Goal: Task Accomplishment & Management: Manage account settings

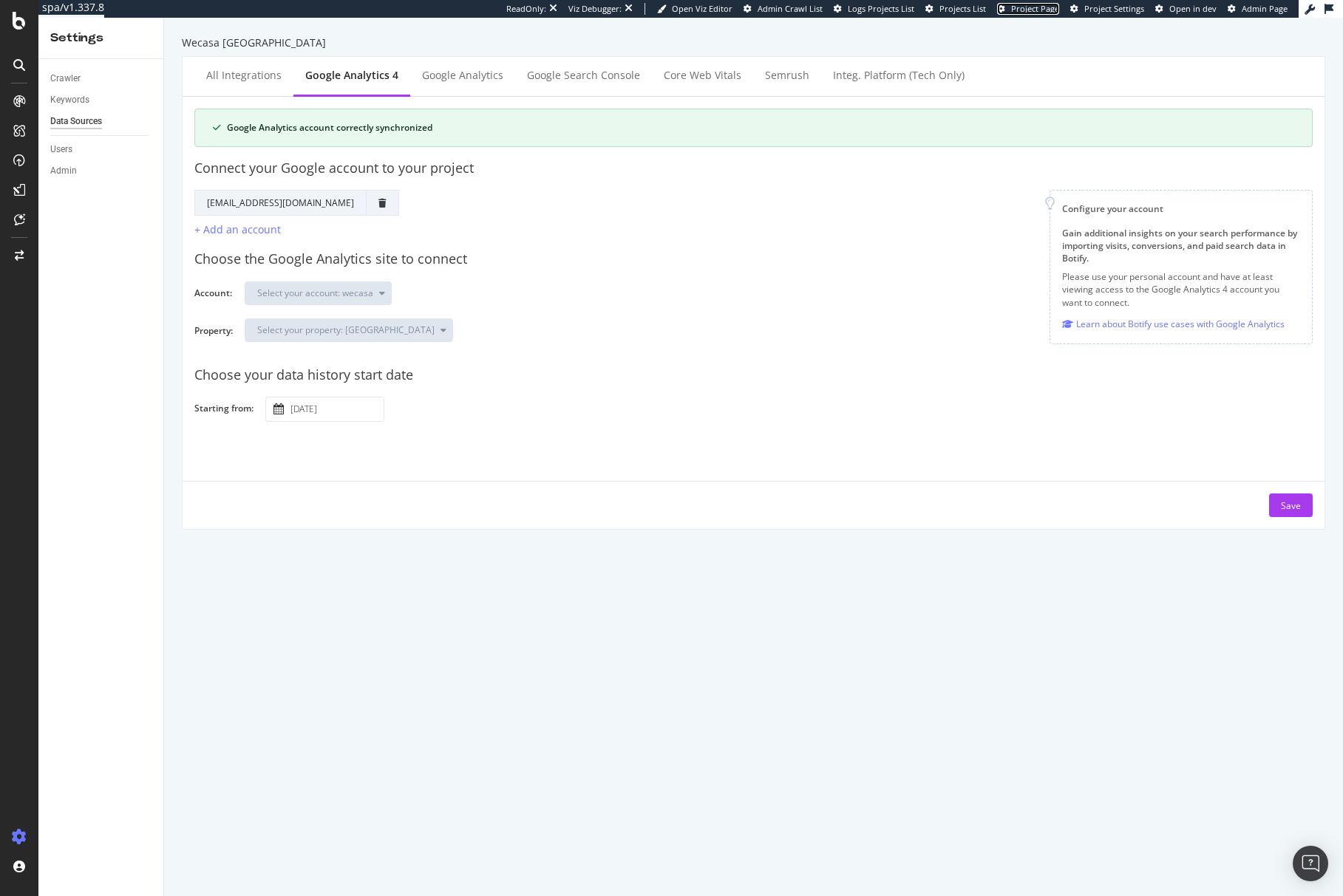
click at [1043, 10] on span "Project Page" at bounding box center [1035, 9] width 48 height 12
click at [117, 245] on div "EngagementAnalytics" at bounding box center [105, 245] width 101 height 14
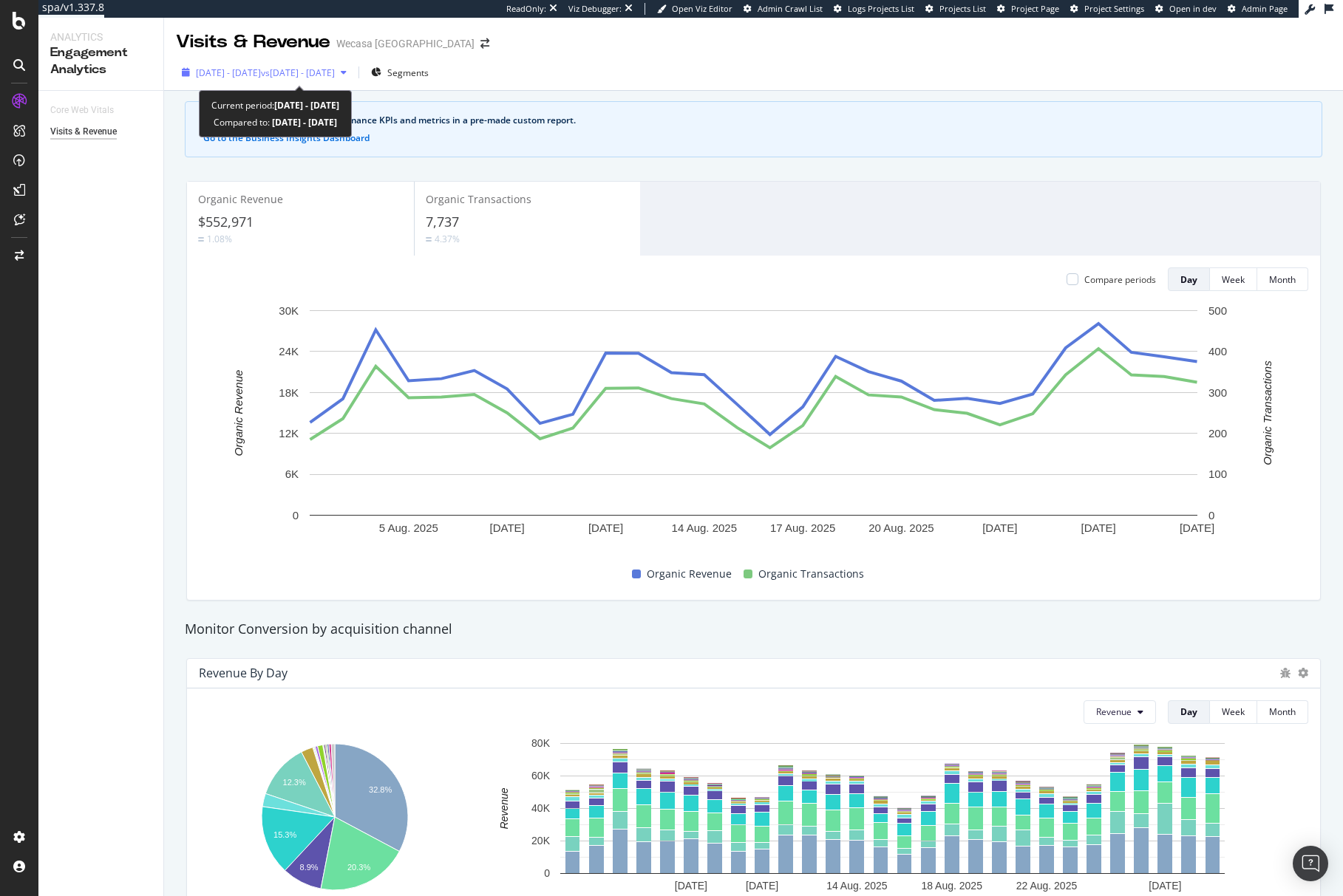
click at [261, 72] on span "2025 Aug. 2nd - Aug. 29th" at bounding box center [229, 72] width 65 height 12
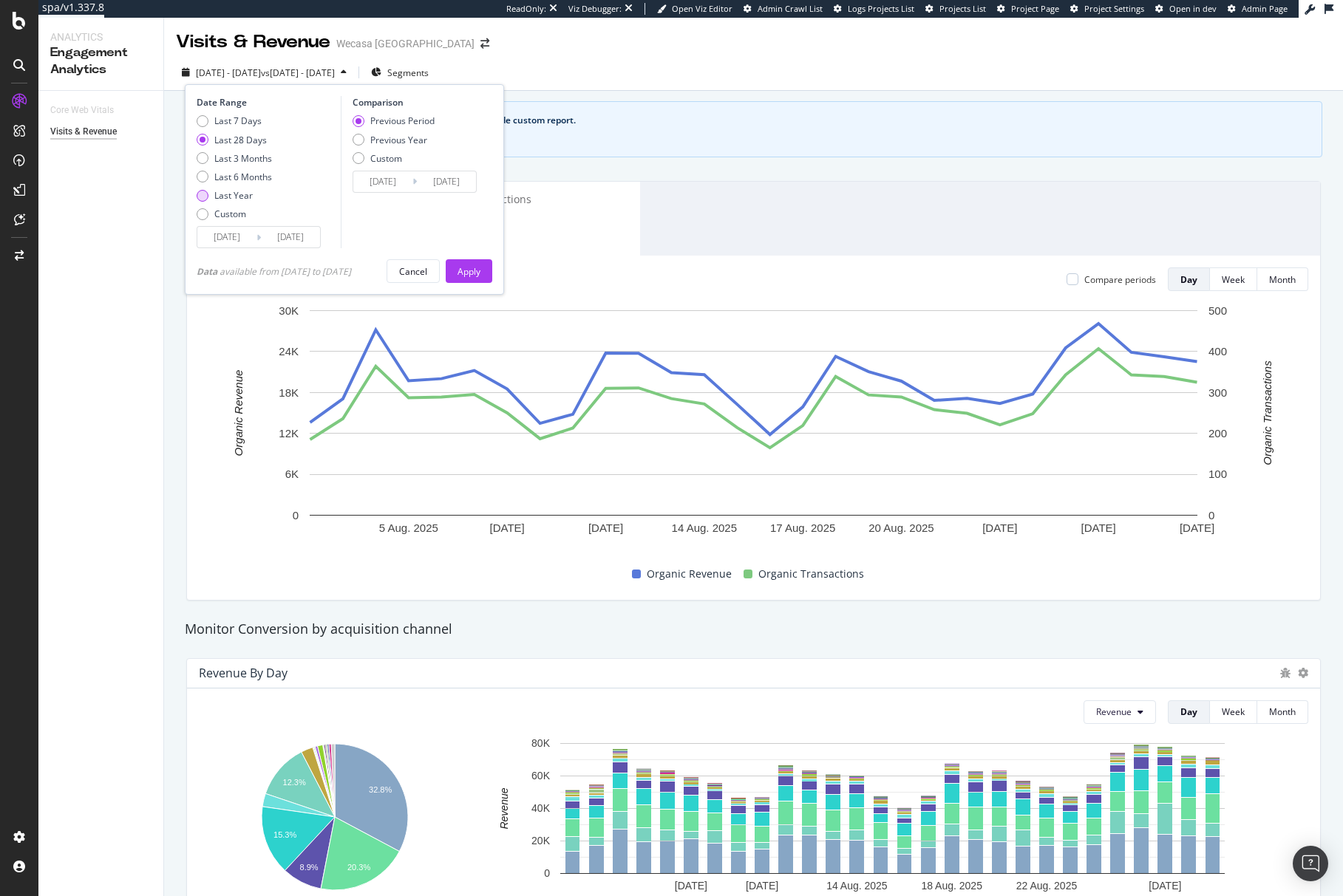
click at [242, 197] on div "Last Year" at bounding box center [233, 195] width 38 height 12
type input "2024/08/30"
type input "2023/08/31"
type input "2024/08/29"
click at [476, 263] on div "Apply" at bounding box center [469, 271] width 23 height 22
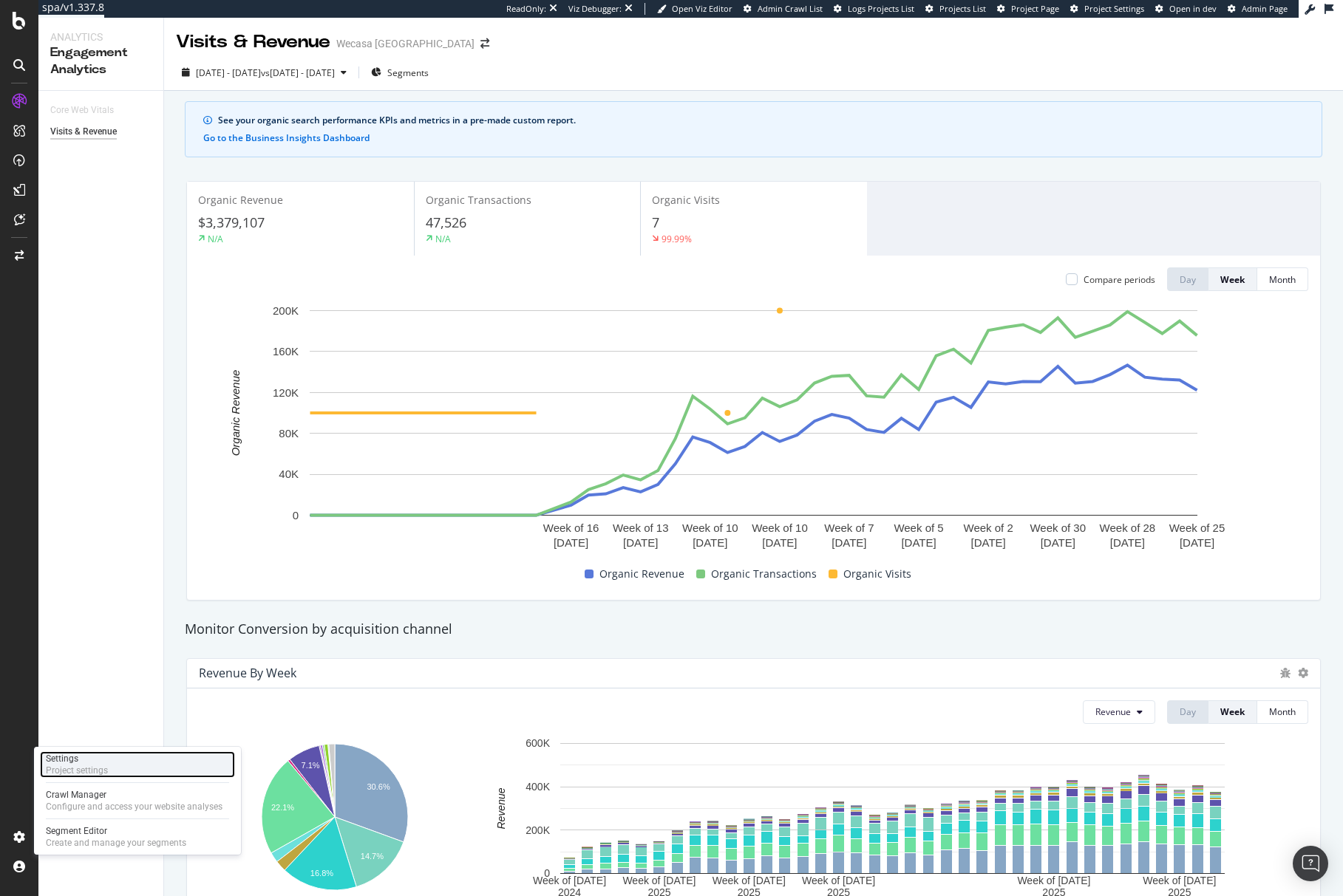
click at [69, 764] on div "Project settings" at bounding box center [77, 770] width 62 height 12
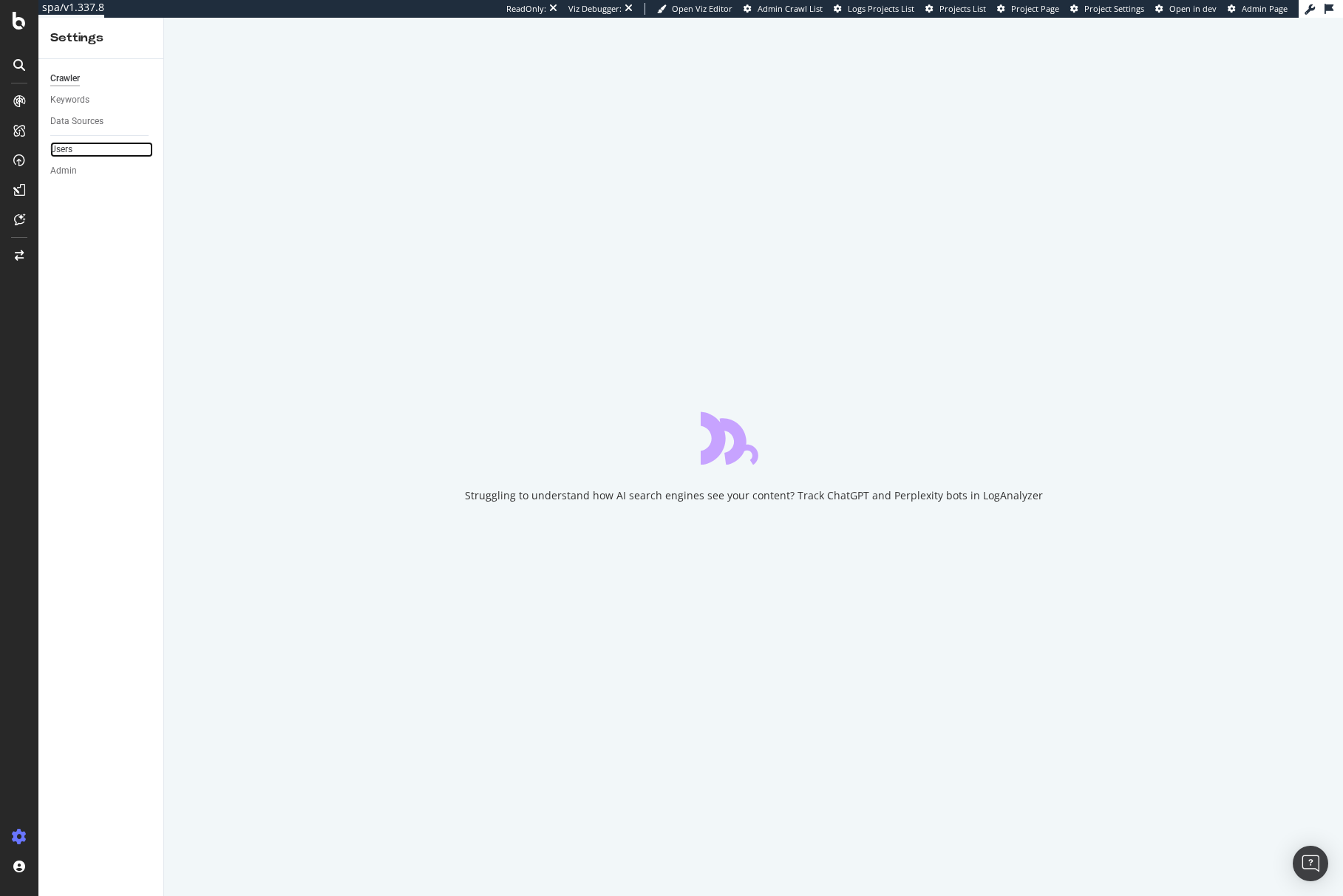
click at [75, 144] on link "Users" at bounding box center [101, 150] width 103 height 15
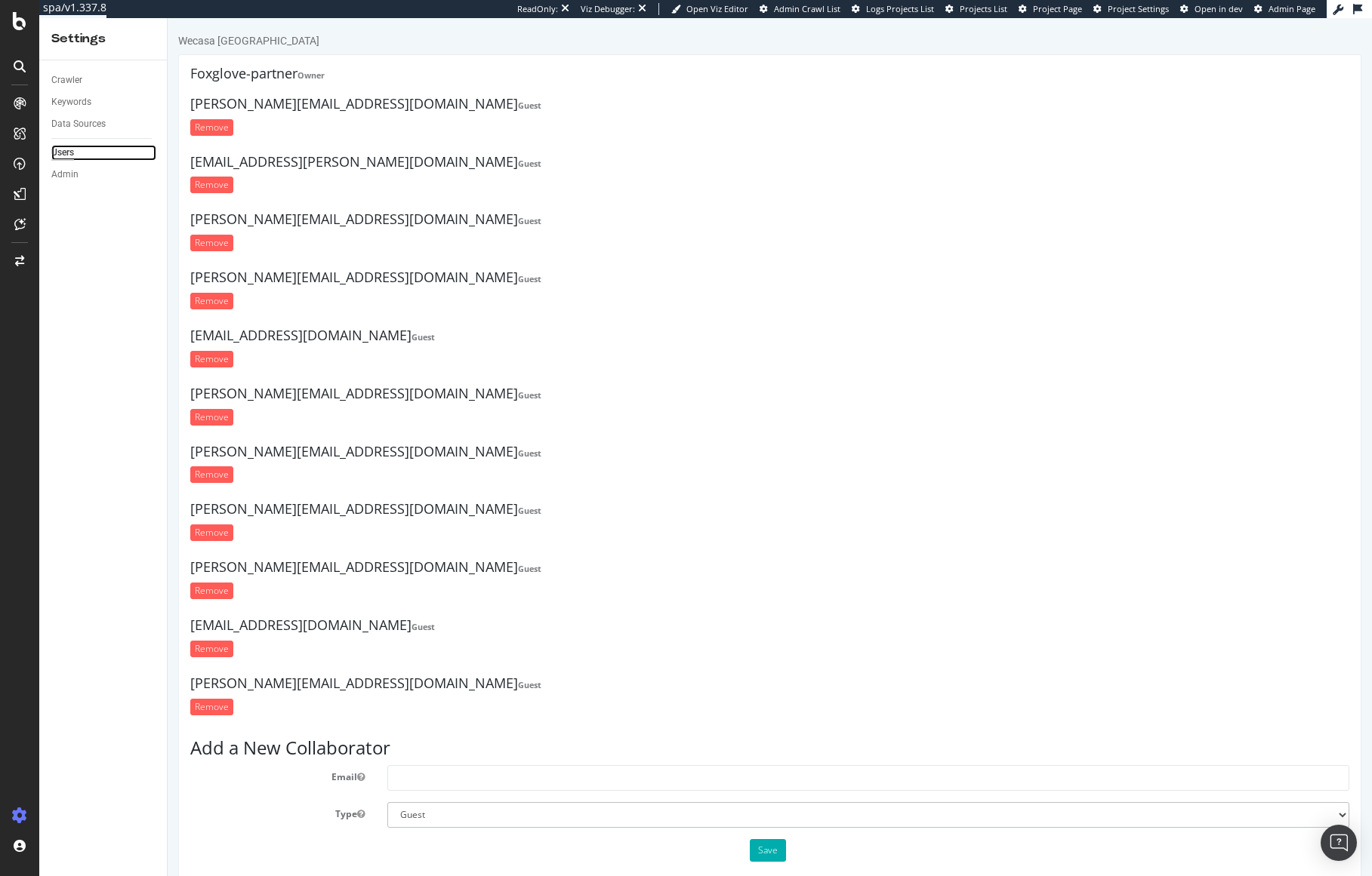
scroll to position [25, 0]
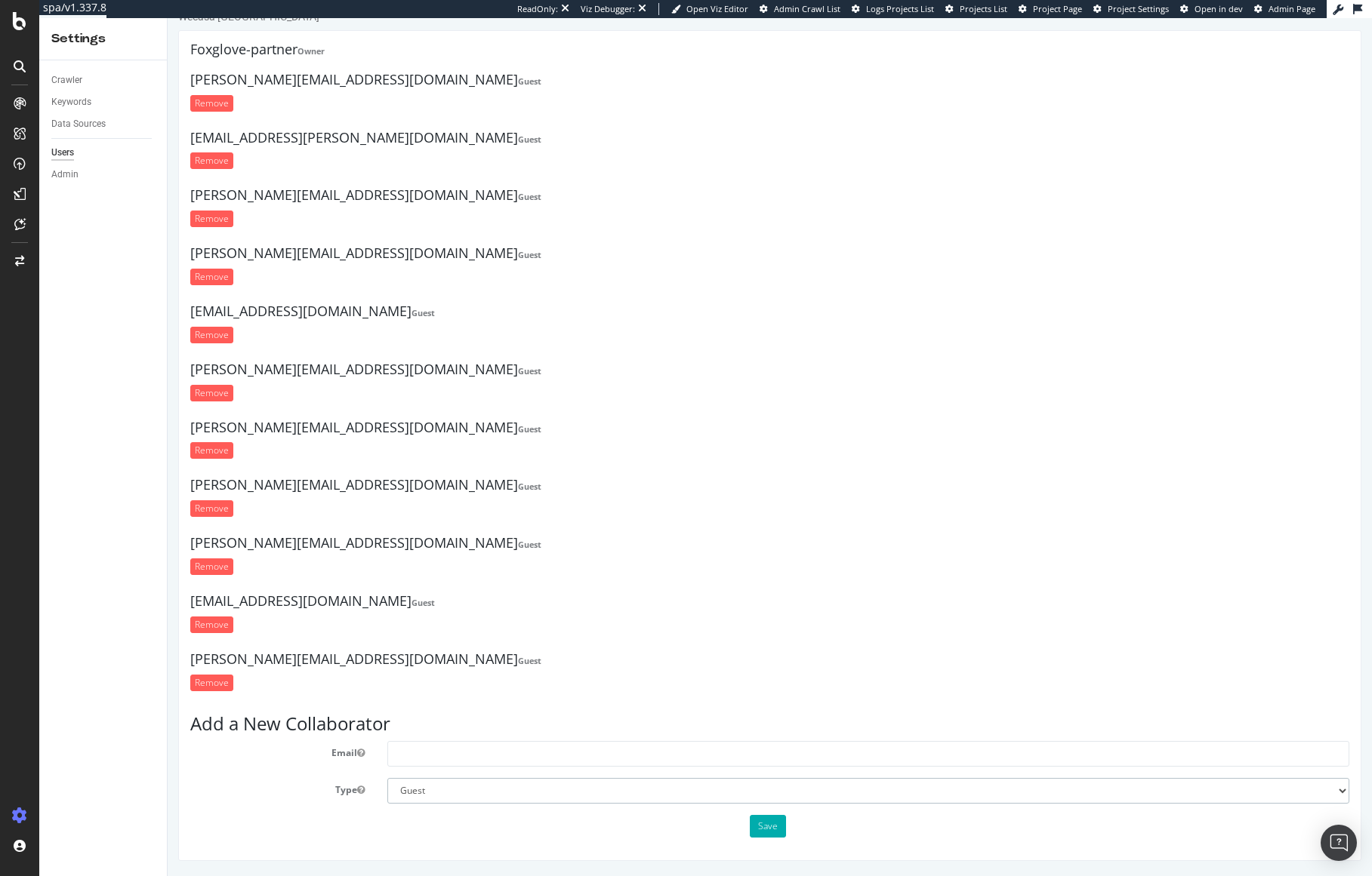
click at [430, 797] on select "Administrator Guest" at bounding box center [869, 791] width 962 height 26
click at [433, 797] on select "Administrator Guest" at bounding box center [869, 791] width 962 height 26
click at [299, 82] on h4 "anna.modio@wecasa.fr Guest" at bounding box center [769, 79] width 1159 height 15
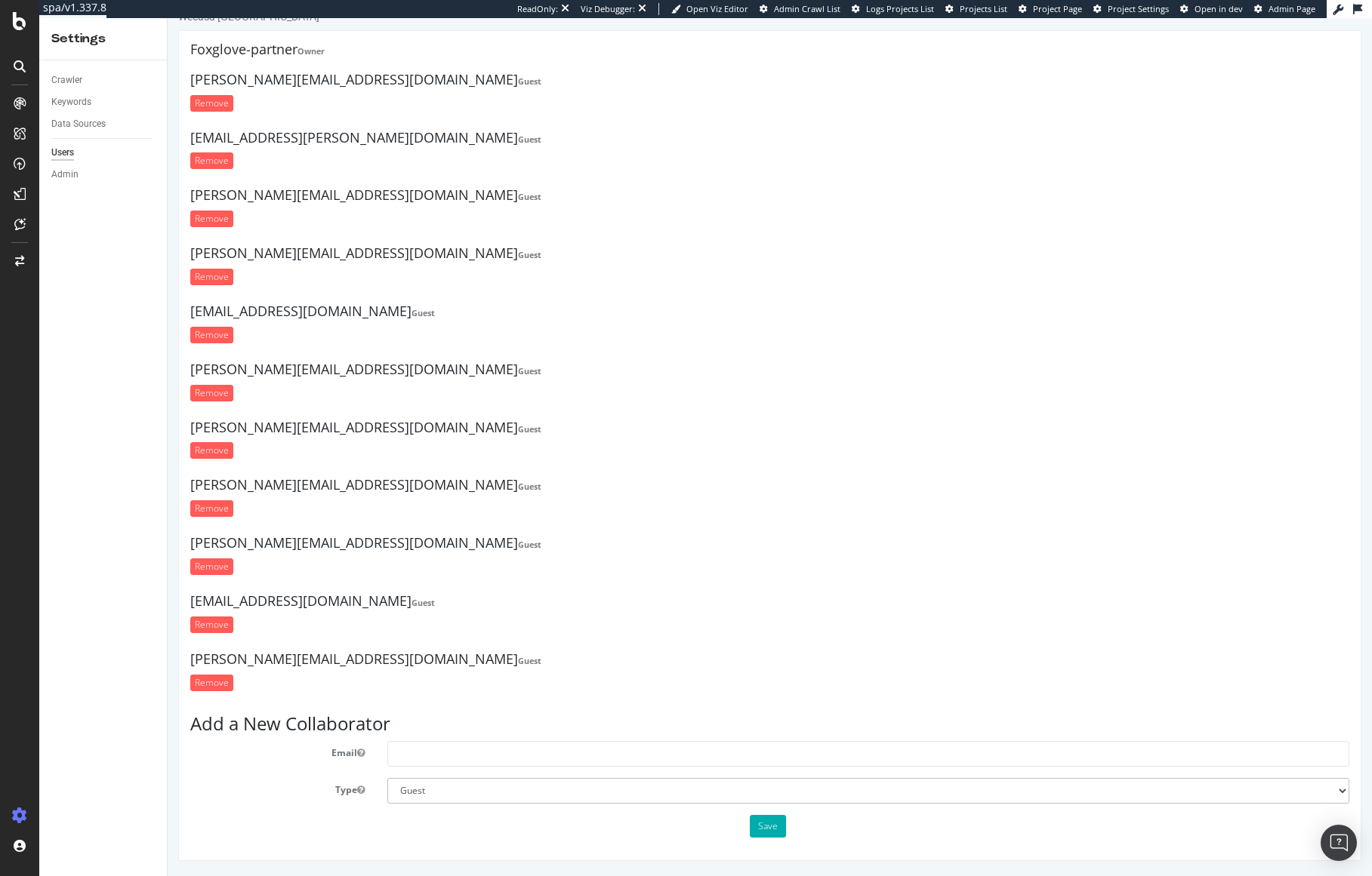
click at [332, 81] on h4 "anna.modio@wecasa.fr Guest" at bounding box center [769, 79] width 1159 height 15
drag, startPoint x: 339, startPoint y: 82, endPoint x: 182, endPoint y: 78, distance: 157.1
click at [182, 78] on div "Foxglove-partner Owner anna.modio@wecasa.fr Guest Remove sebastien.seyer@wecasa…" at bounding box center [769, 445] width 1183 height 831
copy h4 "anna.modio@wecasa.fr"
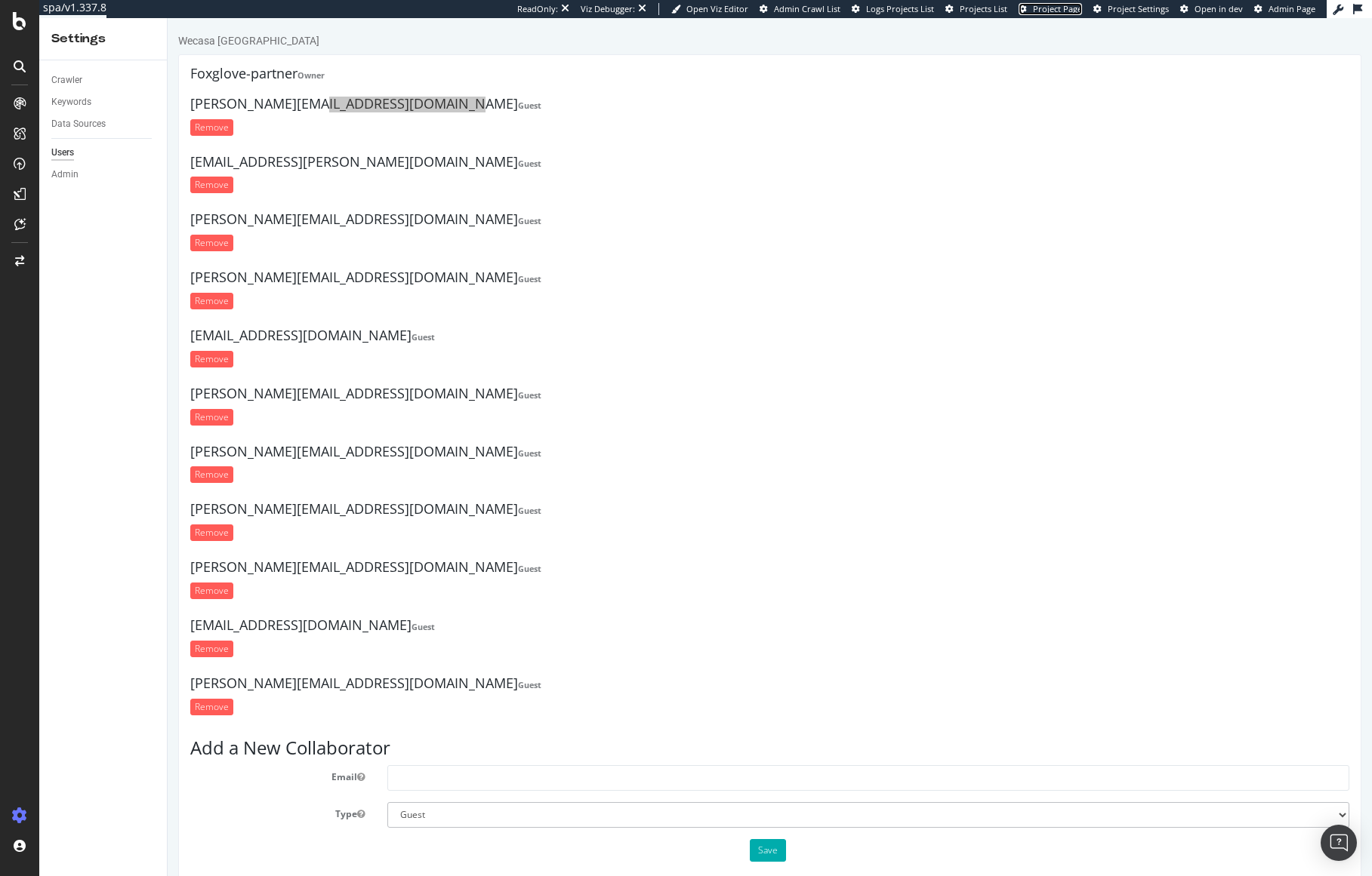
click at [1063, 9] on span "Project Page" at bounding box center [1057, 9] width 49 height 12
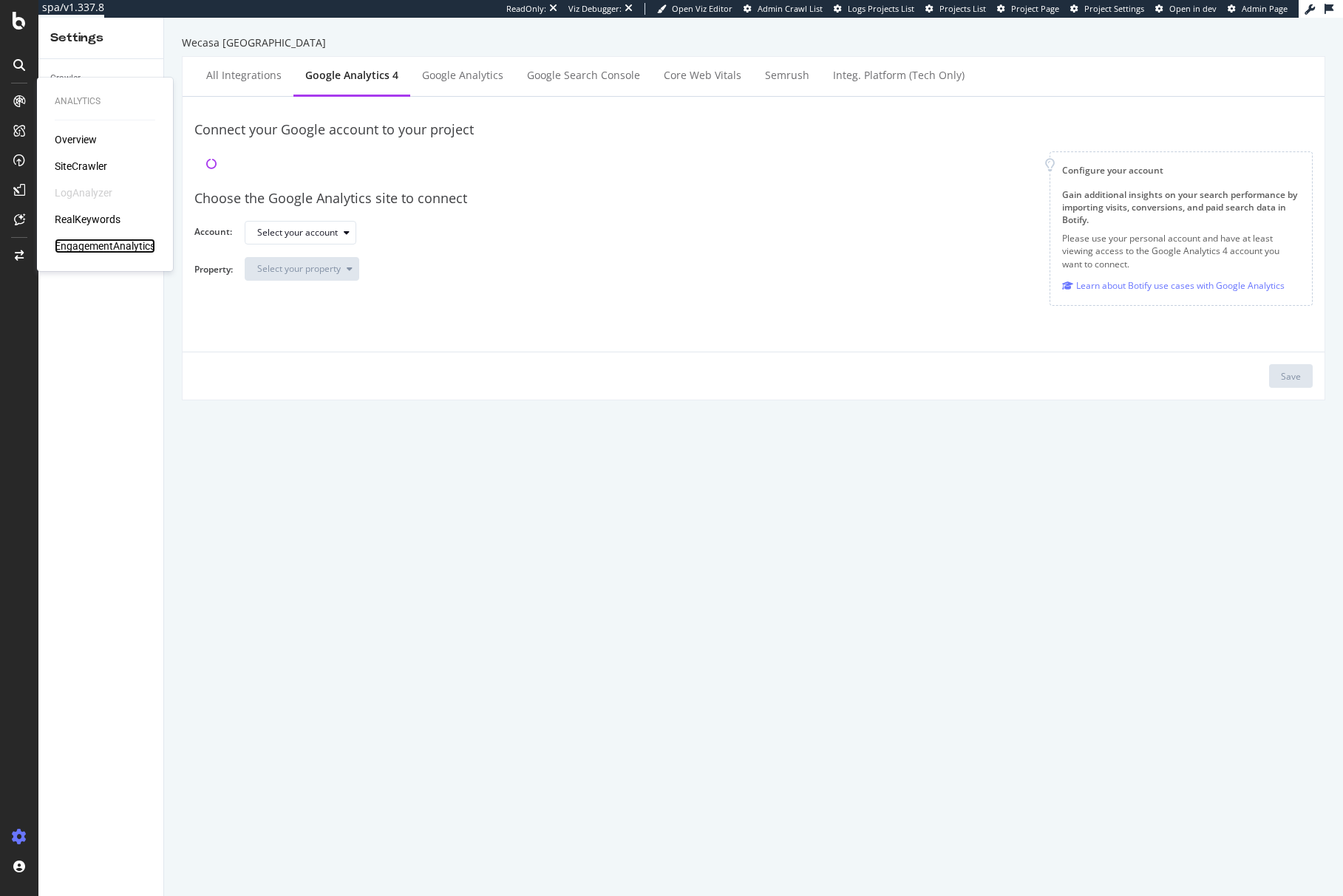
click at [109, 248] on div "EngagementAnalytics" at bounding box center [105, 245] width 101 height 14
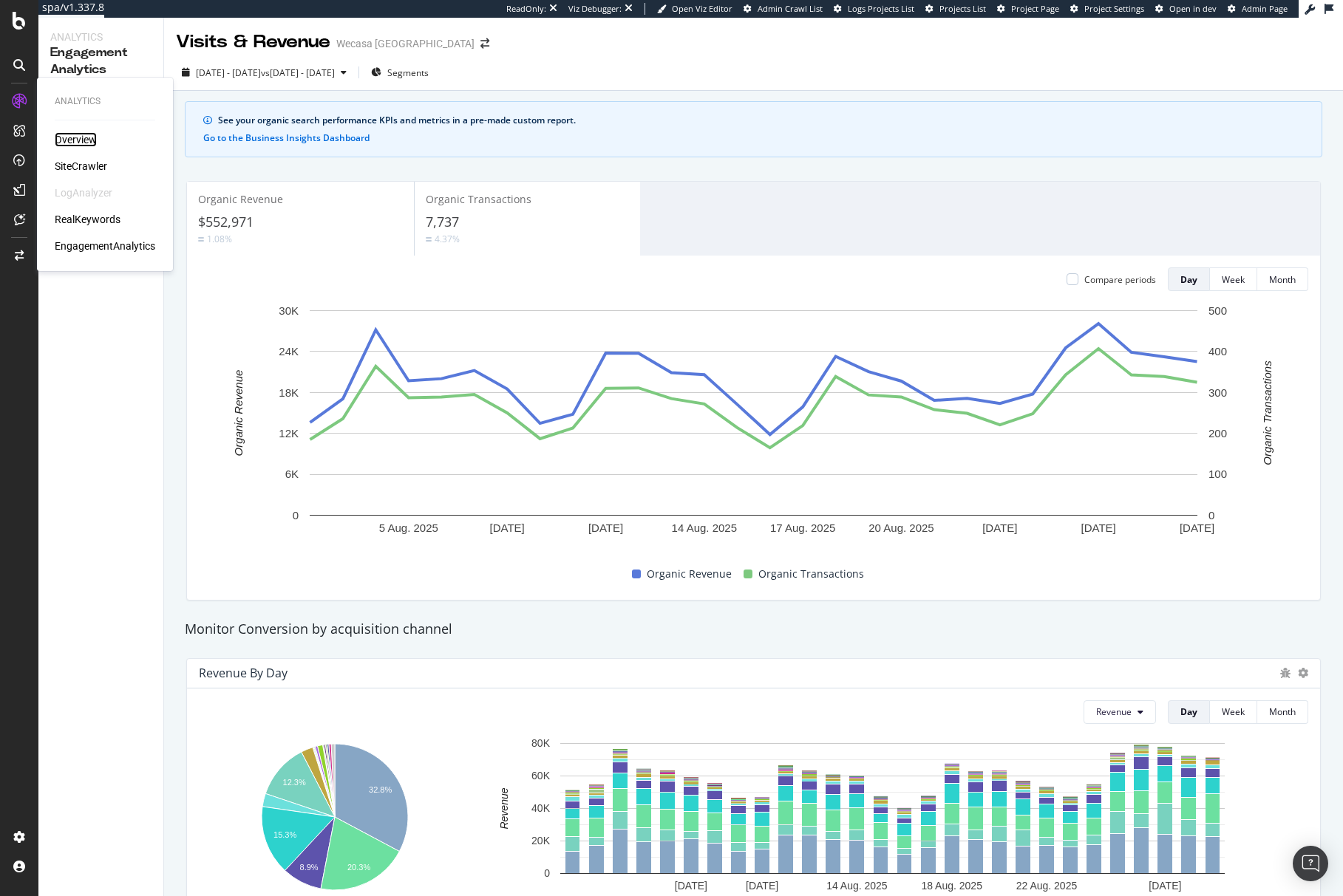
click at [71, 142] on div "Overview" at bounding box center [76, 139] width 42 height 14
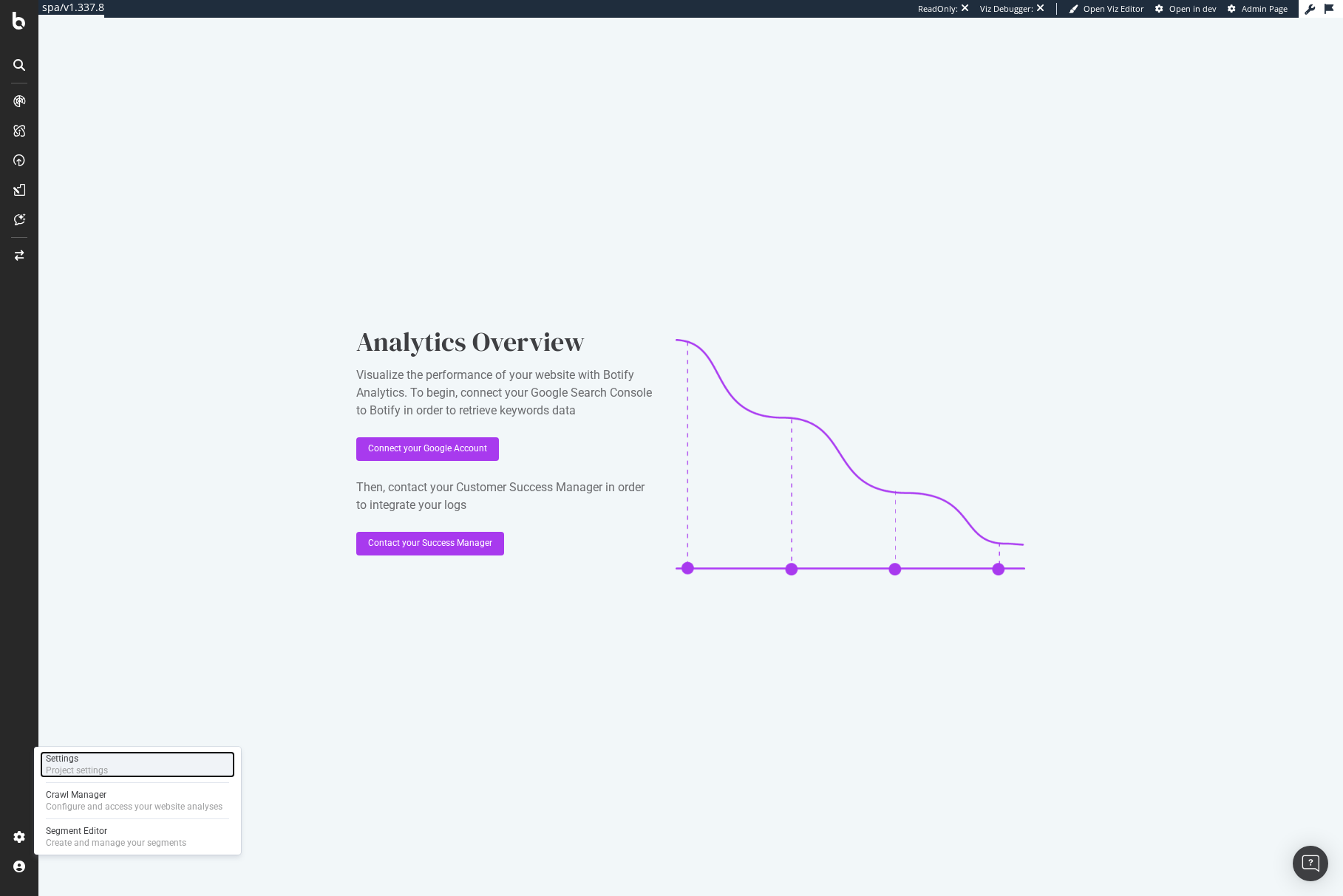
click at [67, 766] on div "Project settings" at bounding box center [77, 770] width 62 height 12
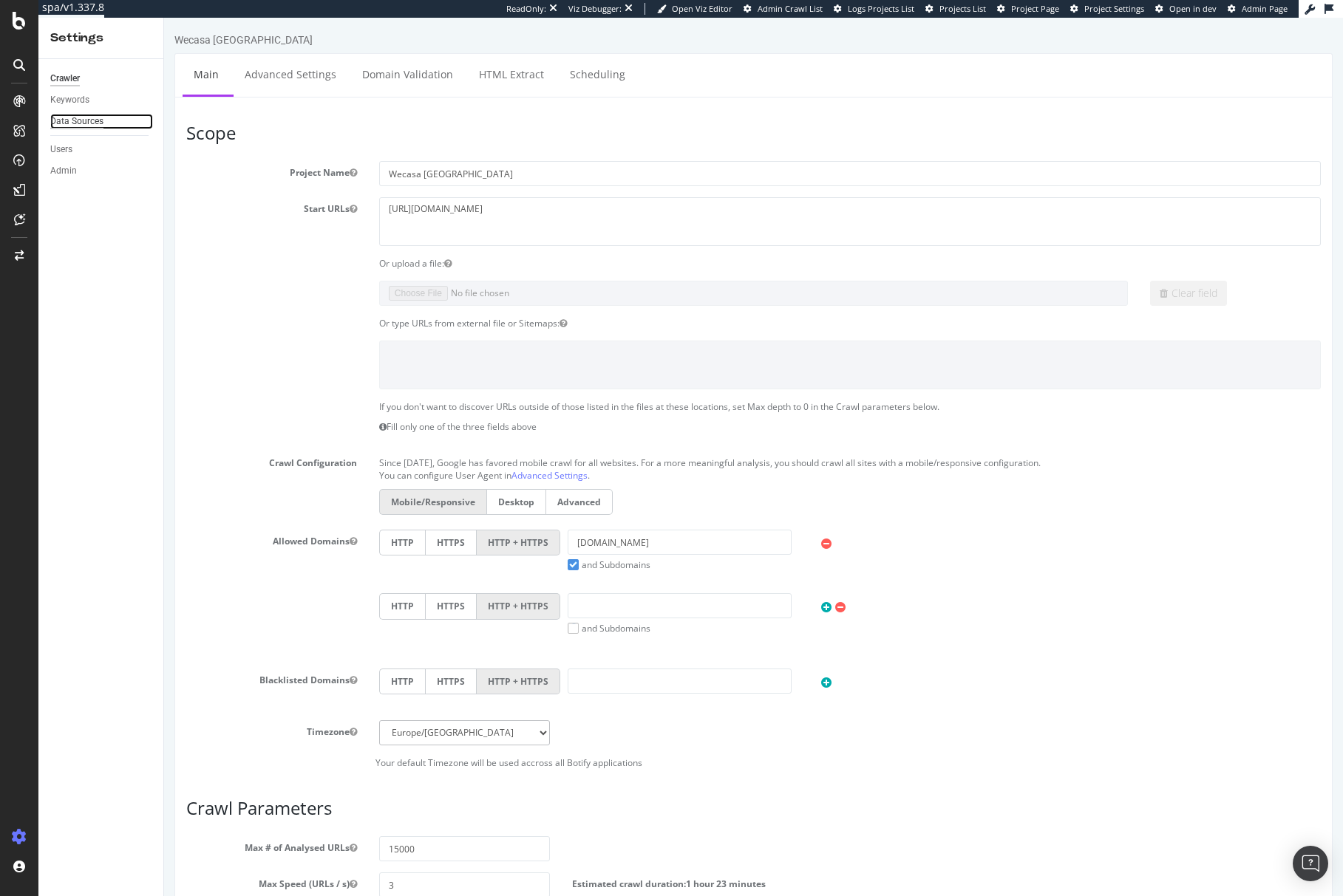
click at [85, 119] on div "Data Sources" at bounding box center [76, 121] width 53 height 15
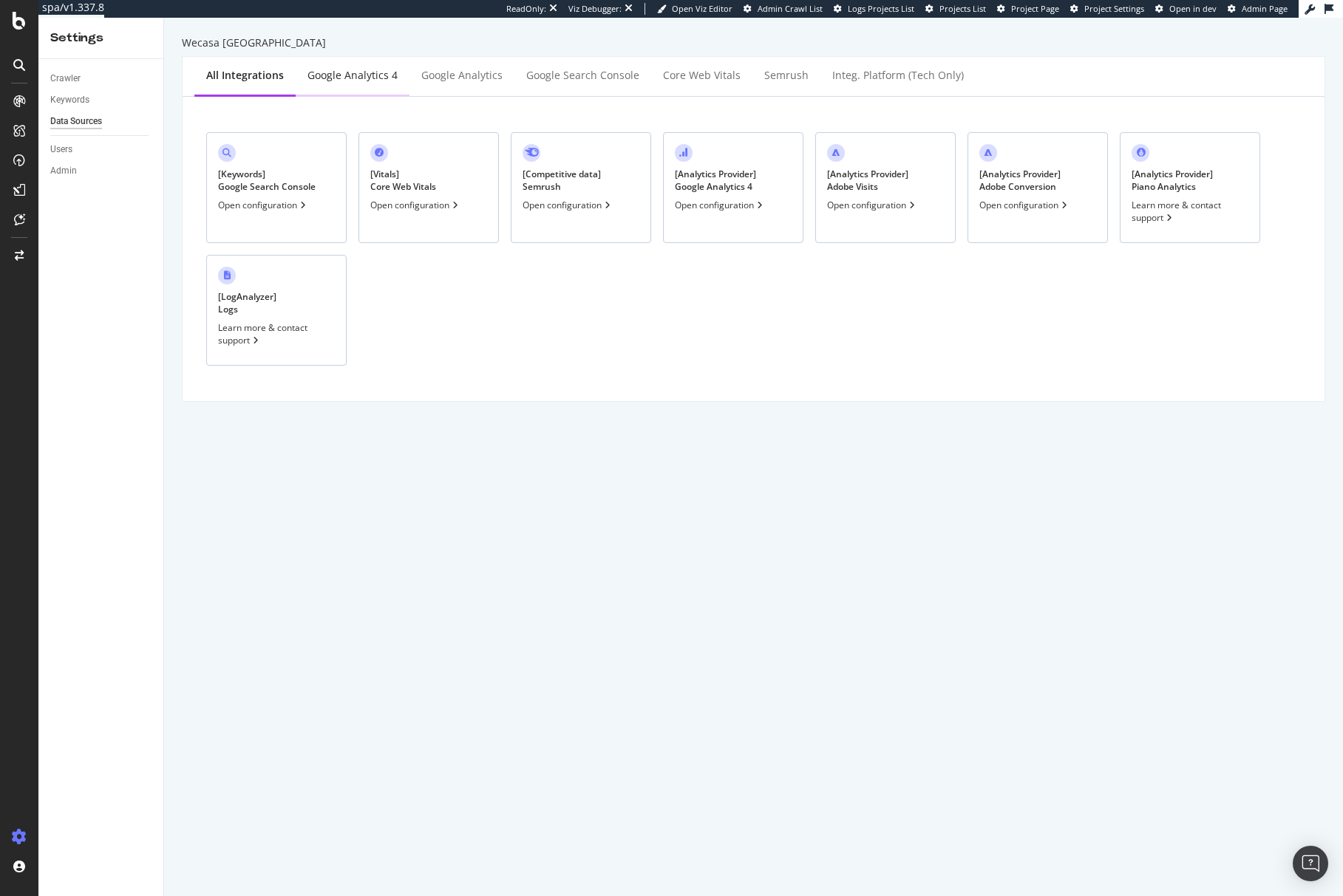
click at [361, 69] on div "Google Analytics 4" at bounding box center [353, 75] width 90 height 14
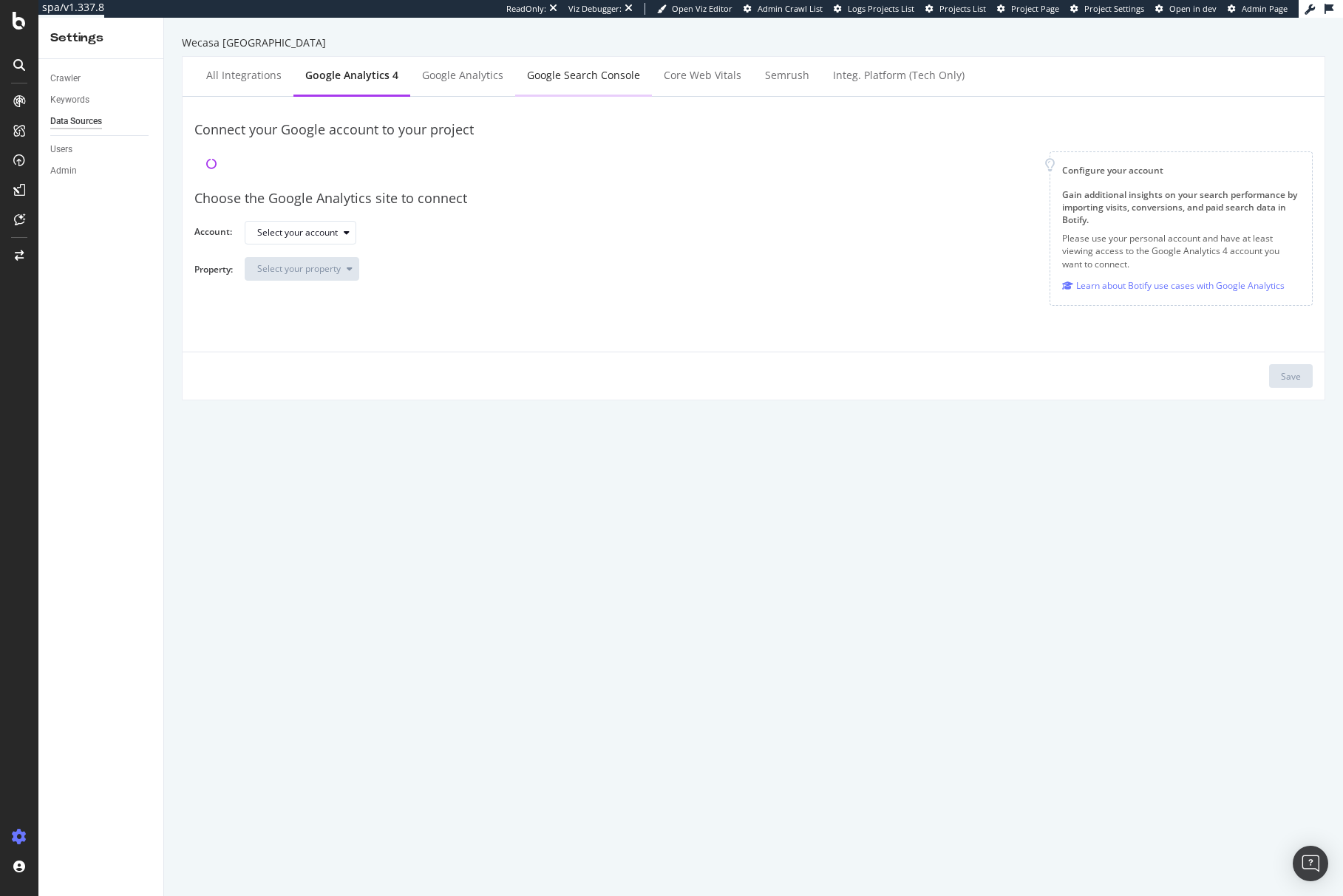
click at [576, 77] on div "Google Search Console" at bounding box center [583, 75] width 113 height 14
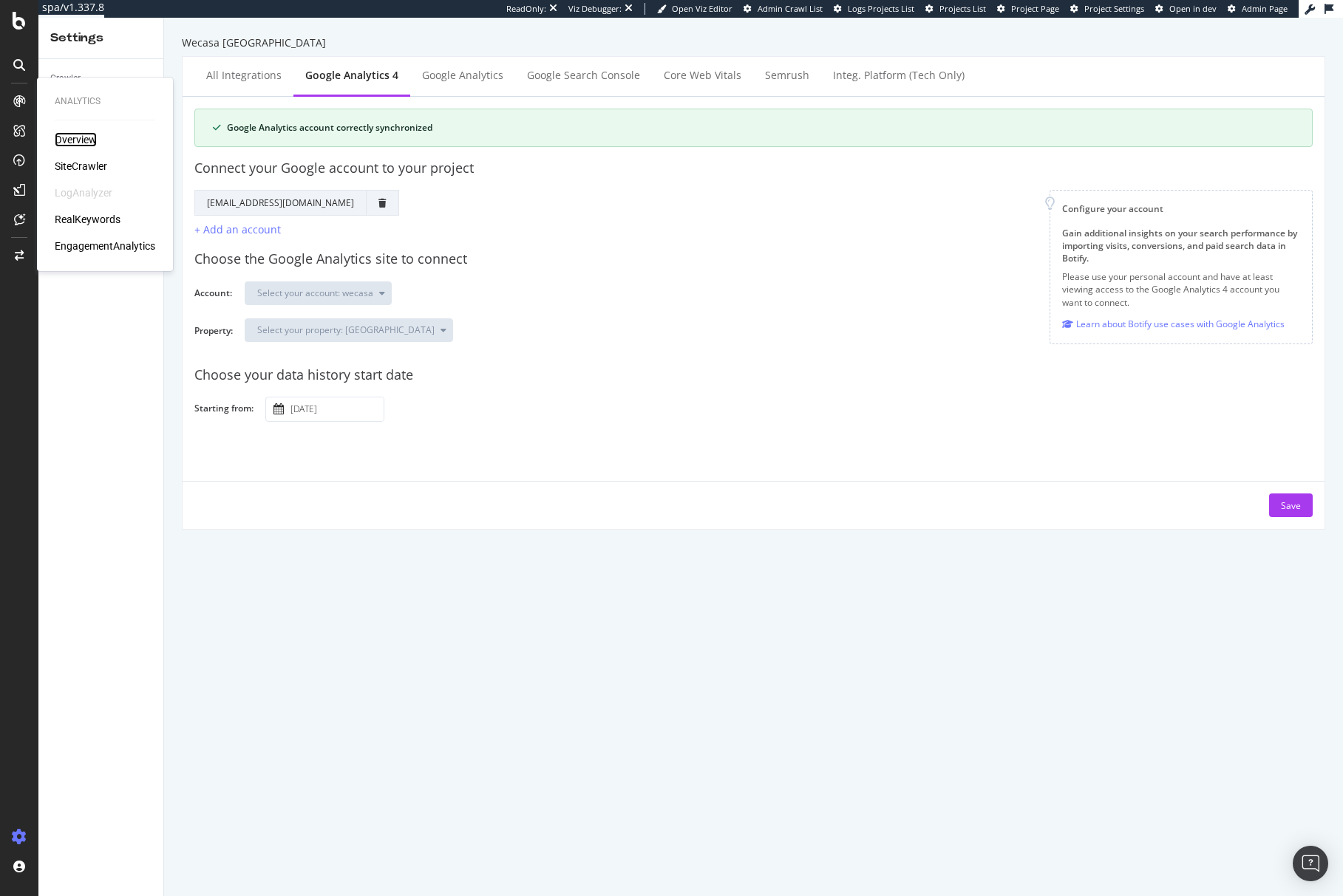
click at [78, 139] on div "Overview" at bounding box center [76, 139] width 42 height 14
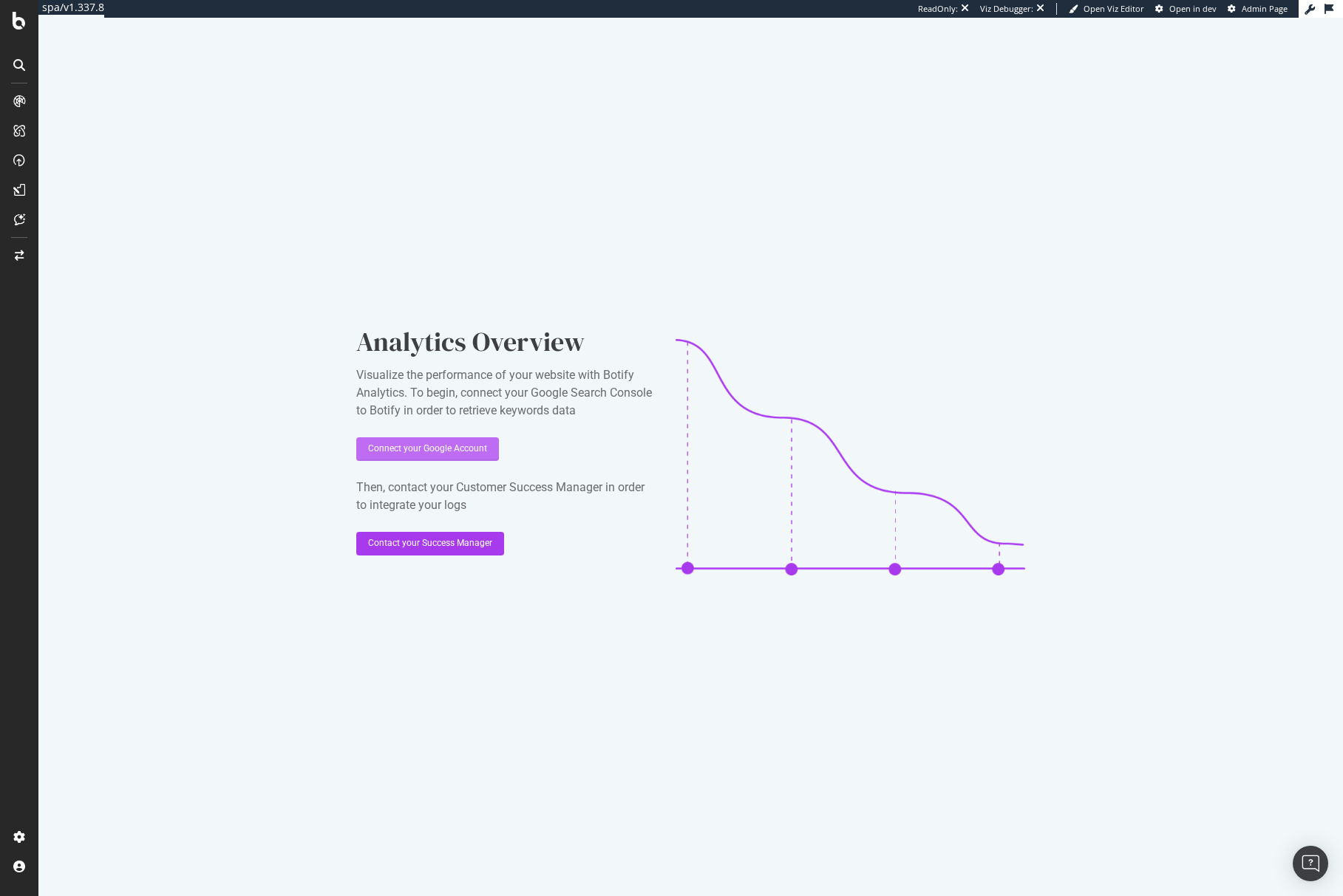
click at [460, 448] on div "Connect your Google Account" at bounding box center [427, 448] width 119 height 12
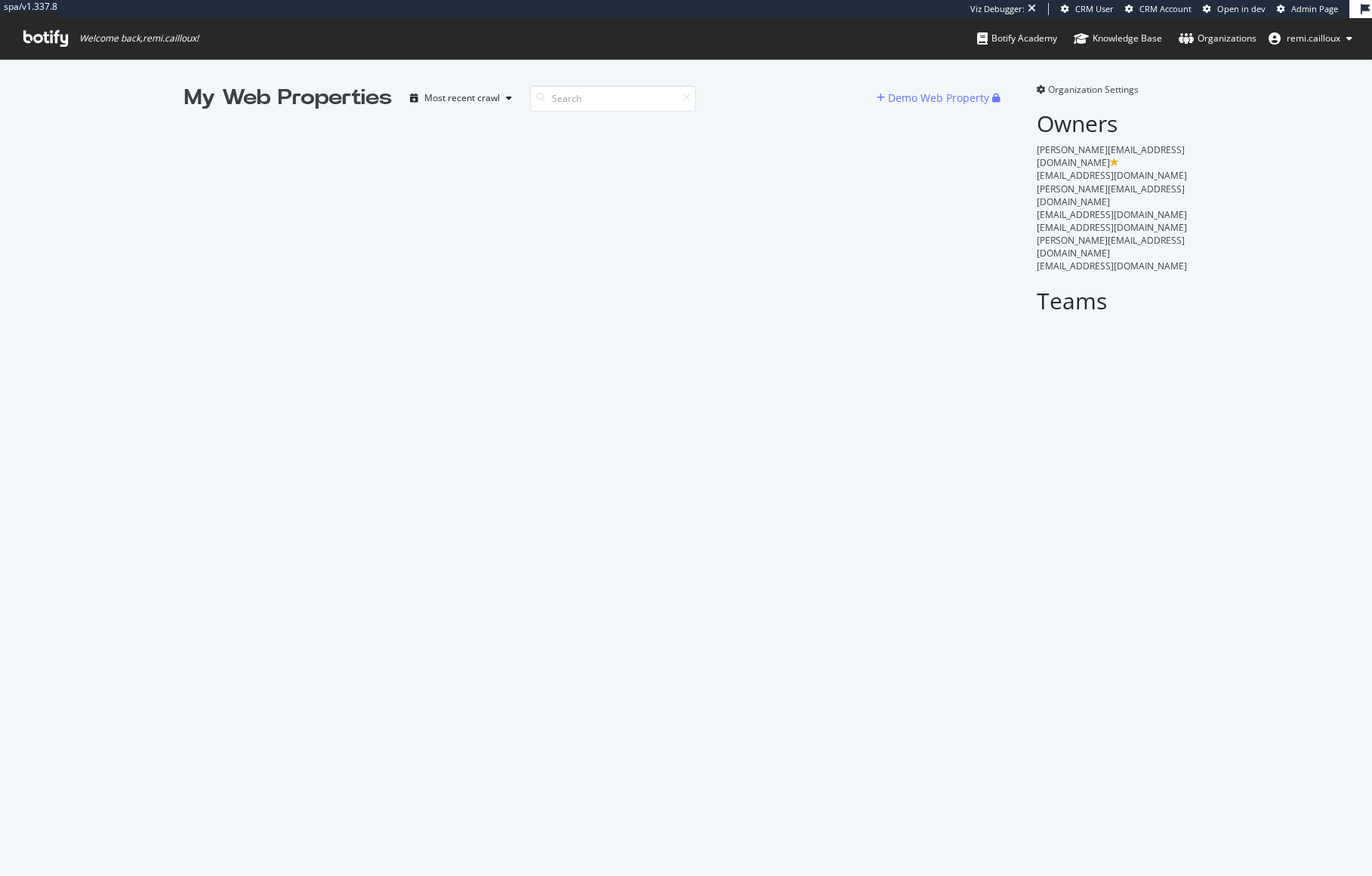
scroll to position [876, 1372]
click at [1078, 84] on span "Organization Settings" at bounding box center [1093, 89] width 90 height 13
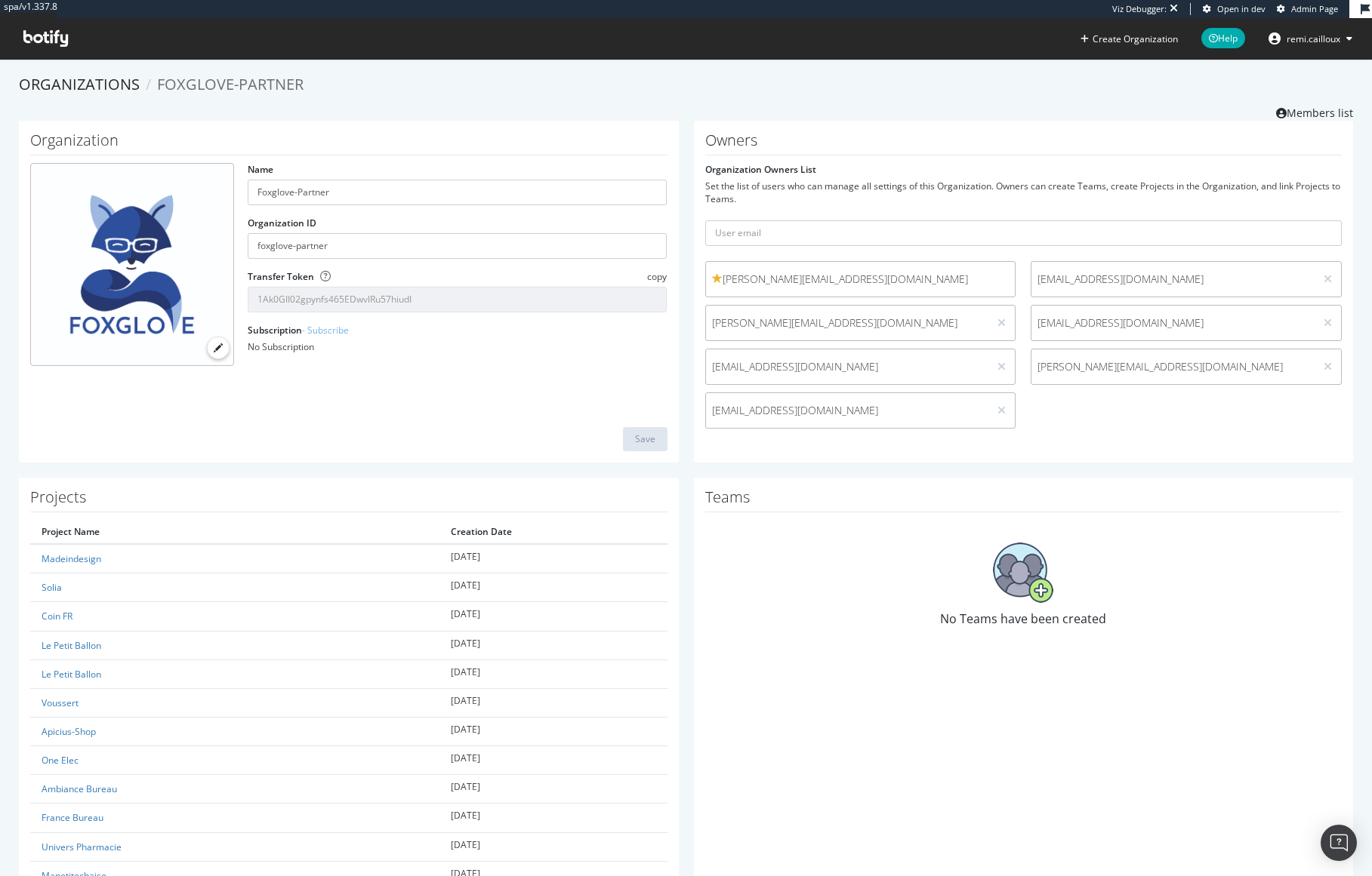
click at [1024, 572] on img at bounding box center [1024, 573] width 61 height 61
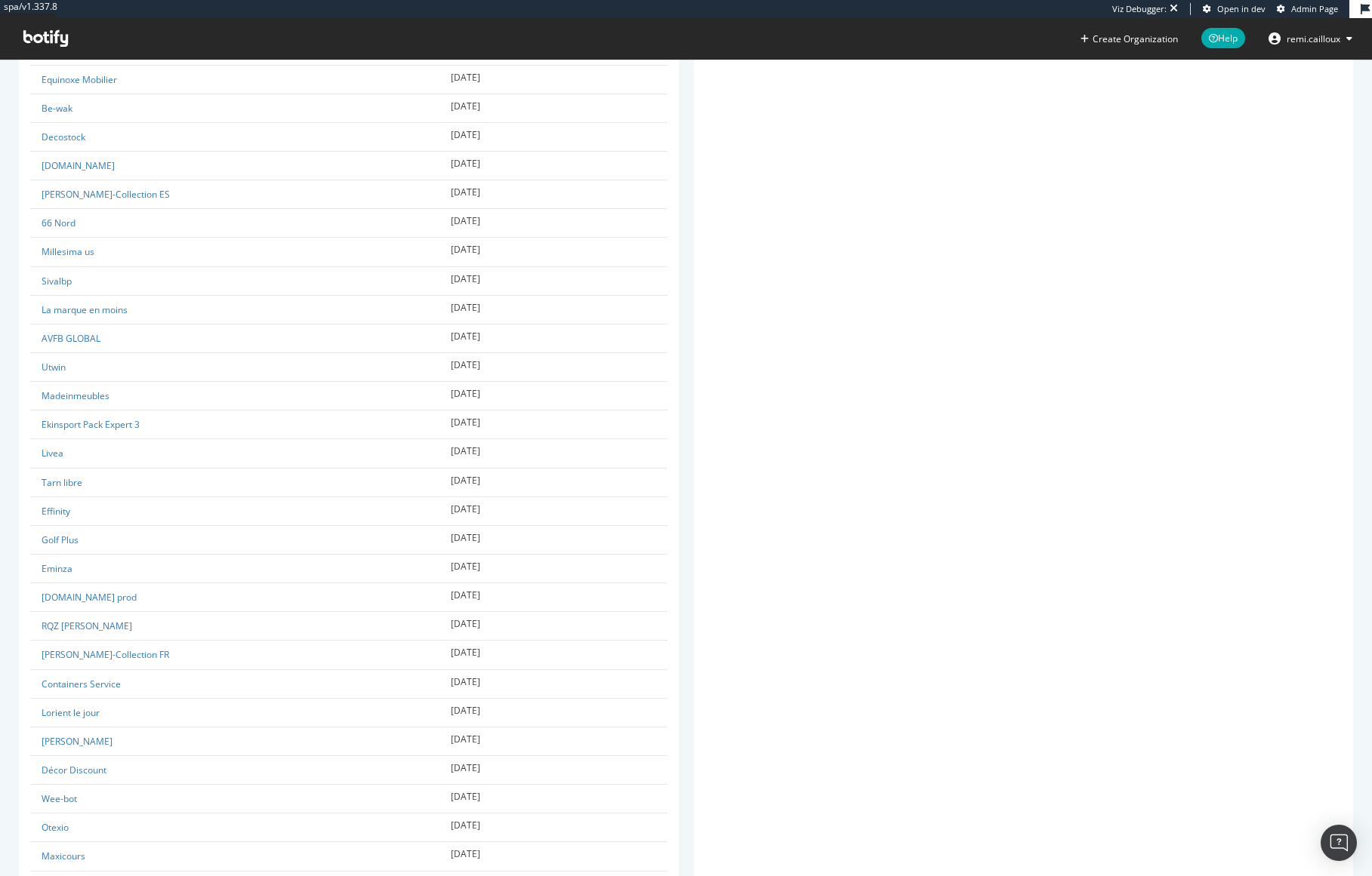
scroll to position [2186, 0]
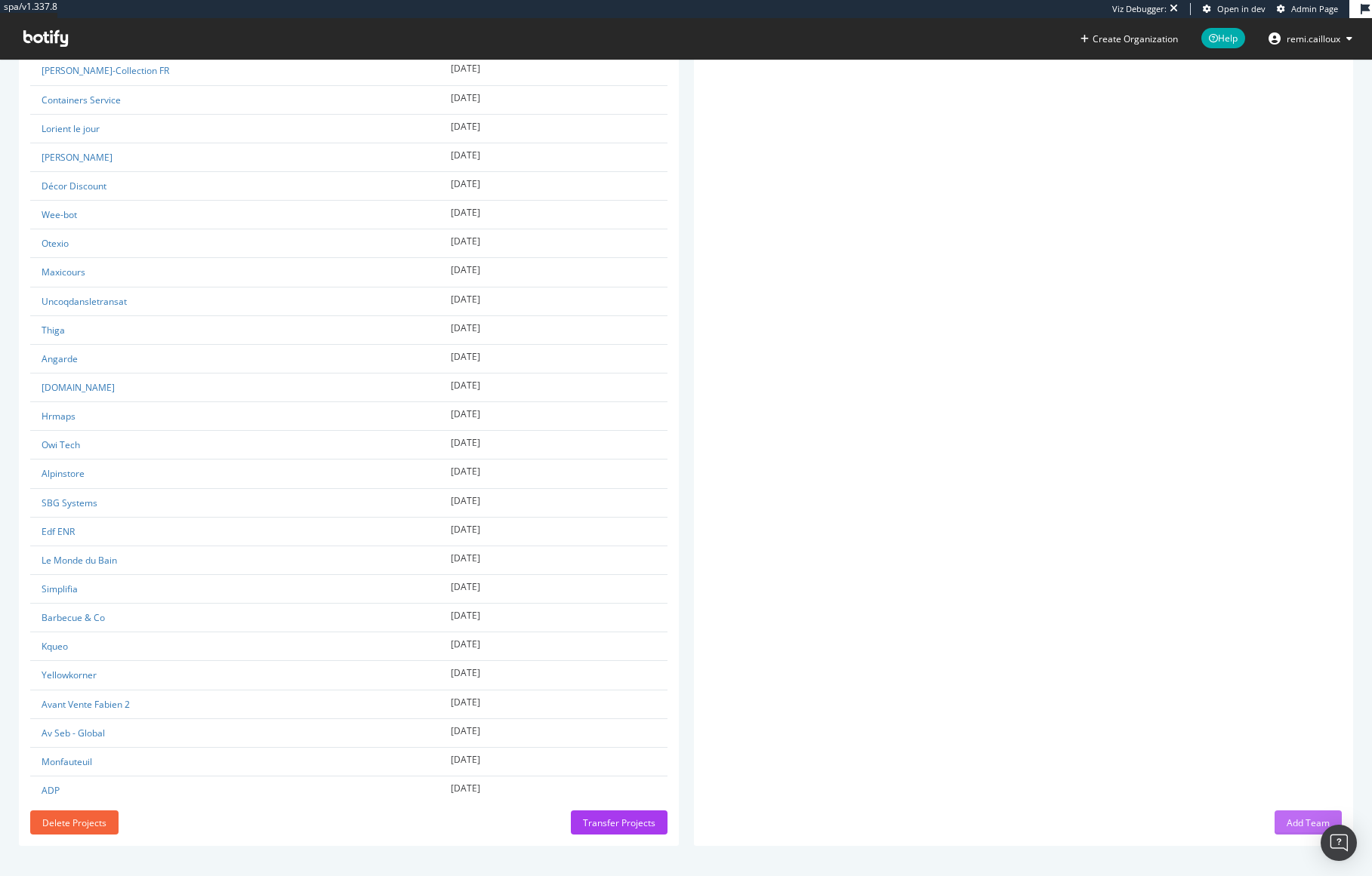
click at [1303, 827] on div "Add Team" at bounding box center [1308, 822] width 43 height 13
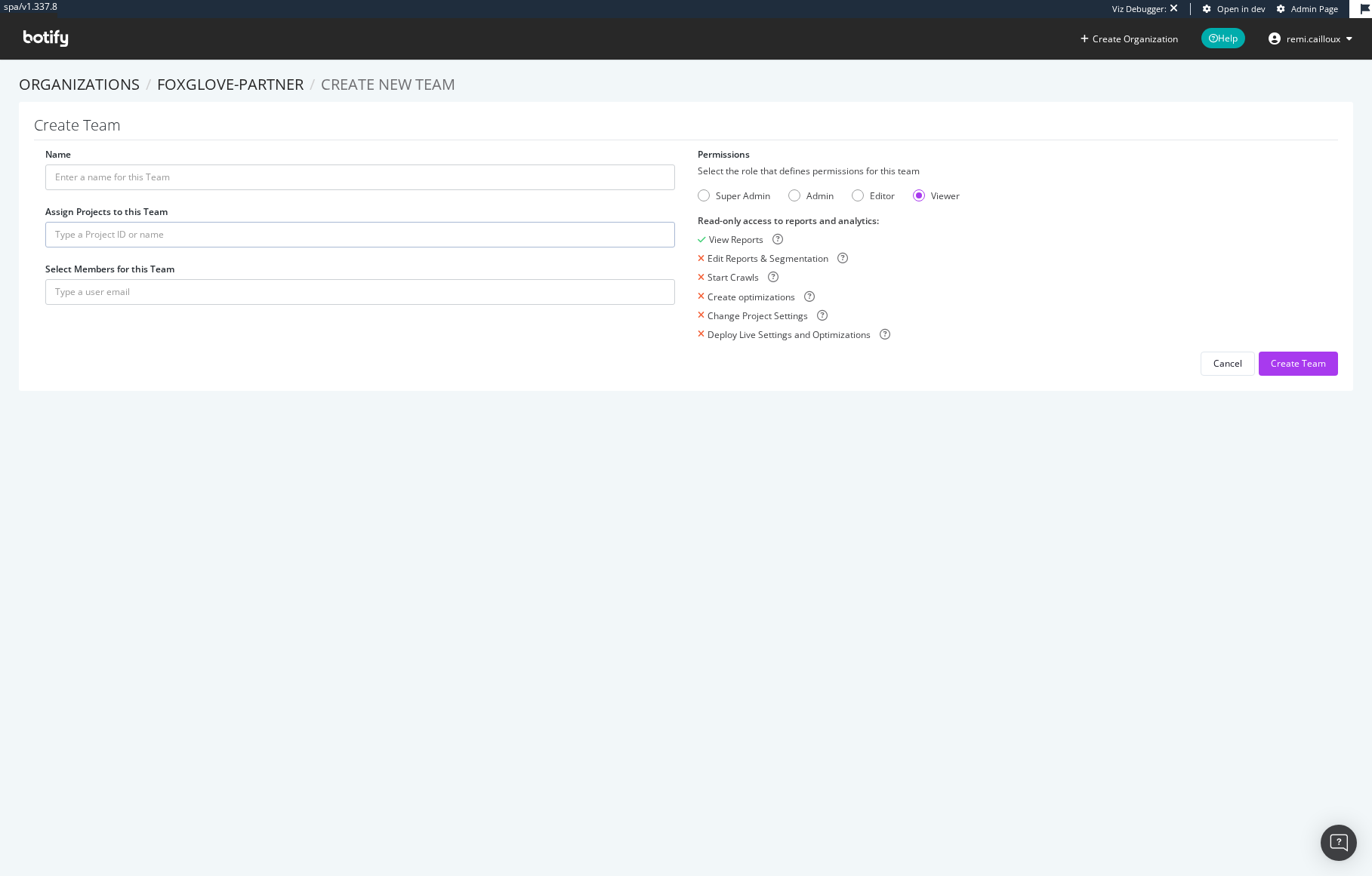
click at [1230, 383] on div "Create Team Name Assign Projects to this Team Select Members for this Team Perm…" at bounding box center [685, 246] width 1334 height 289
click at [1224, 363] on div "Cancel" at bounding box center [1227, 363] width 28 height 13
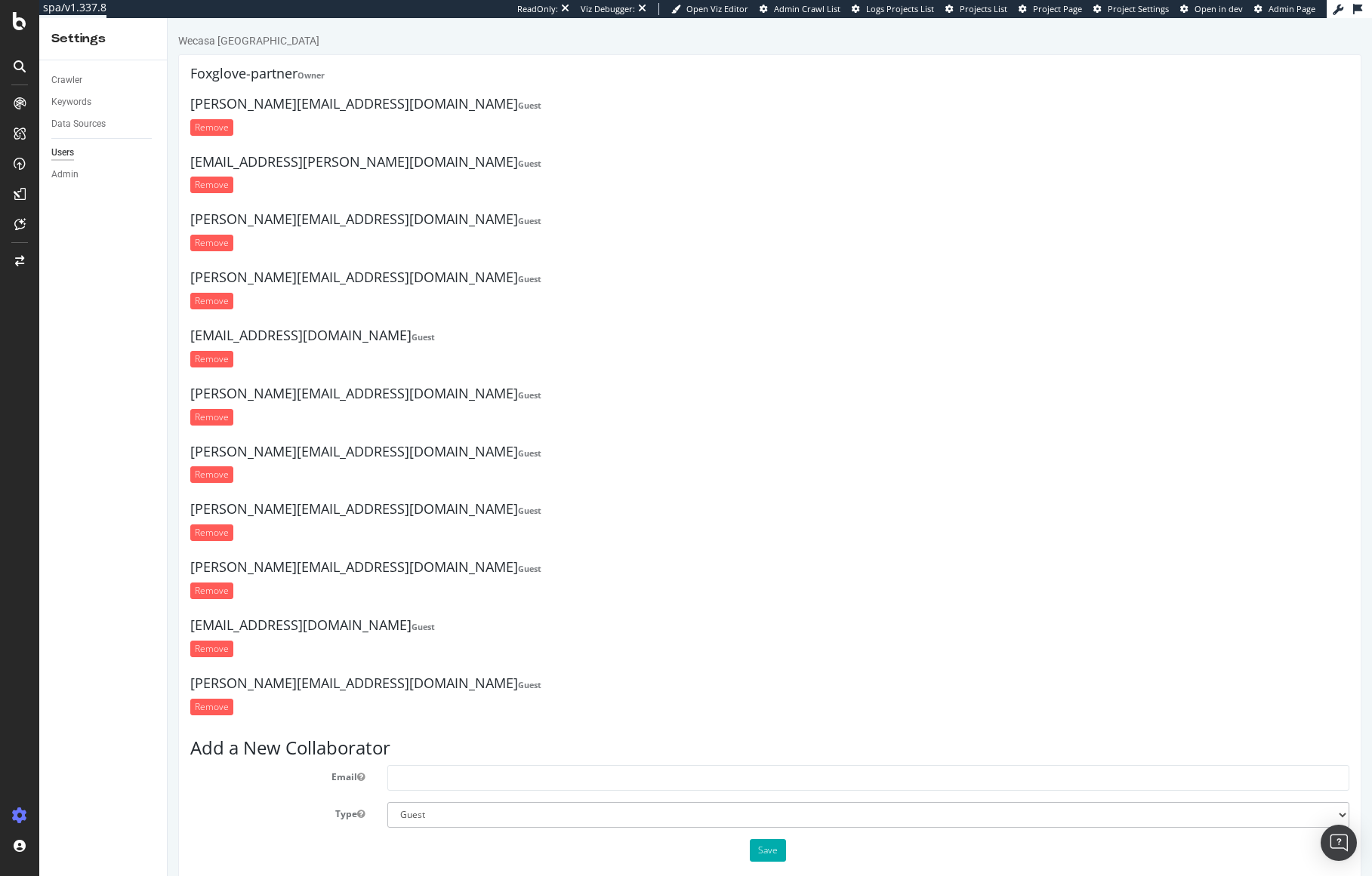
click at [274, 107] on h4 "[PERSON_NAME][EMAIL_ADDRESS][DOMAIN_NAME] [PERSON_NAME]" at bounding box center [769, 103] width 1159 height 15
drag, startPoint x: 191, startPoint y: 39, endPoint x: 260, endPoint y: 40, distance: 69.0
click at [260, 40] on div "Wecasa [GEOGRAPHIC_DATA]" at bounding box center [769, 44] width 1183 height 22
click at [279, 98] on h4 "[PERSON_NAME][EMAIL_ADDRESS][DOMAIN_NAME] [PERSON_NAME]" at bounding box center [769, 103] width 1159 height 15
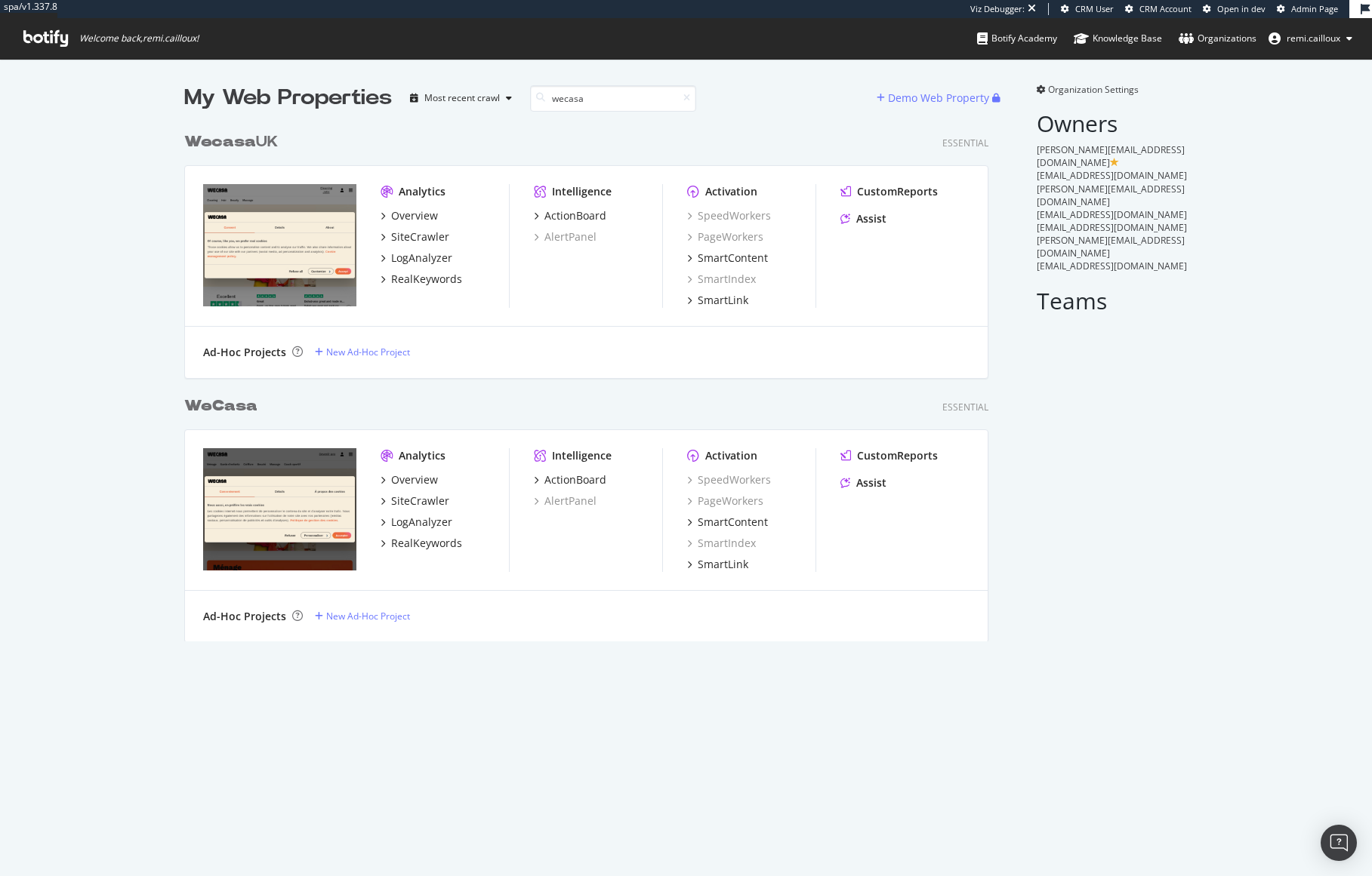
type input "wecasa"
click at [234, 405] on b "WeCasa" at bounding box center [221, 405] width 74 height 15
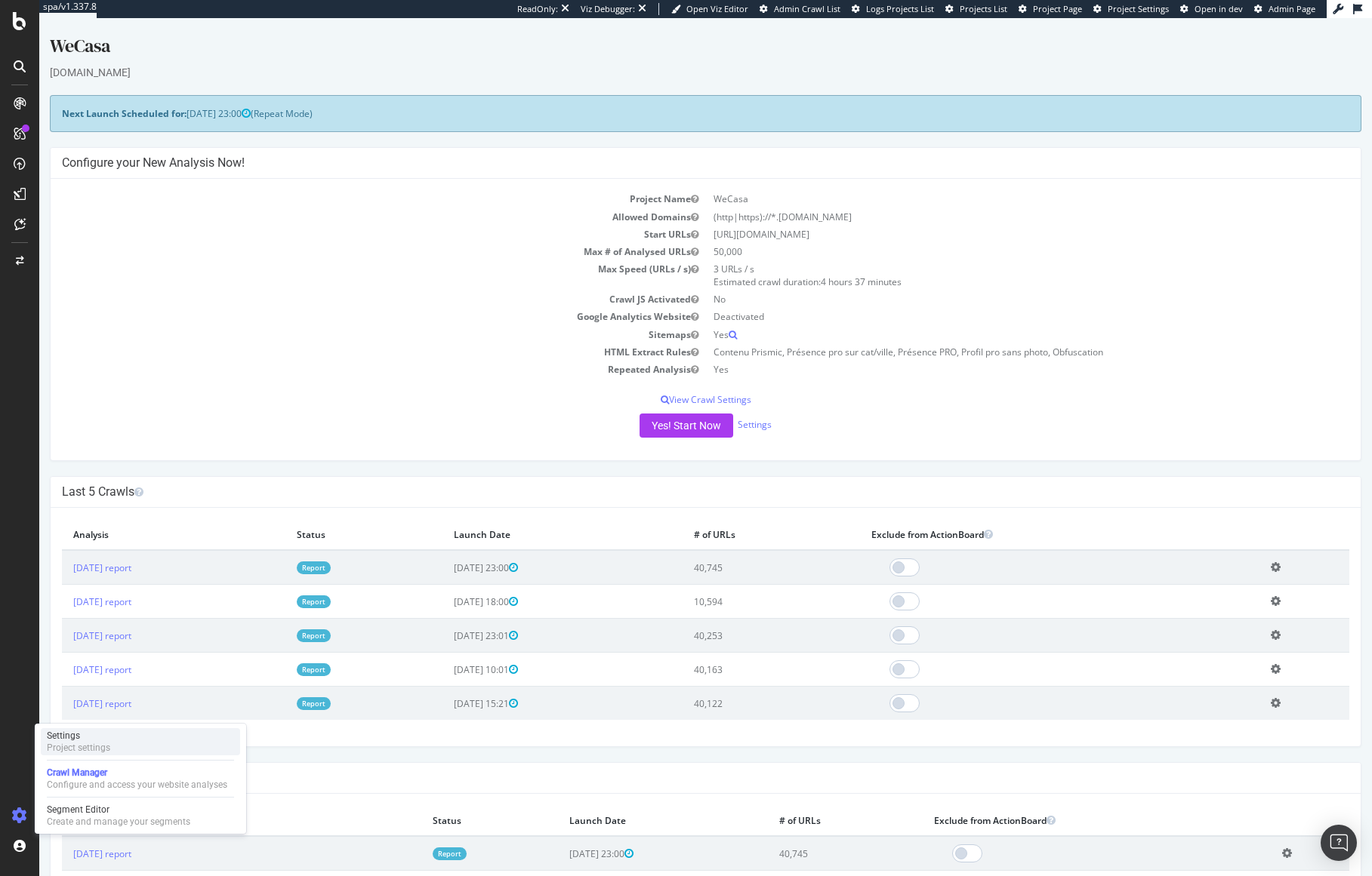
click at [77, 742] on div "Project settings" at bounding box center [79, 747] width 64 height 12
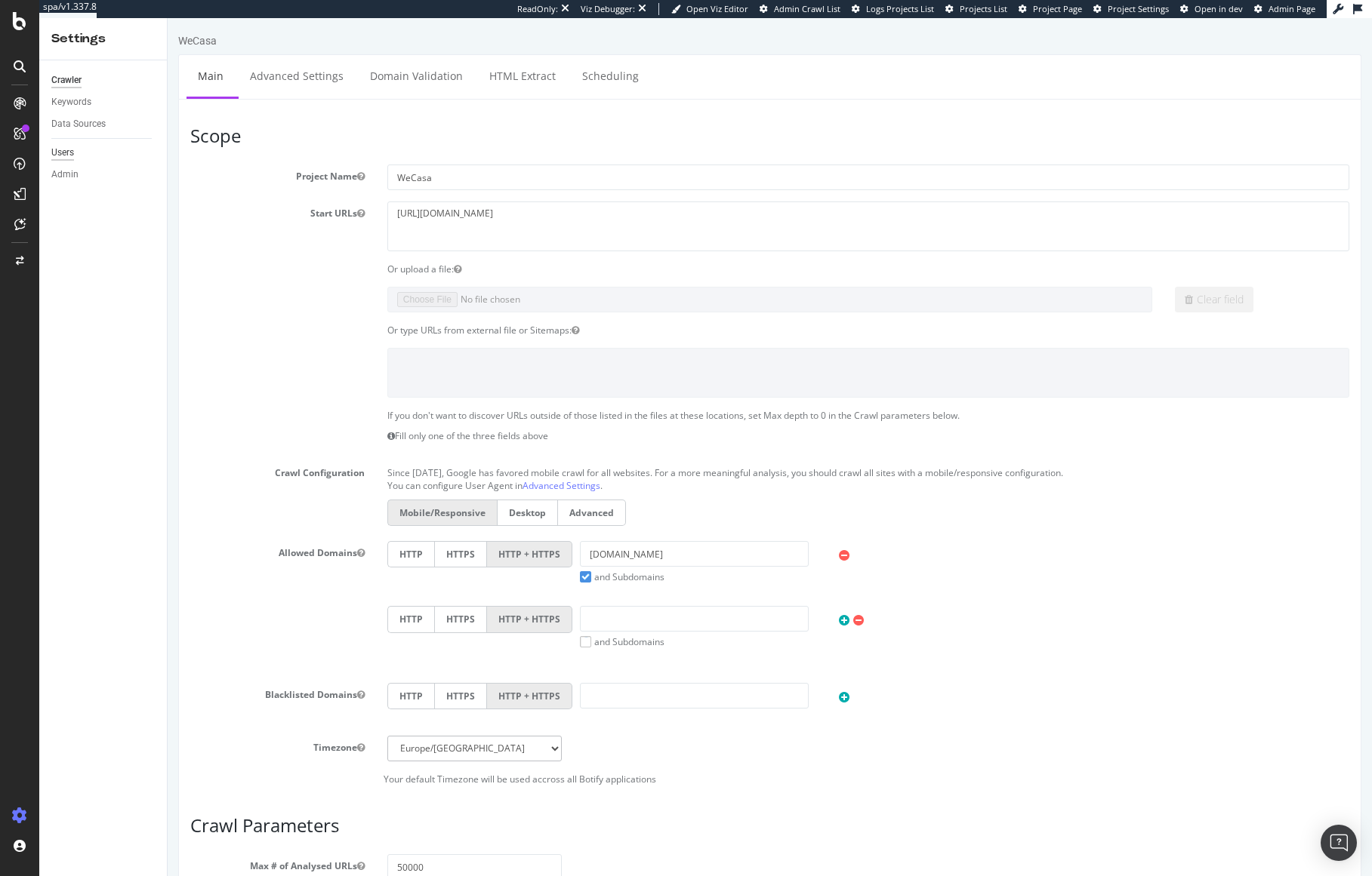
click at [73, 149] on div "Users" at bounding box center [62, 153] width 23 height 16
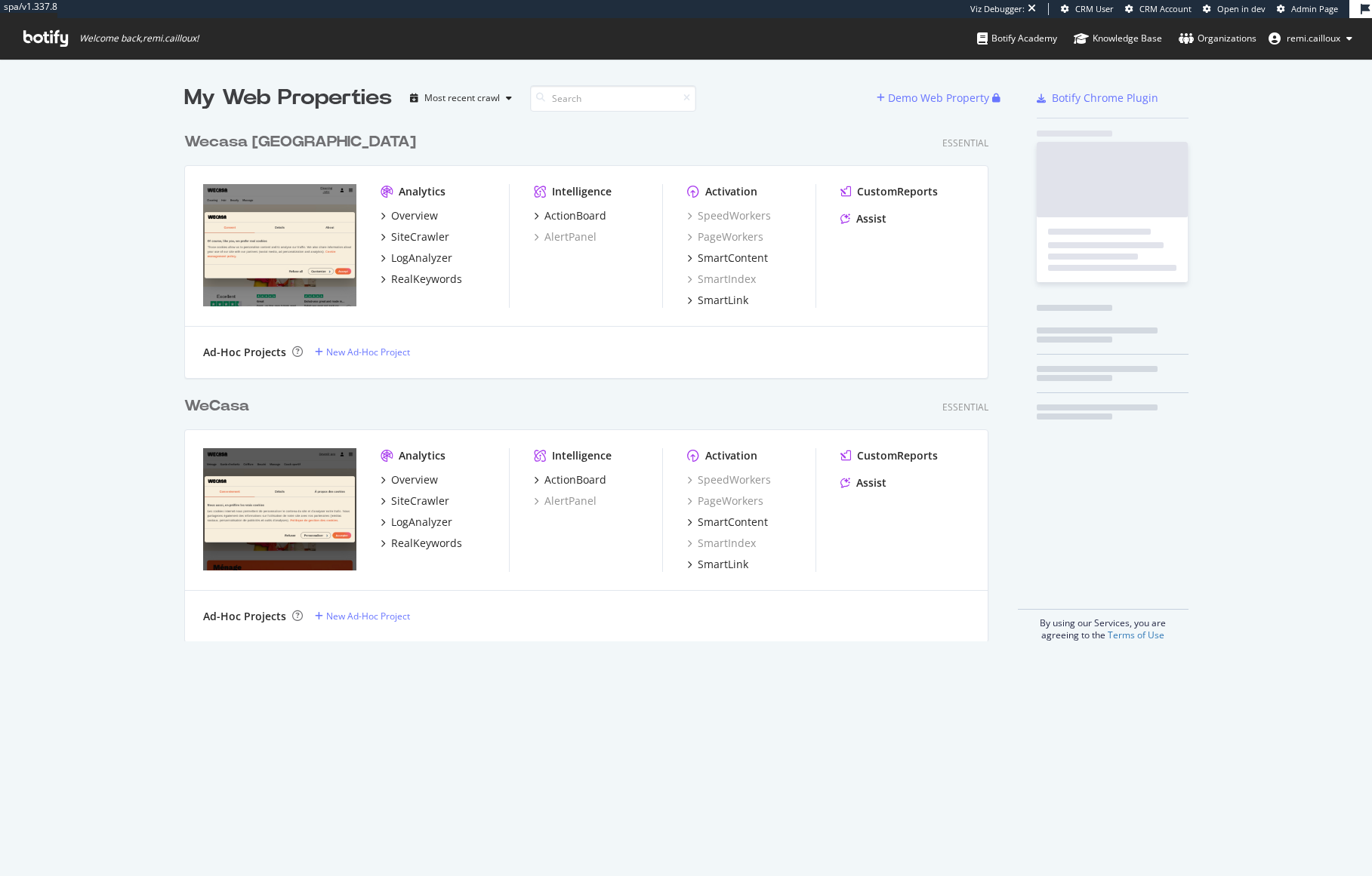
scroll to position [528, 817]
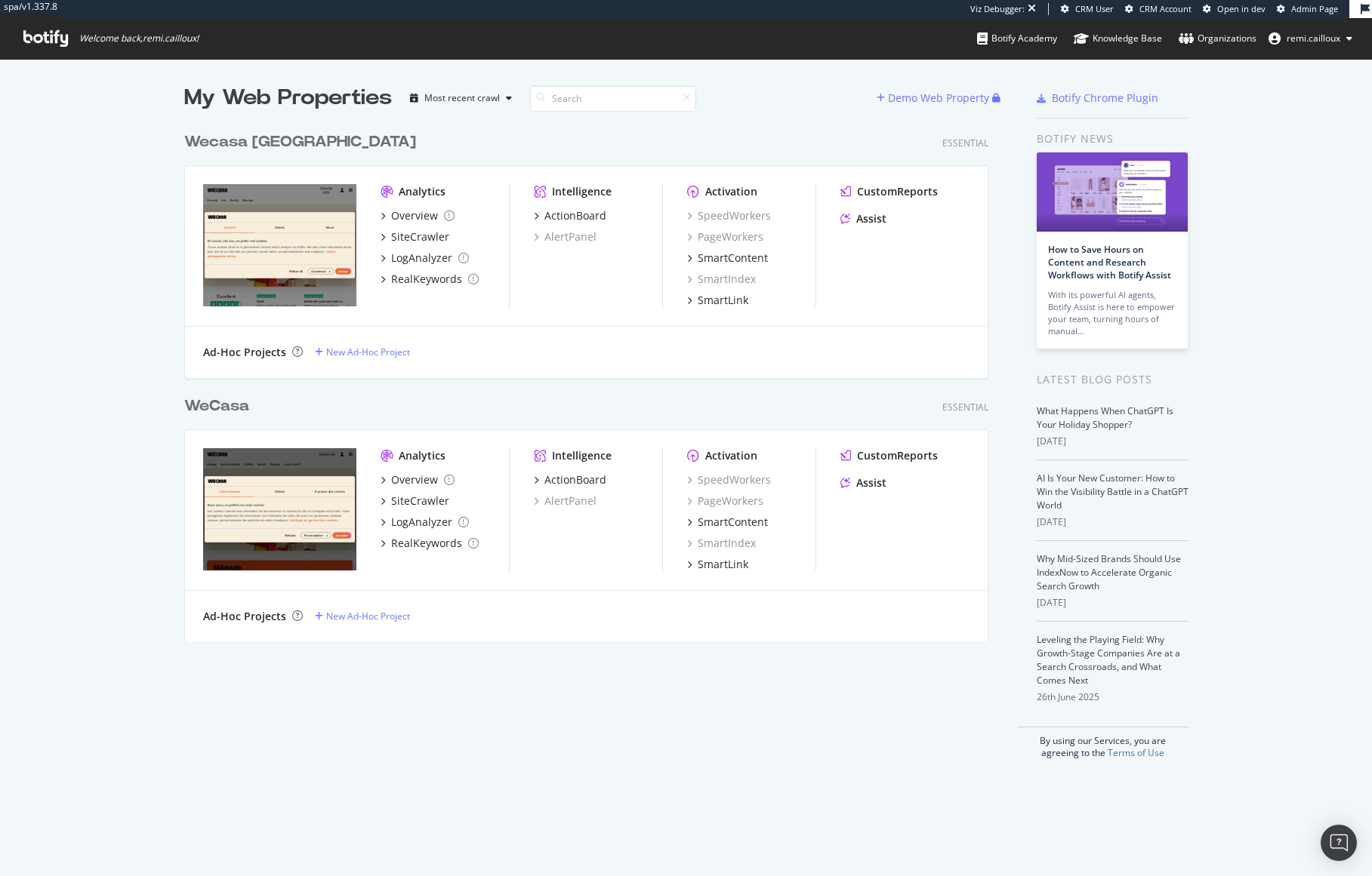
click at [244, 145] on div "Wecasa [GEOGRAPHIC_DATA]" at bounding box center [300, 142] width 232 height 22
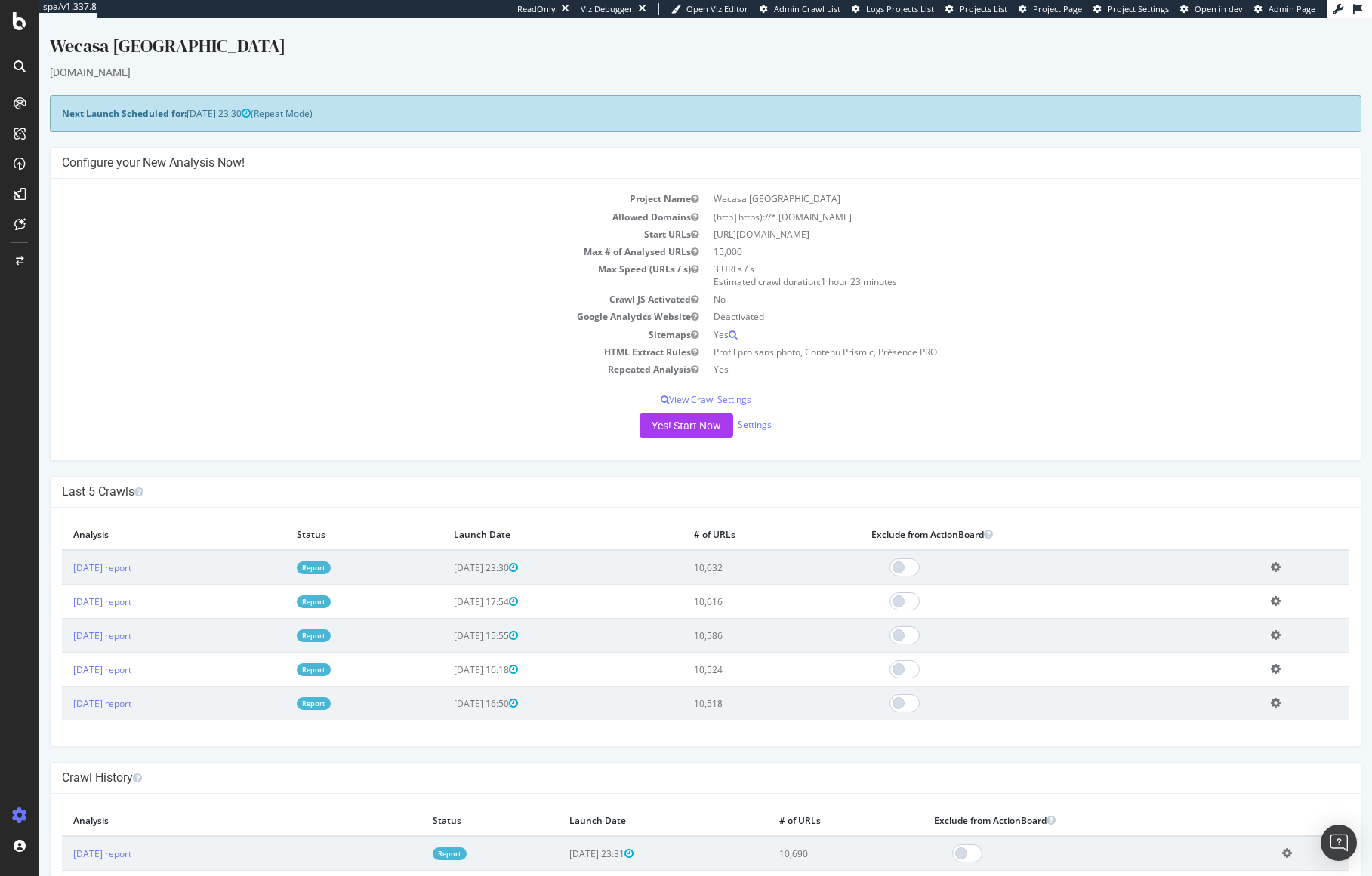
click at [267, 243] on td "Max # of Analysed URLs" at bounding box center [384, 252] width 644 height 18
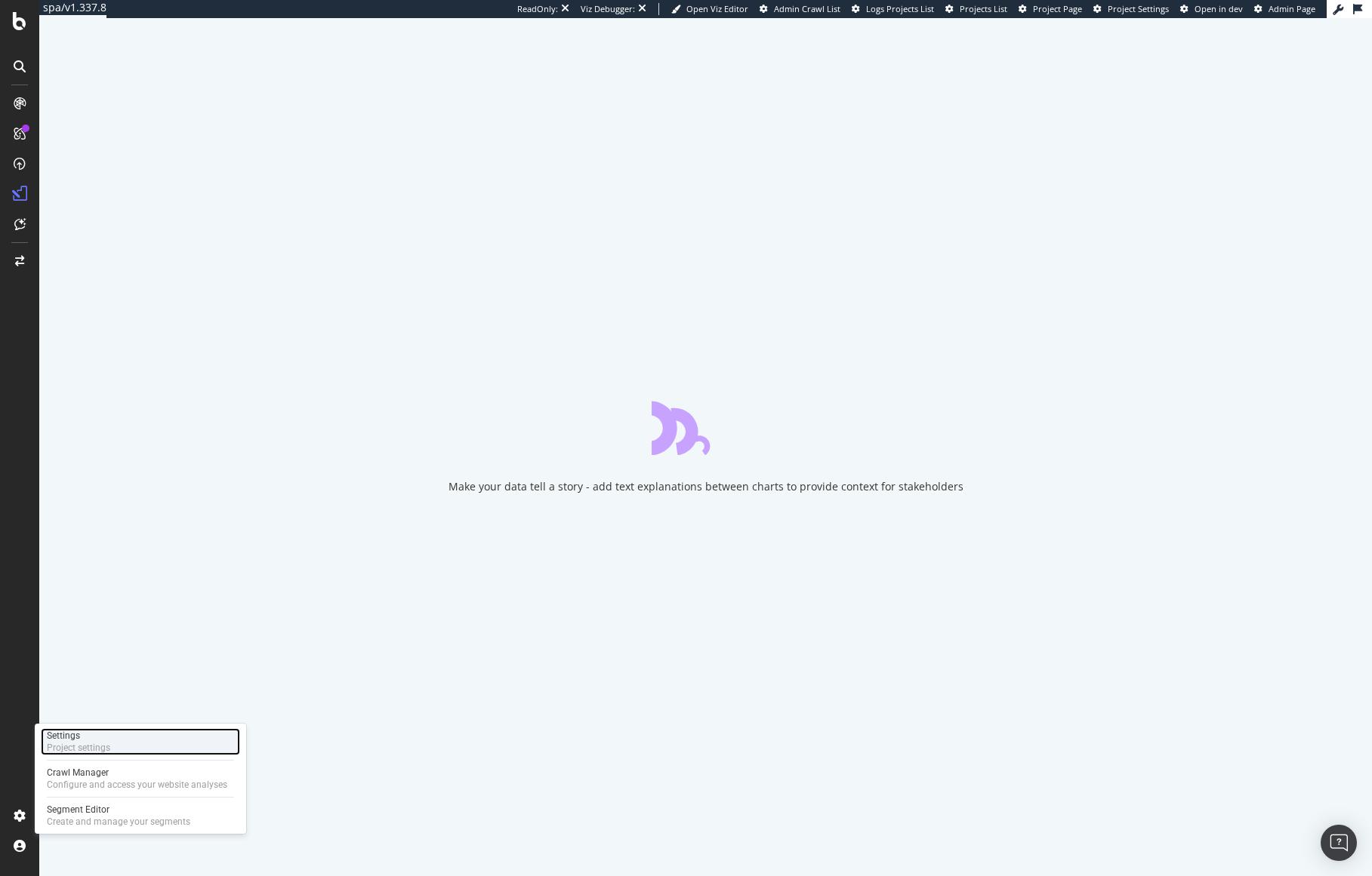
click at [92, 739] on div "Settings" at bounding box center [79, 736] width 64 height 12
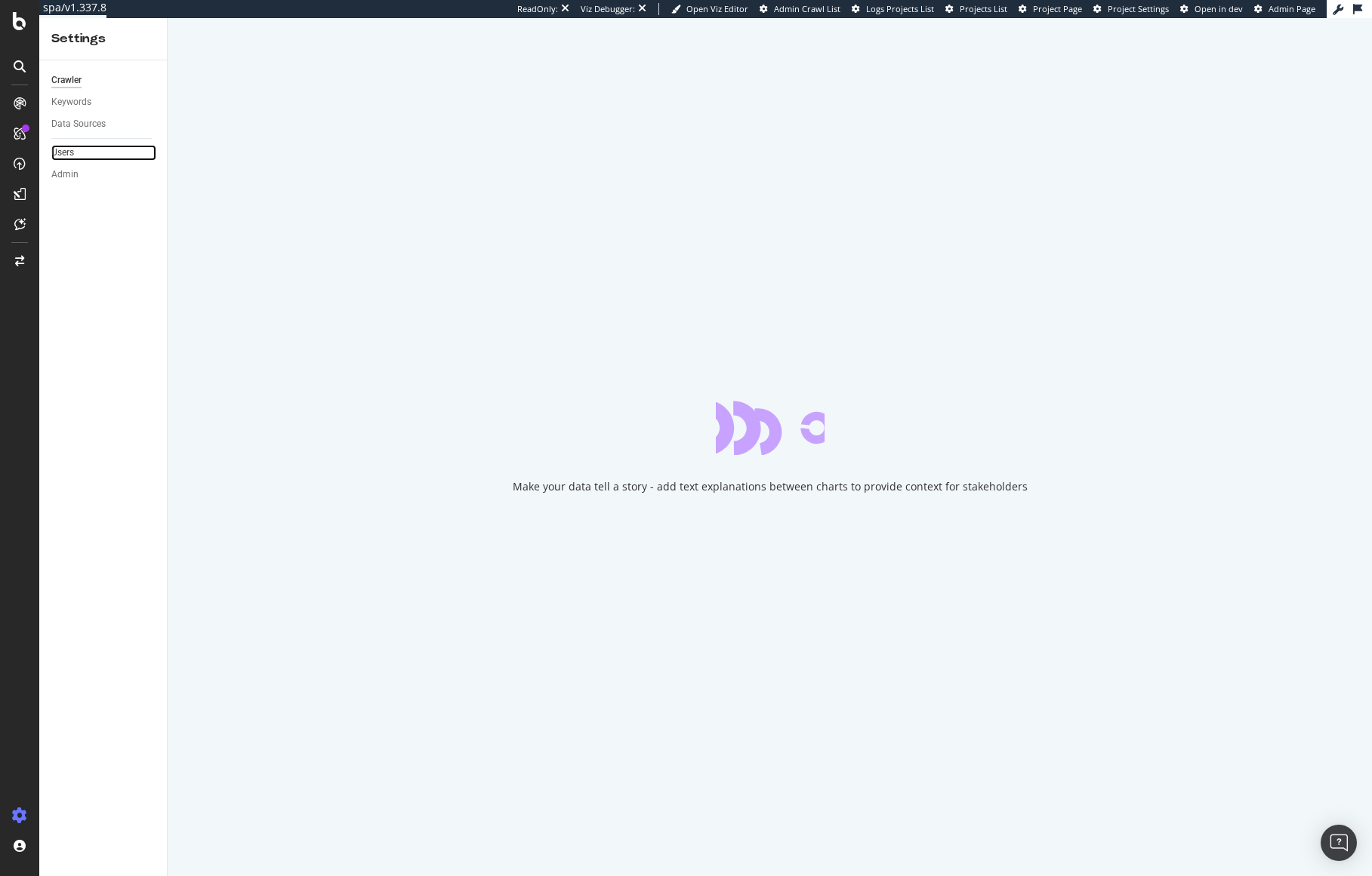
click at [76, 153] on link "Users" at bounding box center [103, 153] width 105 height 16
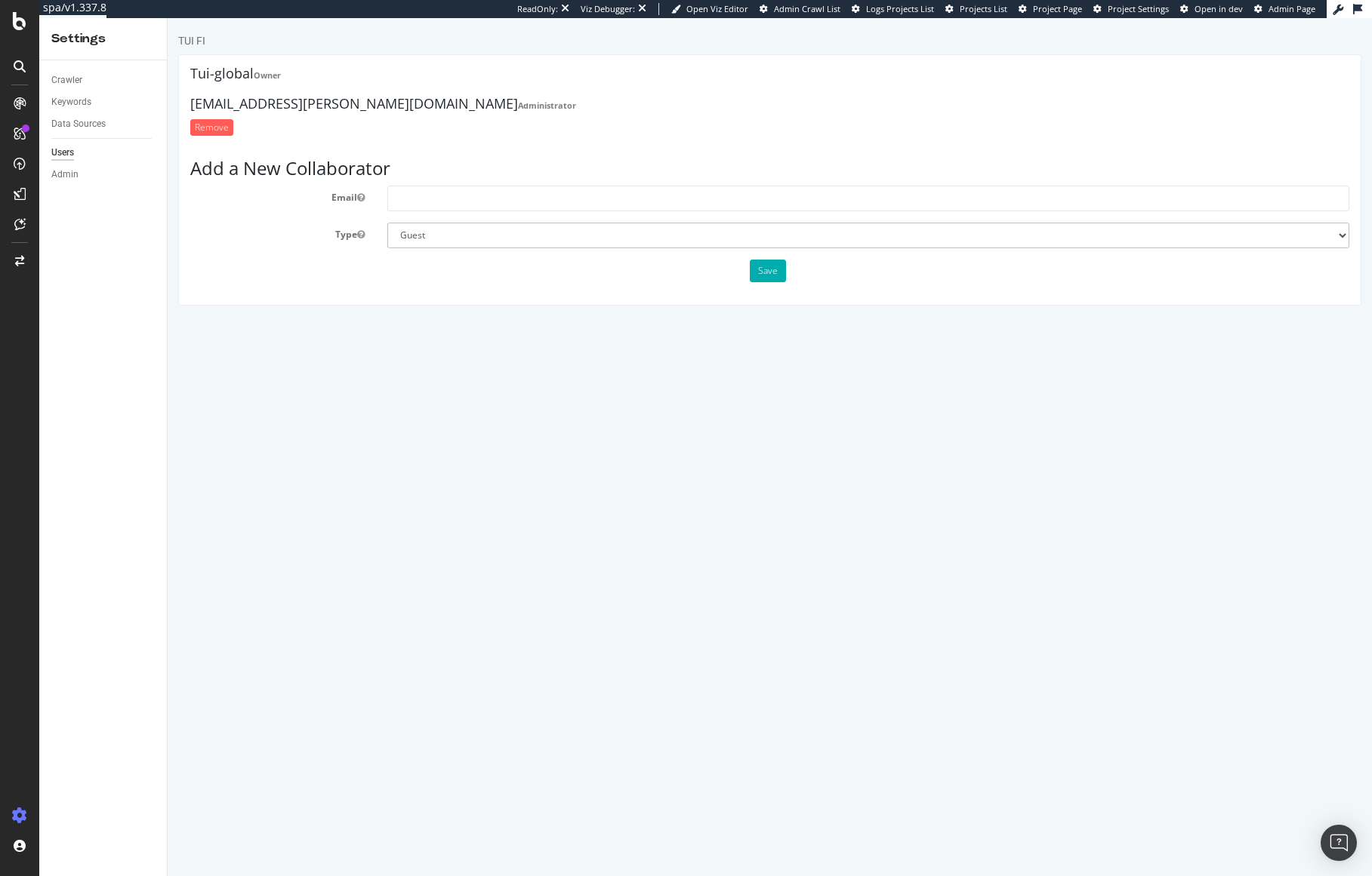
click at [263, 100] on h4 "kristiina.halme@tui.fi Administrator" at bounding box center [769, 103] width 1159 height 15
click at [518, 107] on strong "Administrator" at bounding box center [547, 106] width 58 height 12
drag, startPoint x: 324, startPoint y: 103, endPoint x: 187, endPoint y: 103, distance: 137.0
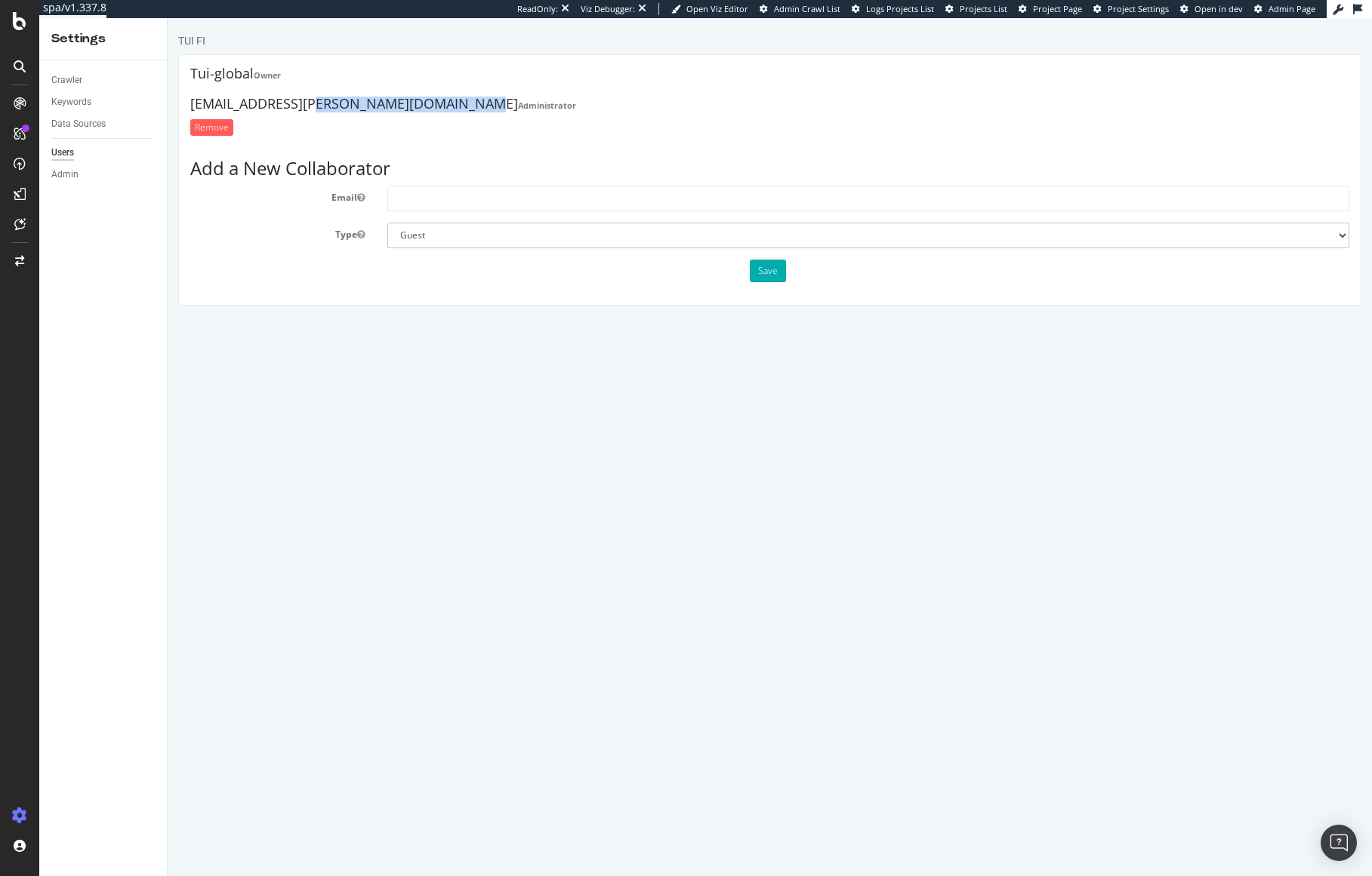
click at [187, 103] on div "Tui-global Owner kristiina.halme@tui.fi Administrator Remove Add a New Collabor…" at bounding box center [769, 180] width 1183 height 251
copy h4 "kristiina.halme@tui.fi"
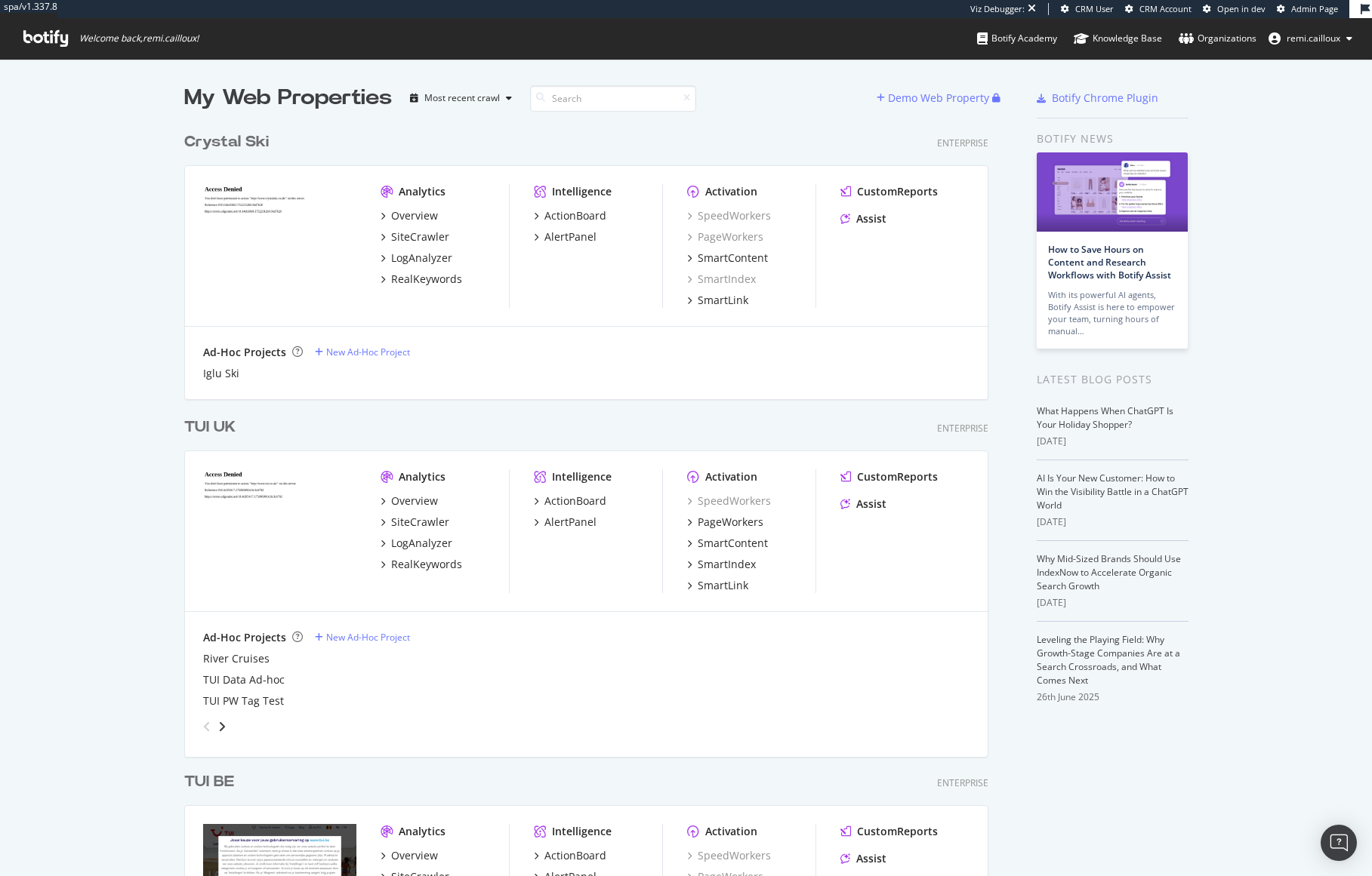
click at [240, 139] on div "Crystal Ski" at bounding box center [227, 142] width 84 height 22
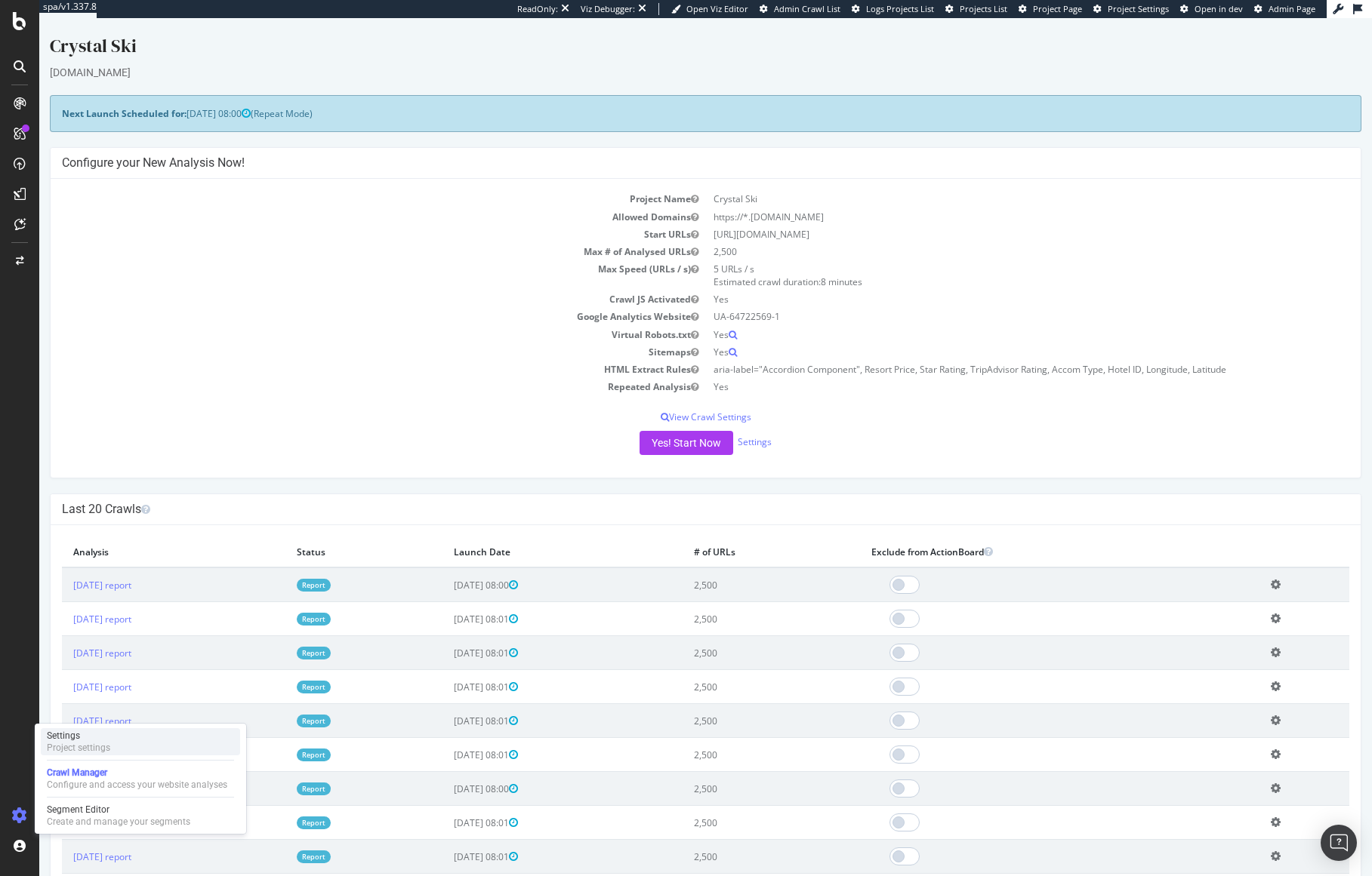
click at [75, 742] on div "Project settings" at bounding box center [79, 747] width 64 height 12
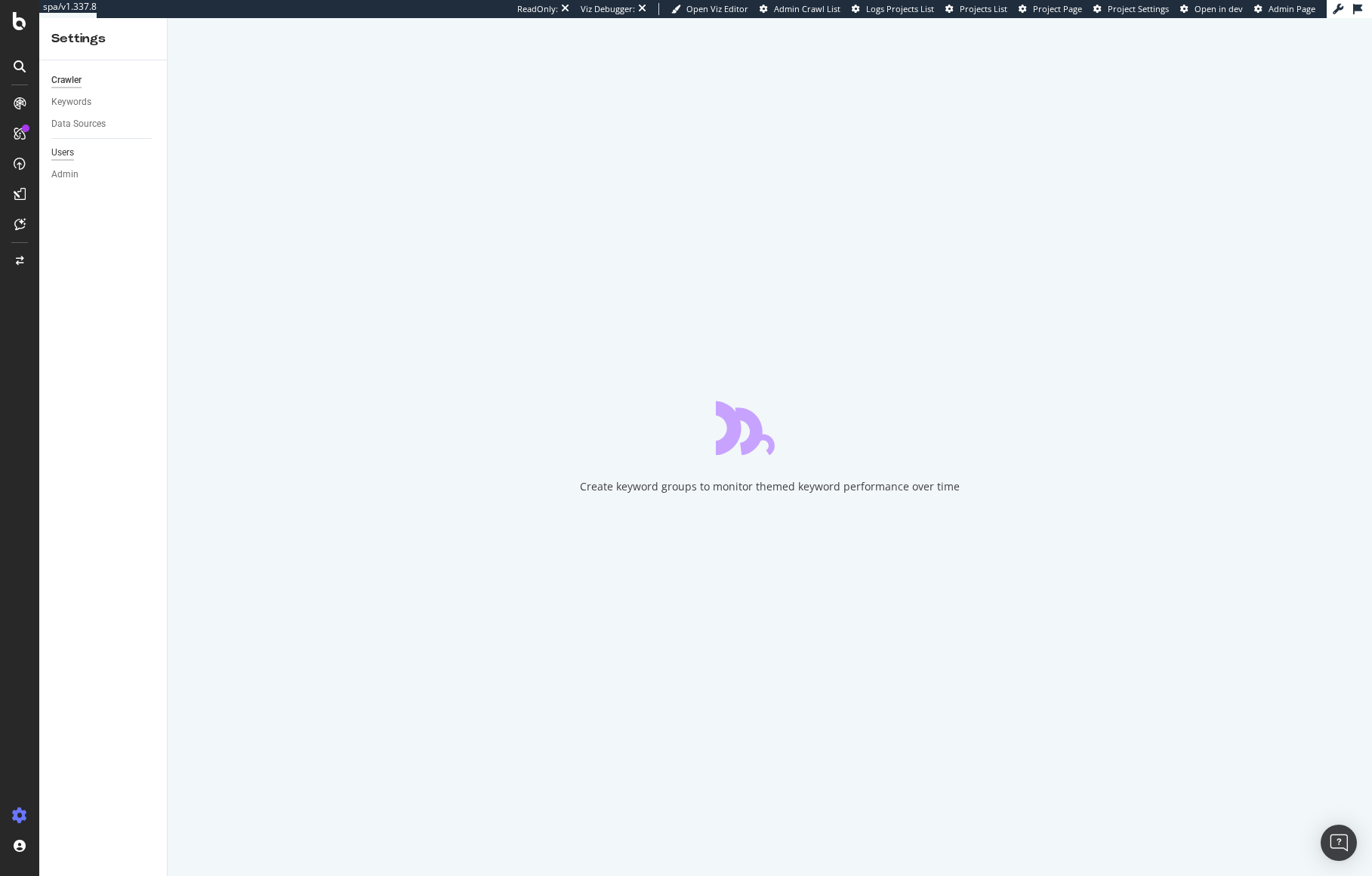
click at [69, 149] on div "Users" at bounding box center [62, 153] width 23 height 16
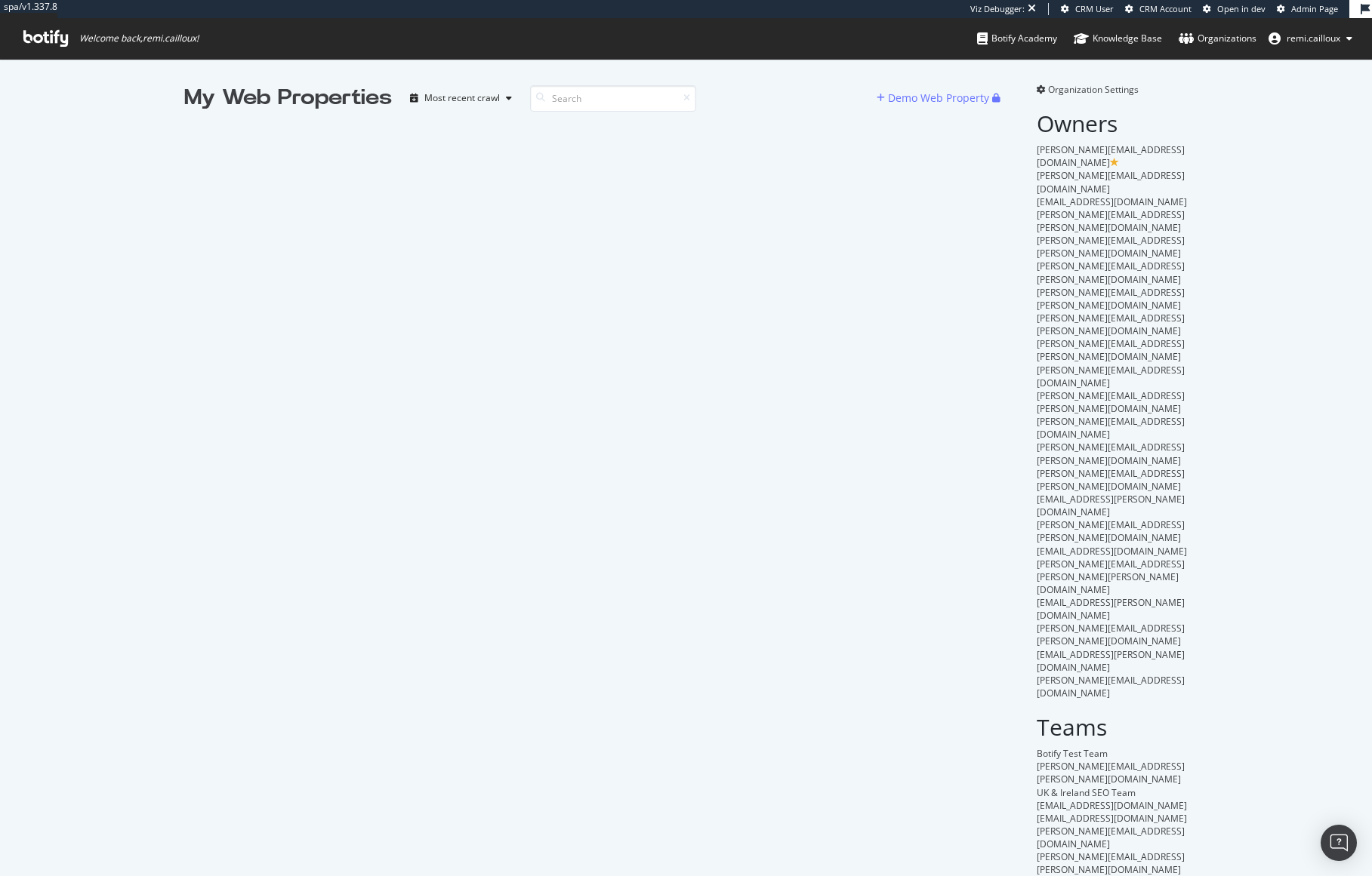
scroll to position [876, 1372]
click at [1108, 87] on span "Organization Settings" at bounding box center [1093, 89] width 90 height 13
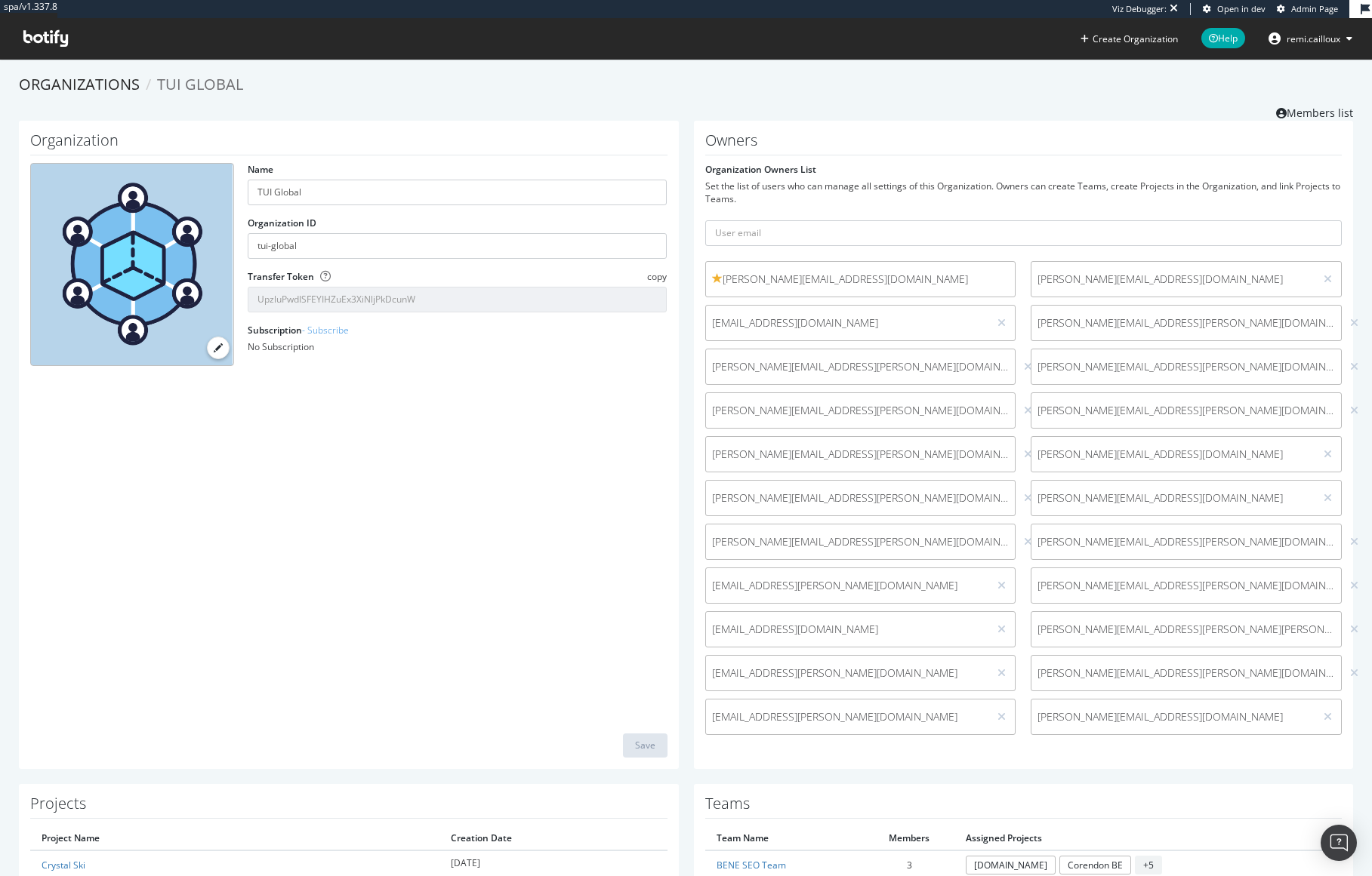
click at [1317, 121] on div "Owners Organization Owners List Set the list of users who can manage all settin…" at bounding box center [1024, 444] width 660 height 648
click at [1316, 113] on link "Members list" at bounding box center [1314, 111] width 77 height 19
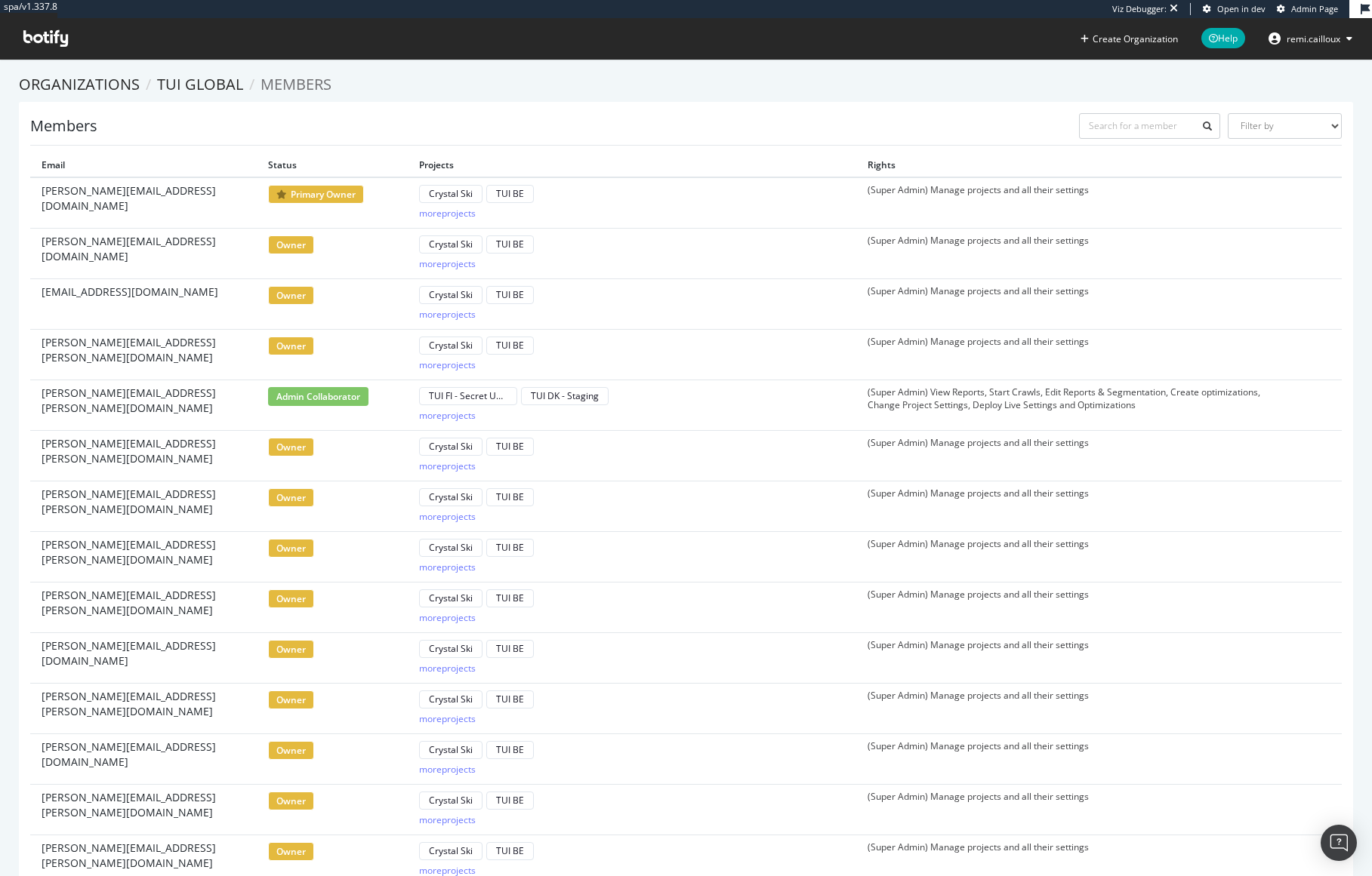
scroll to position [1461, 0]
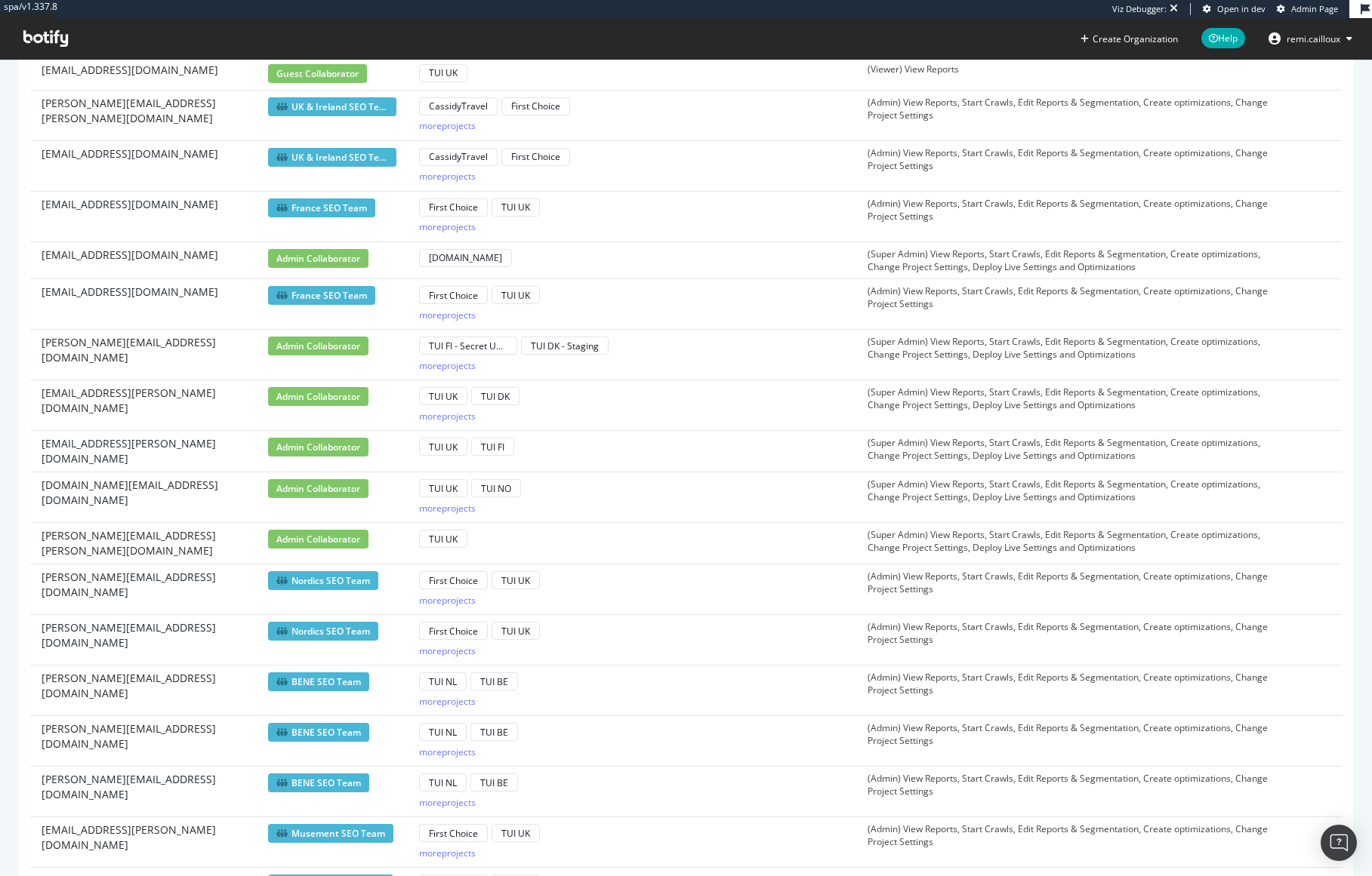
click at [545, 449] on div "TUI UK TUI FI" at bounding box center [632, 447] width 426 height 22
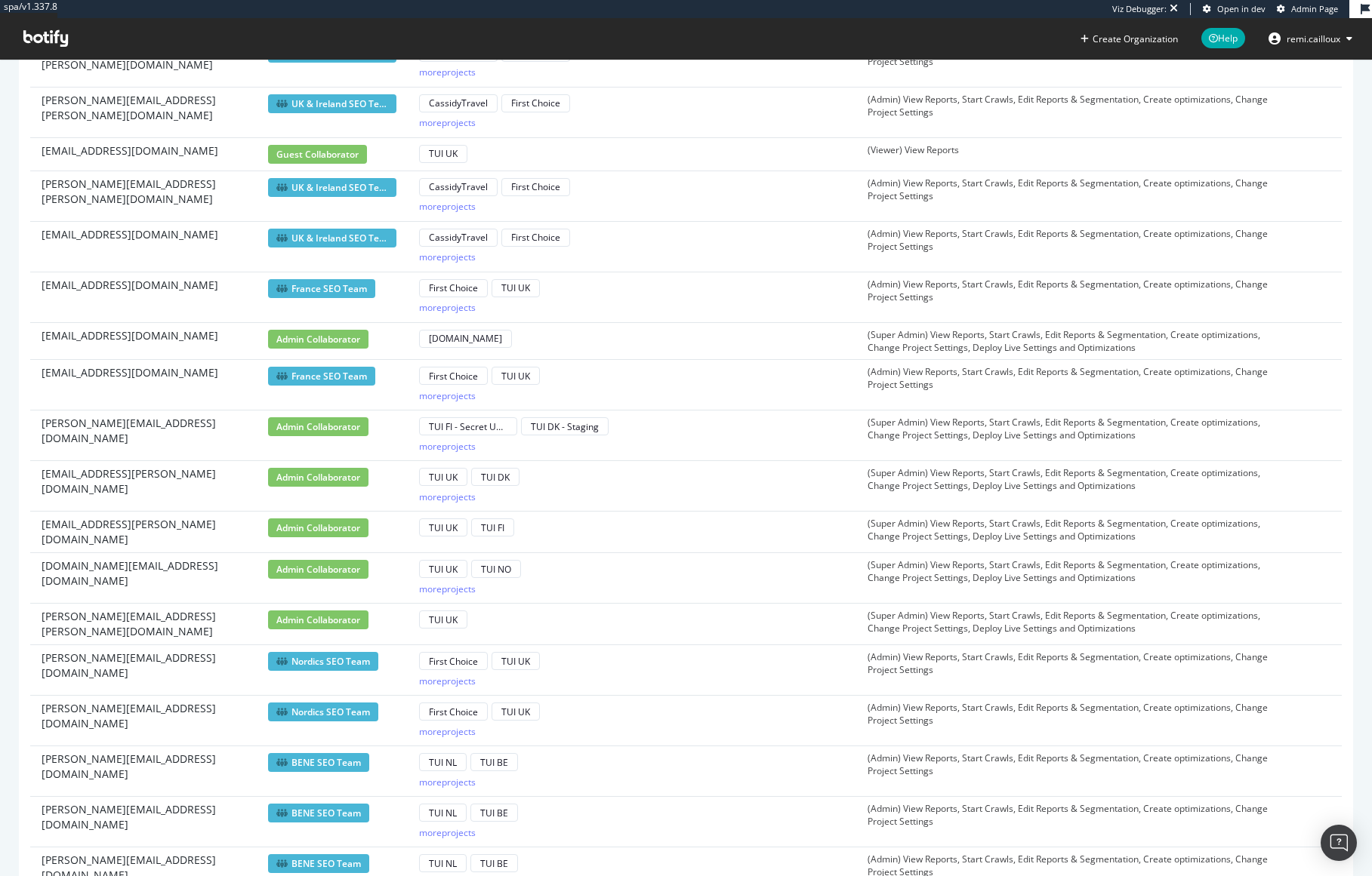
scroll to position [1386, 0]
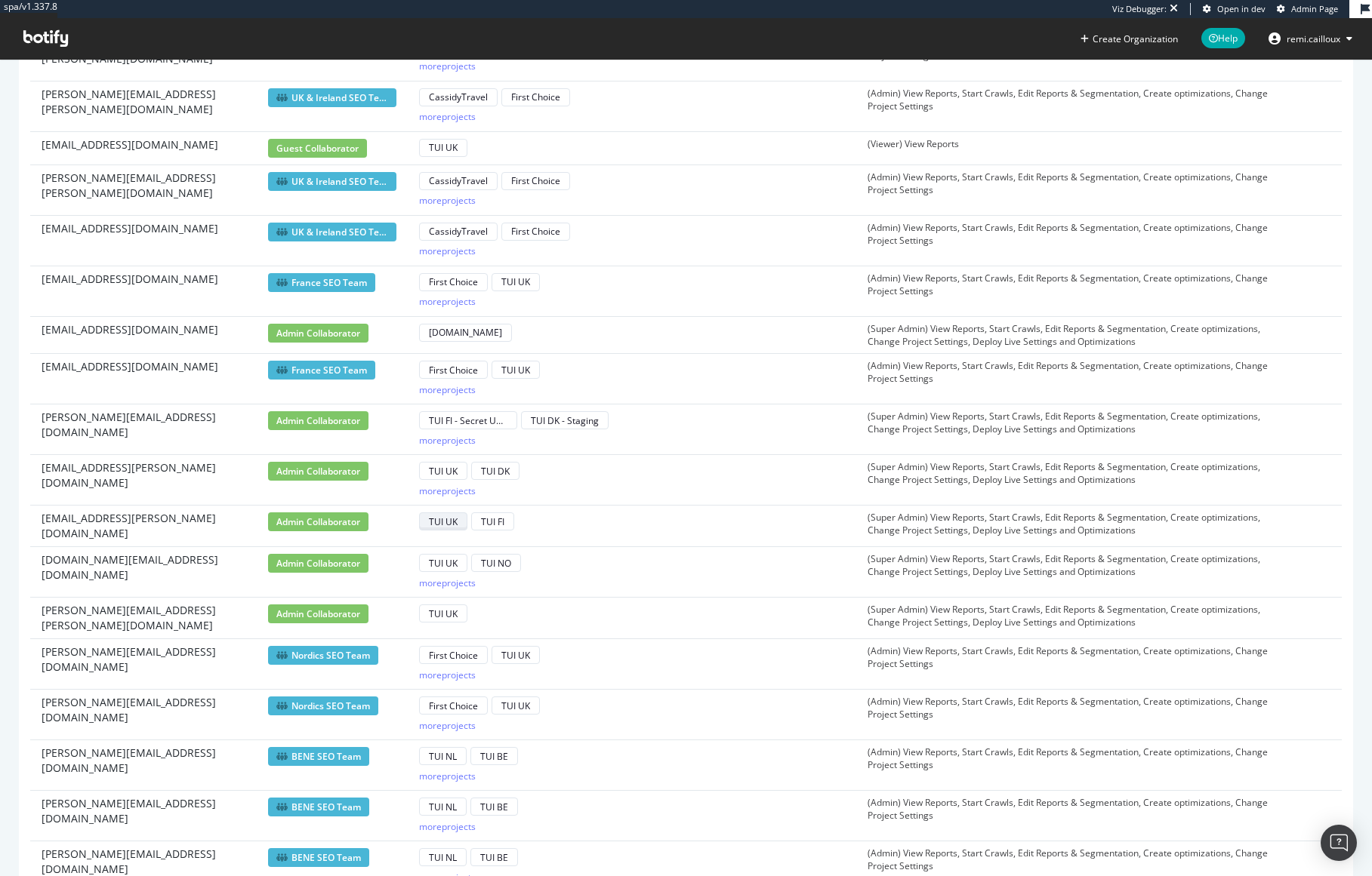
click at [449, 515] on div "TUI UK" at bounding box center [443, 521] width 28 height 13
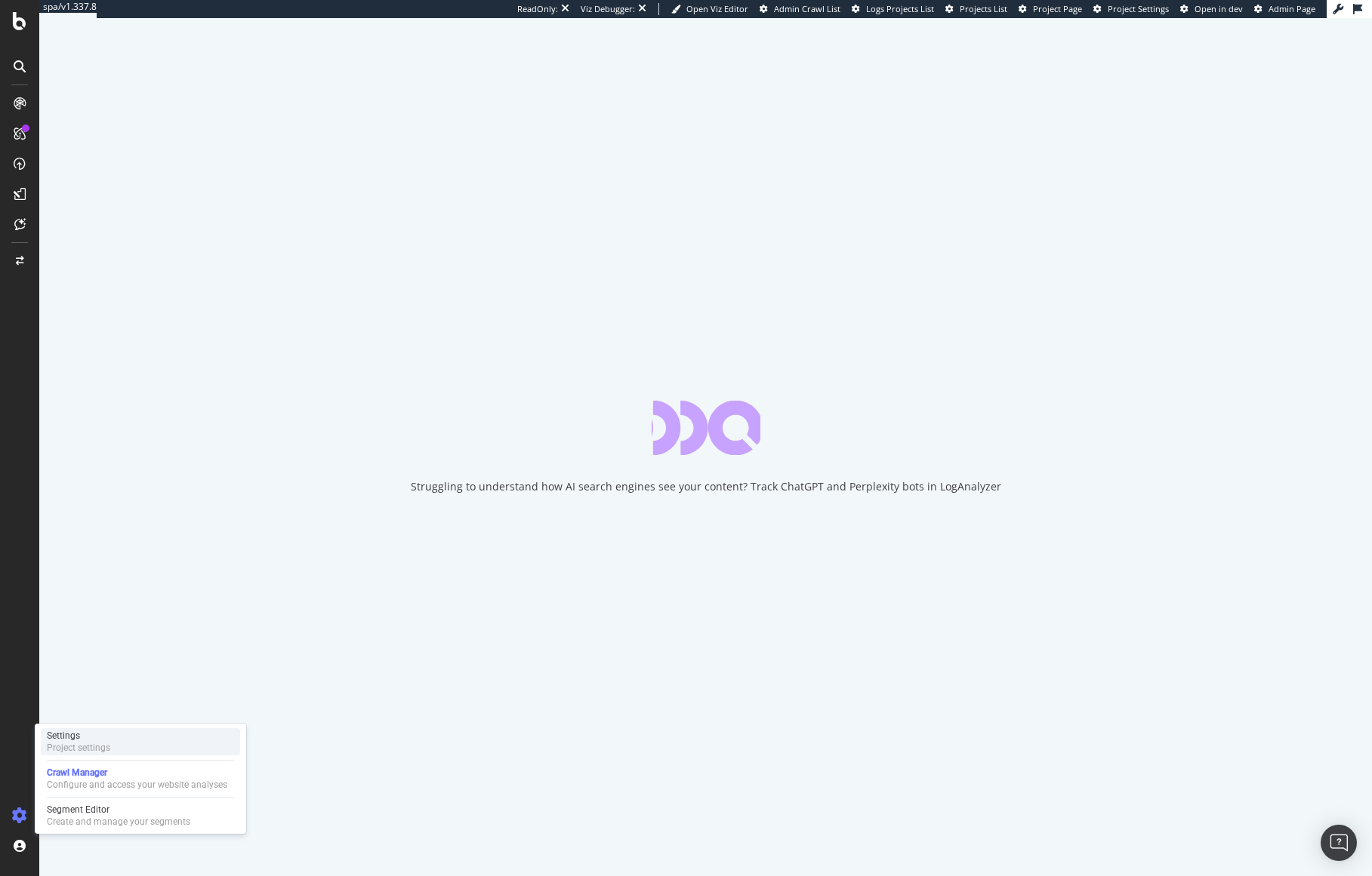
click at [71, 738] on div "Settings" at bounding box center [79, 736] width 64 height 12
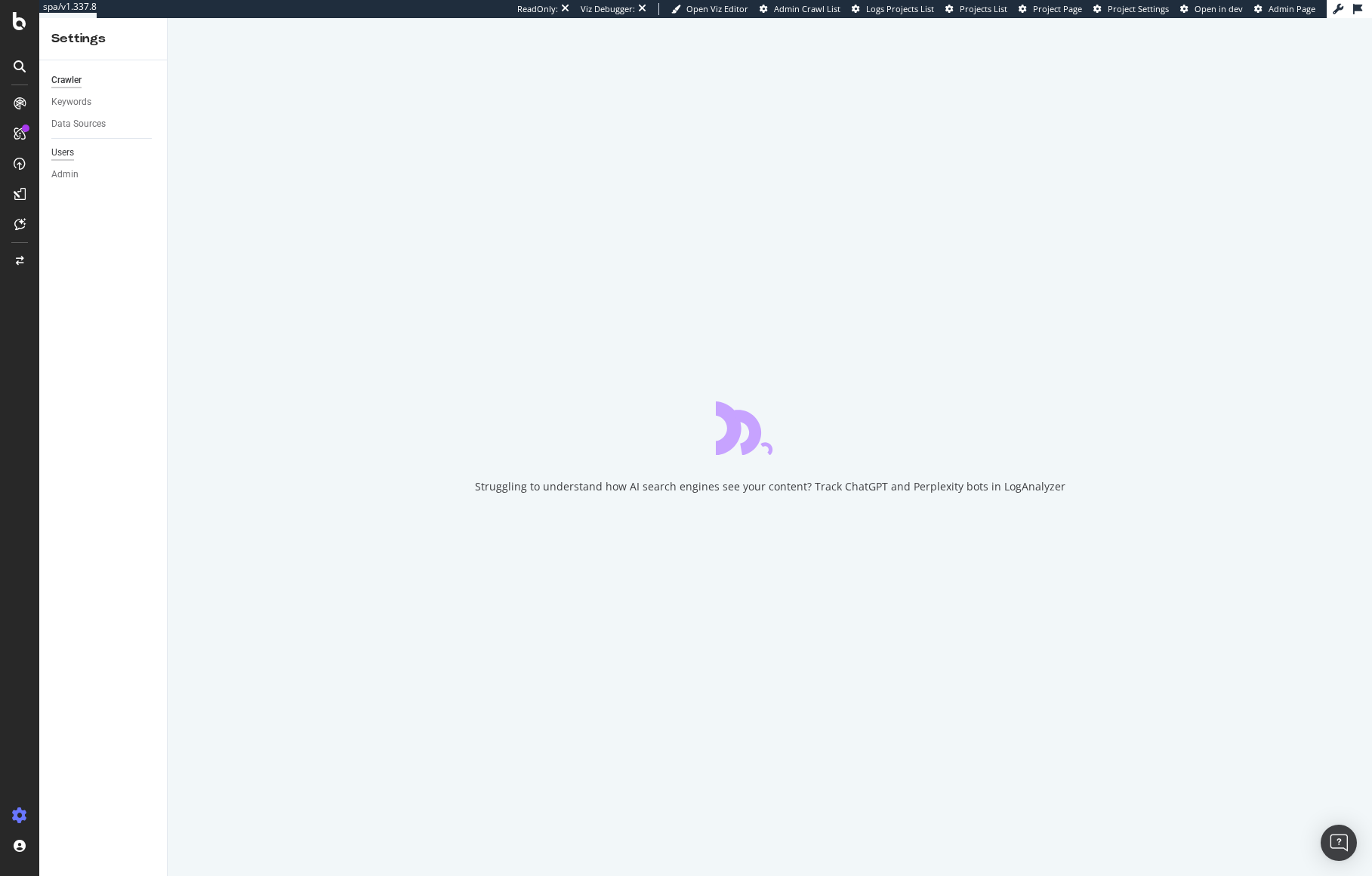
click at [72, 155] on div "Users" at bounding box center [62, 153] width 23 height 16
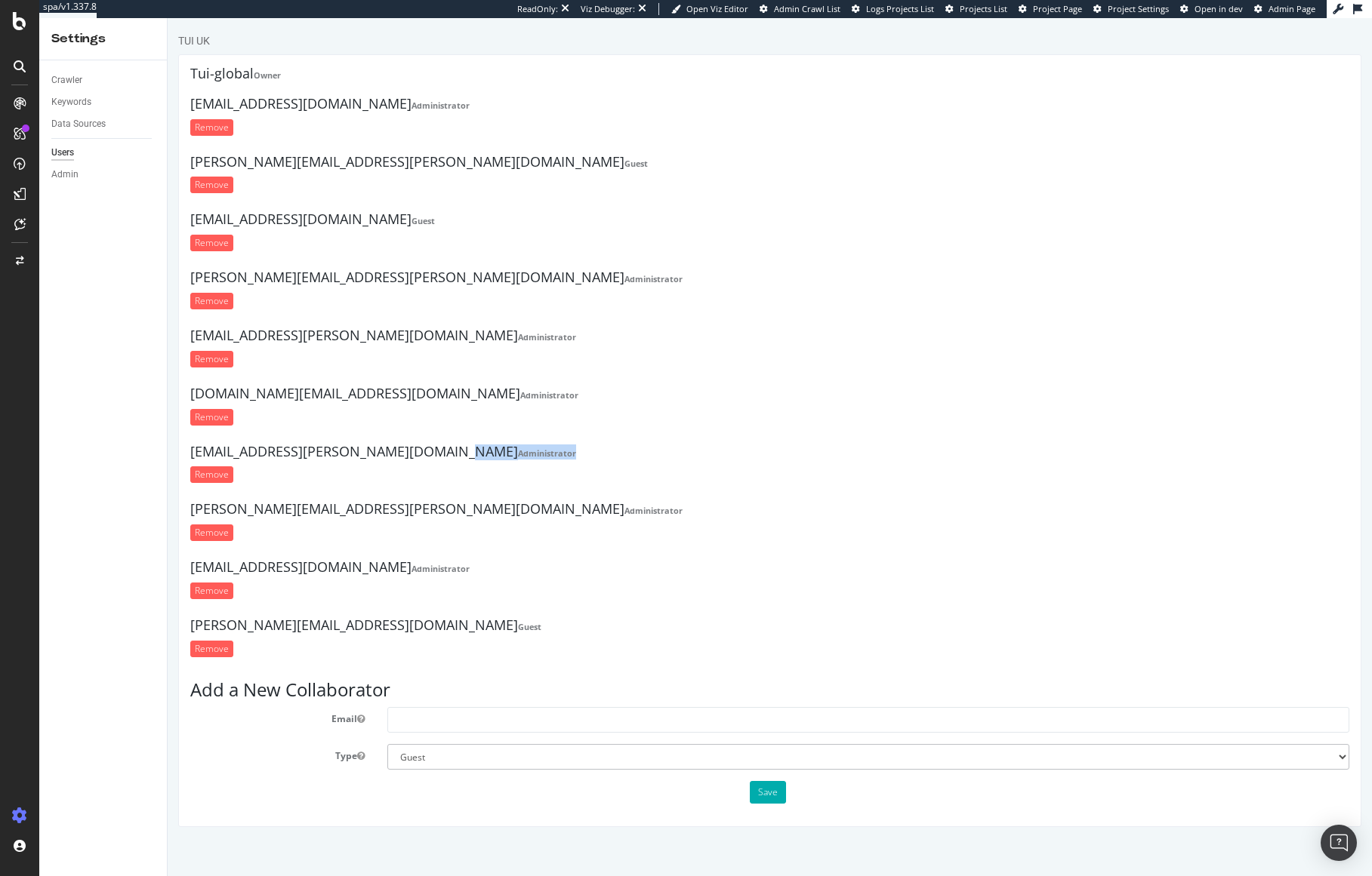
drag, startPoint x: 395, startPoint y: 459, endPoint x: 313, endPoint y: 456, distance: 82.1
click at [313, 456] on h4 "kristiina.halme@tui.fi Administrator" at bounding box center [769, 451] width 1159 height 15
click at [437, 758] on select "Administrator Guest" at bounding box center [869, 756] width 962 height 26
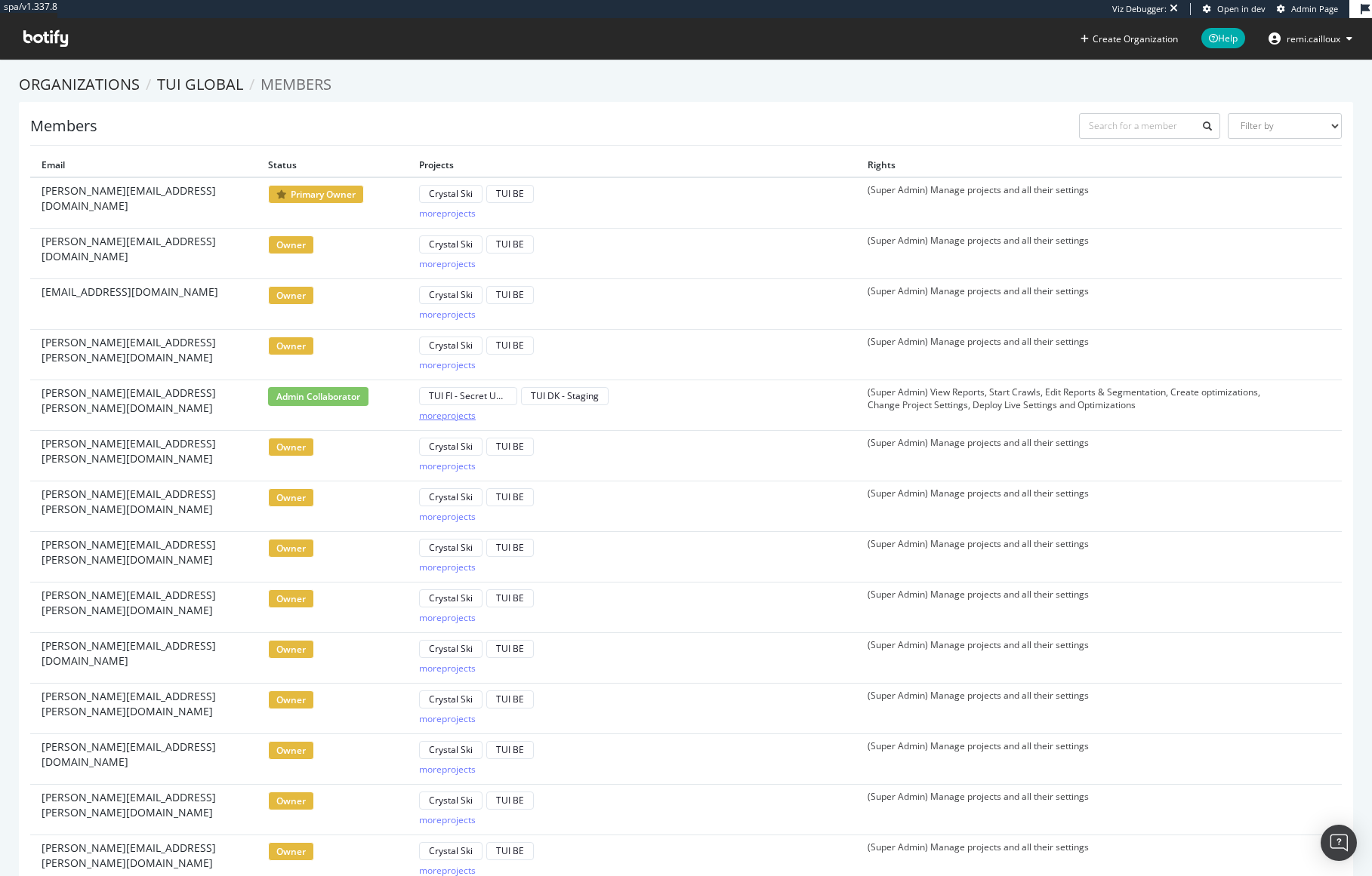
click at [456, 412] on div "more projects" at bounding box center [448, 415] width 57 height 13
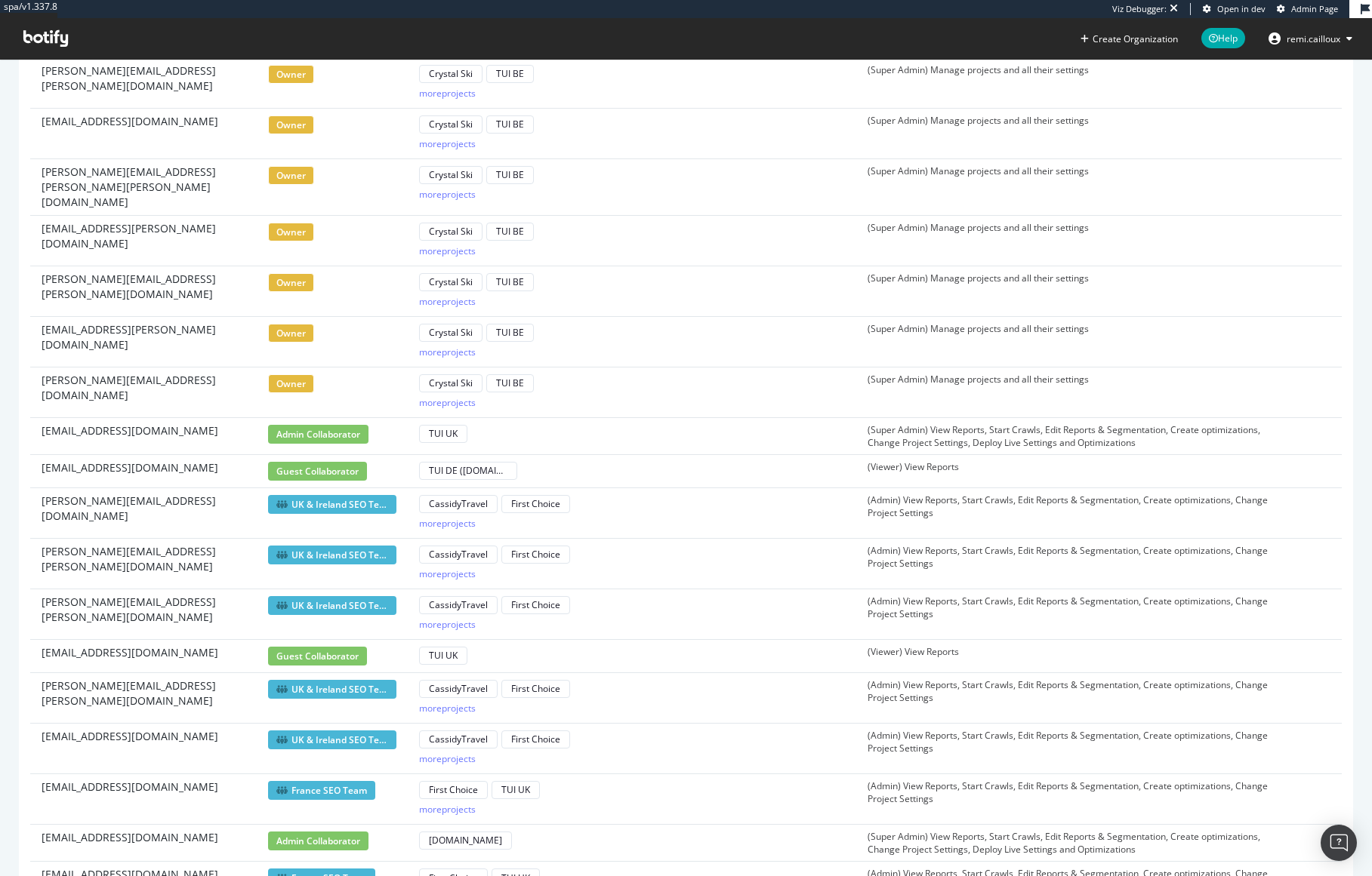
scroll to position [887, 0]
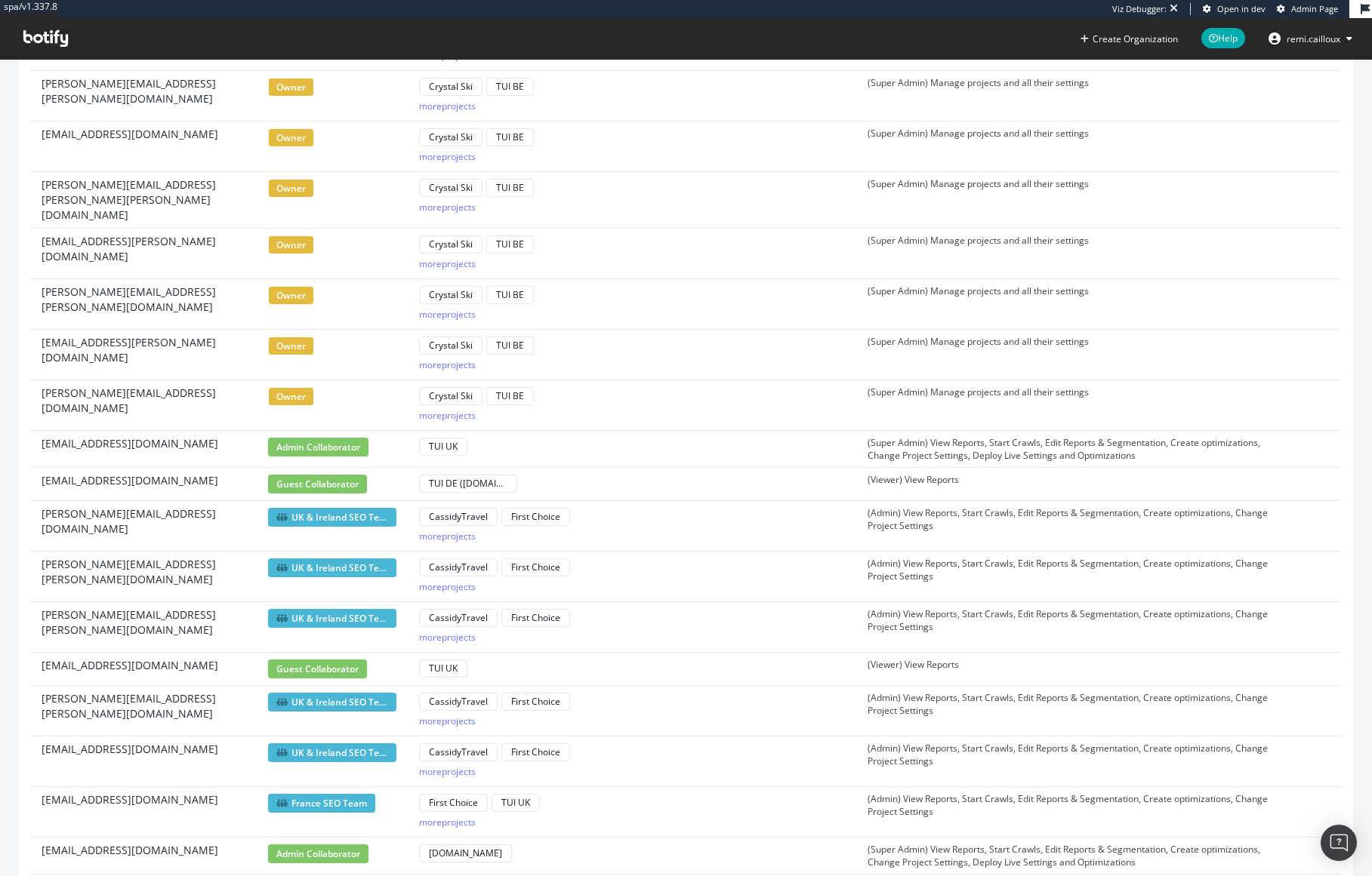
click at [299, 387] on span "owner" at bounding box center [290, 396] width 46 height 19
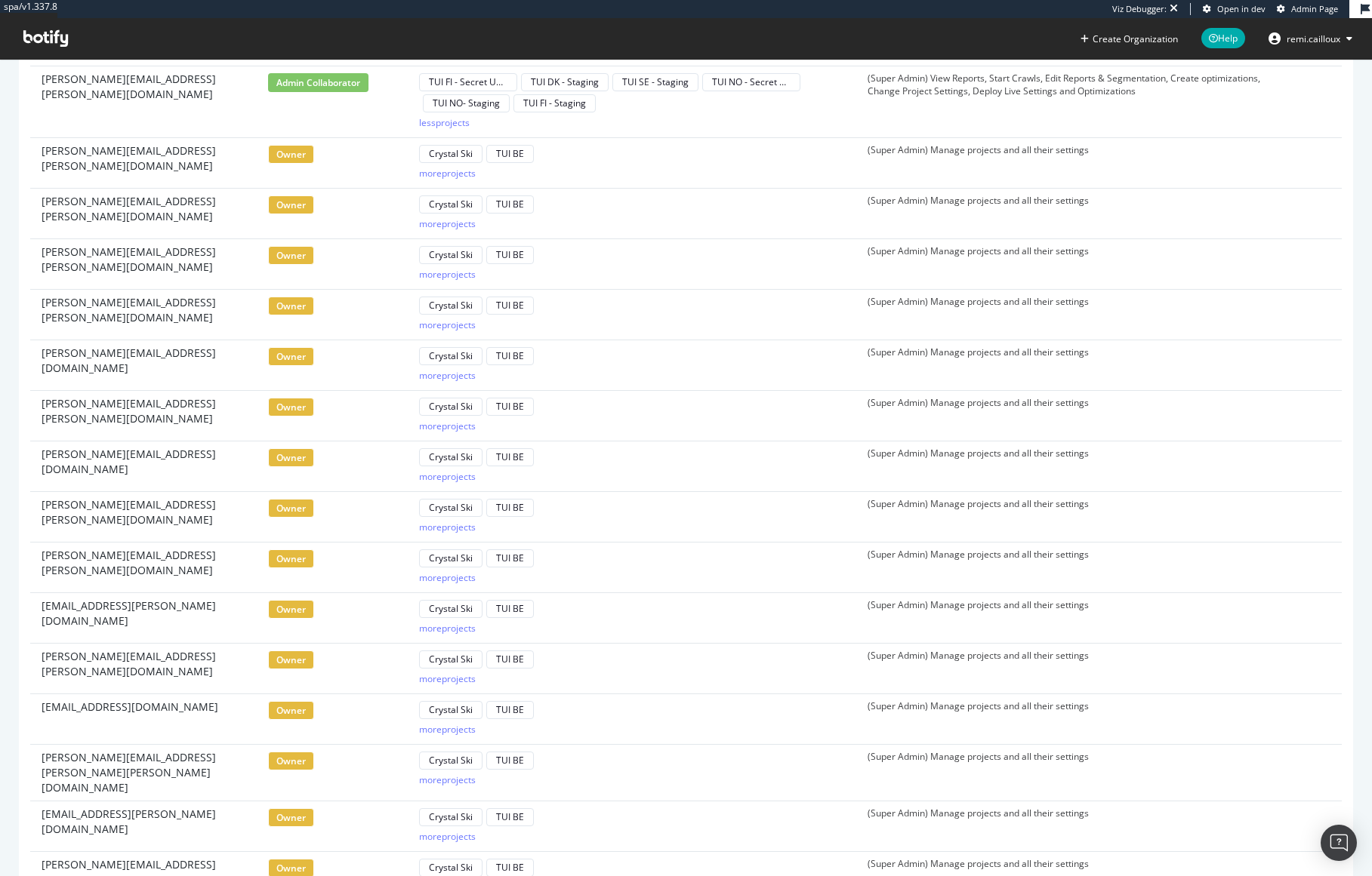
scroll to position [260, 0]
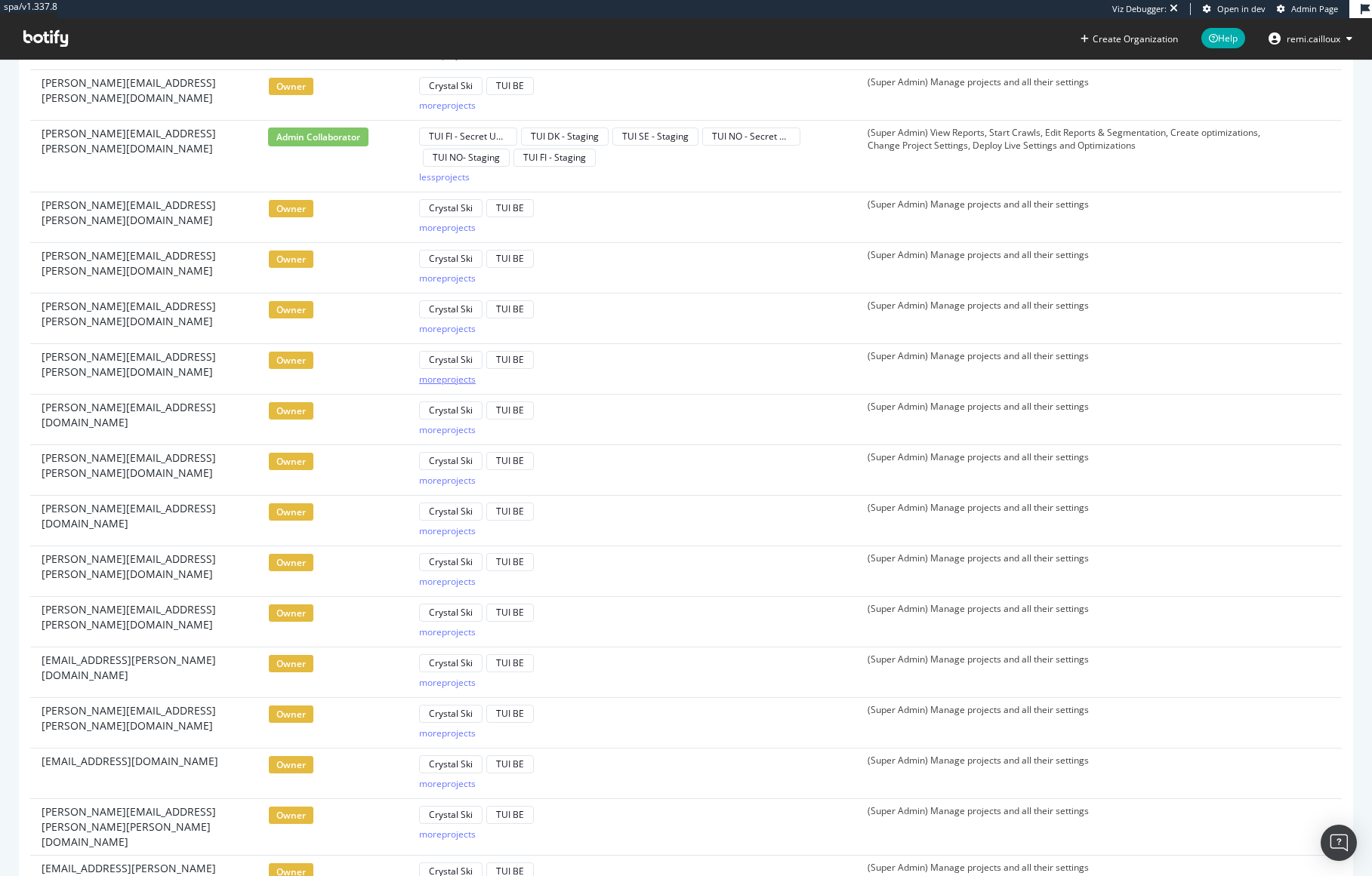
click at [454, 381] on div "more projects" at bounding box center [448, 379] width 57 height 13
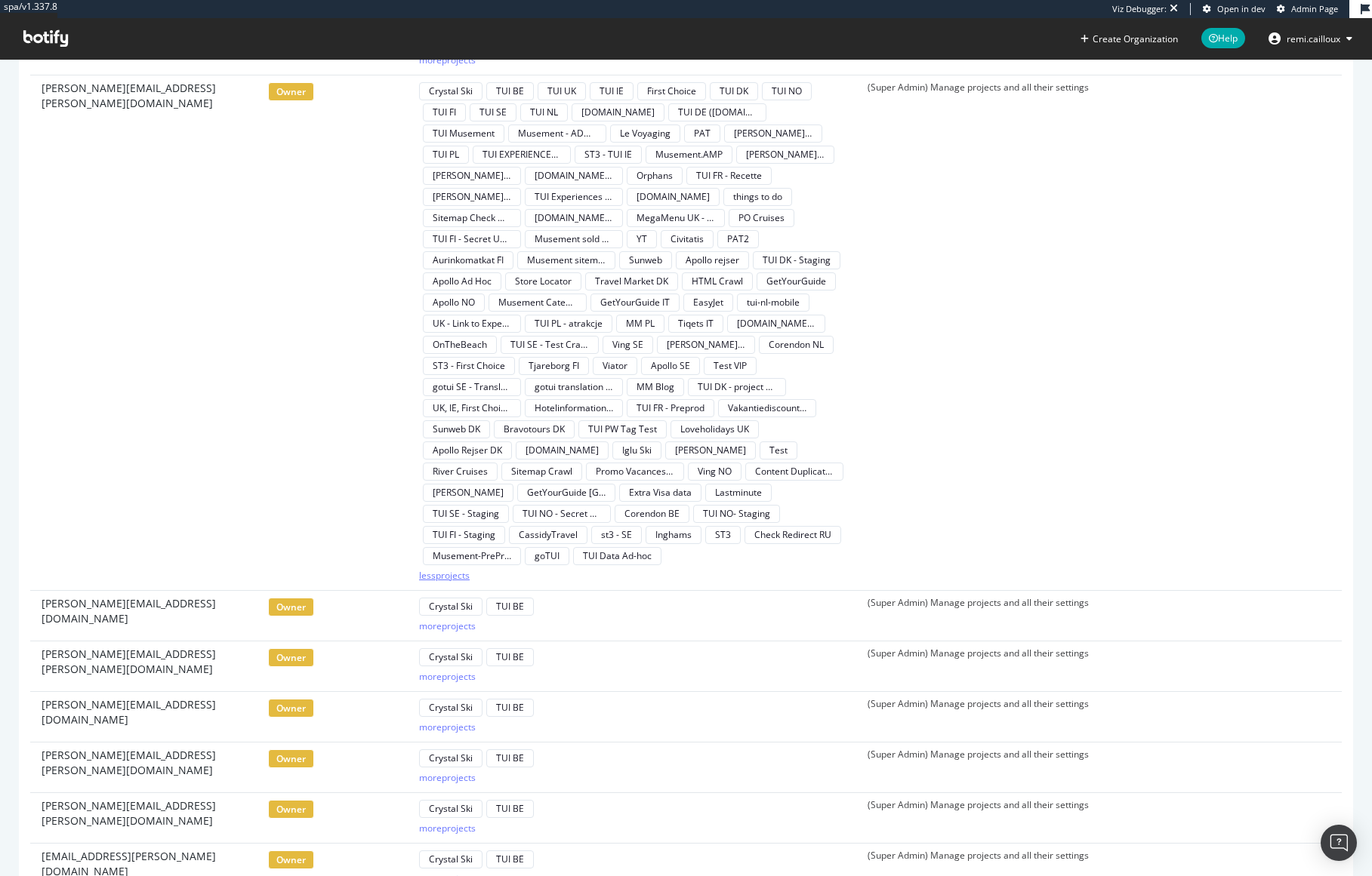
scroll to position [555, 0]
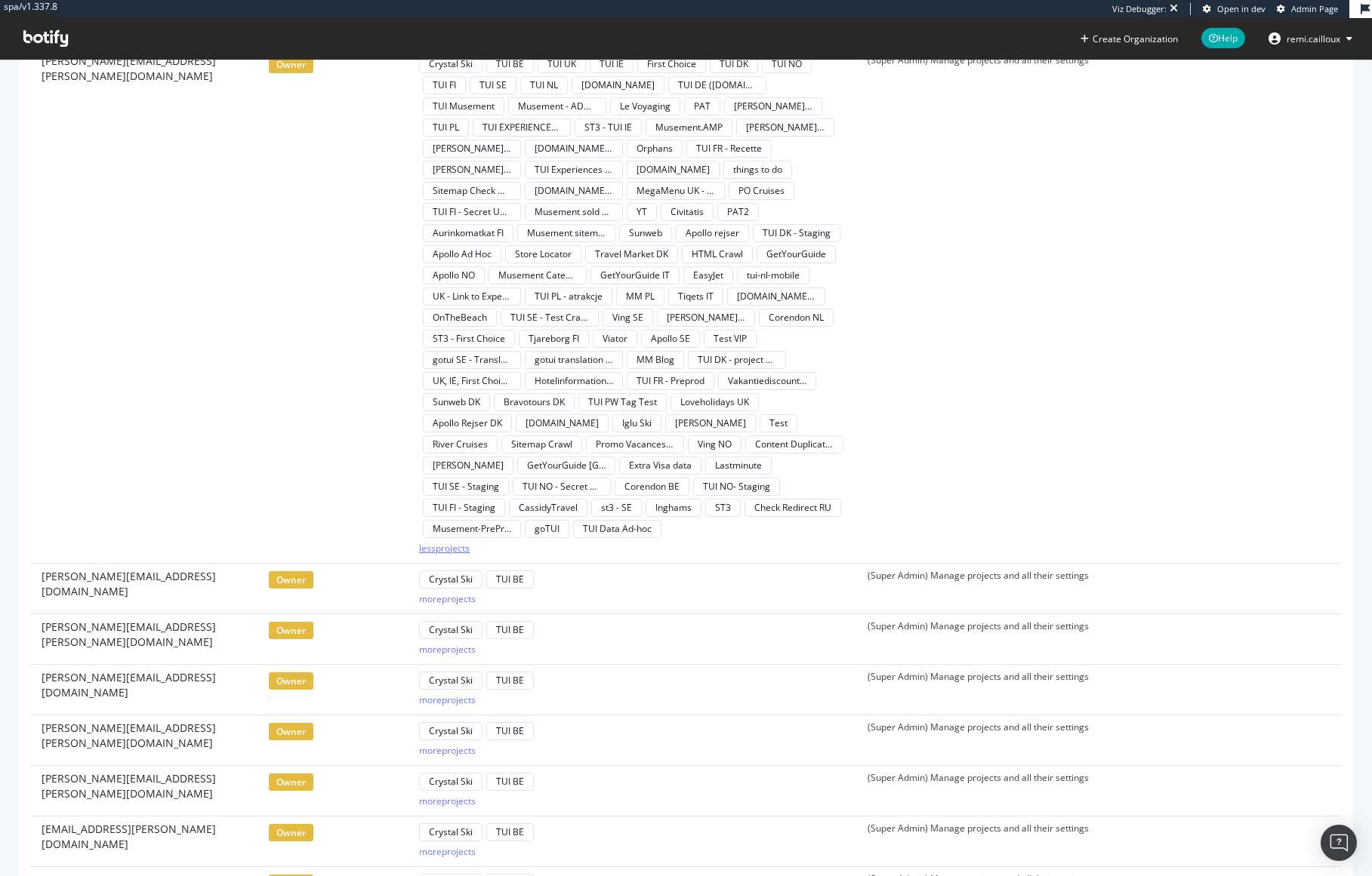
click at [449, 541] on div "less projects" at bounding box center [445, 547] width 51 height 13
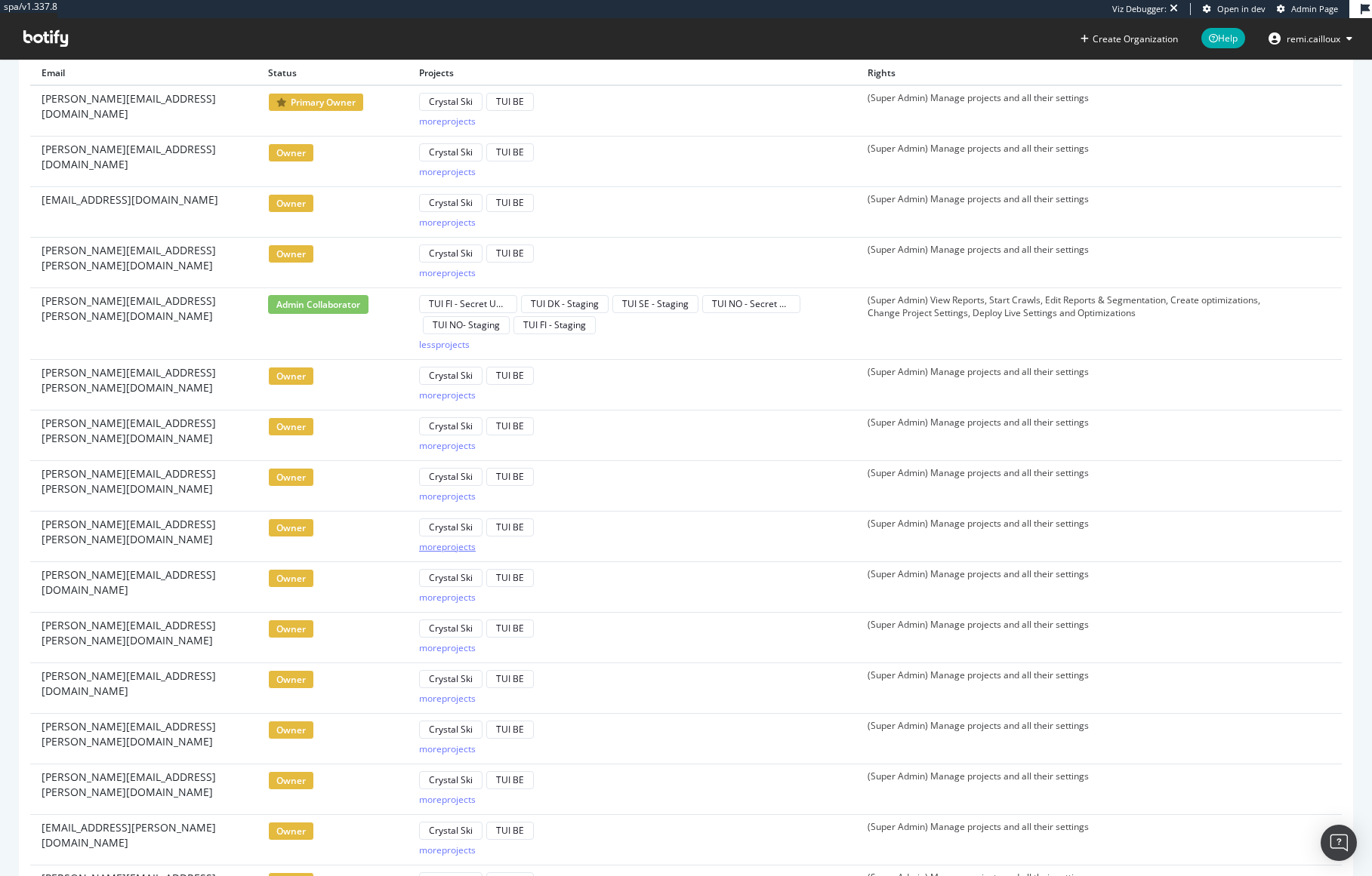
scroll to position [0, 0]
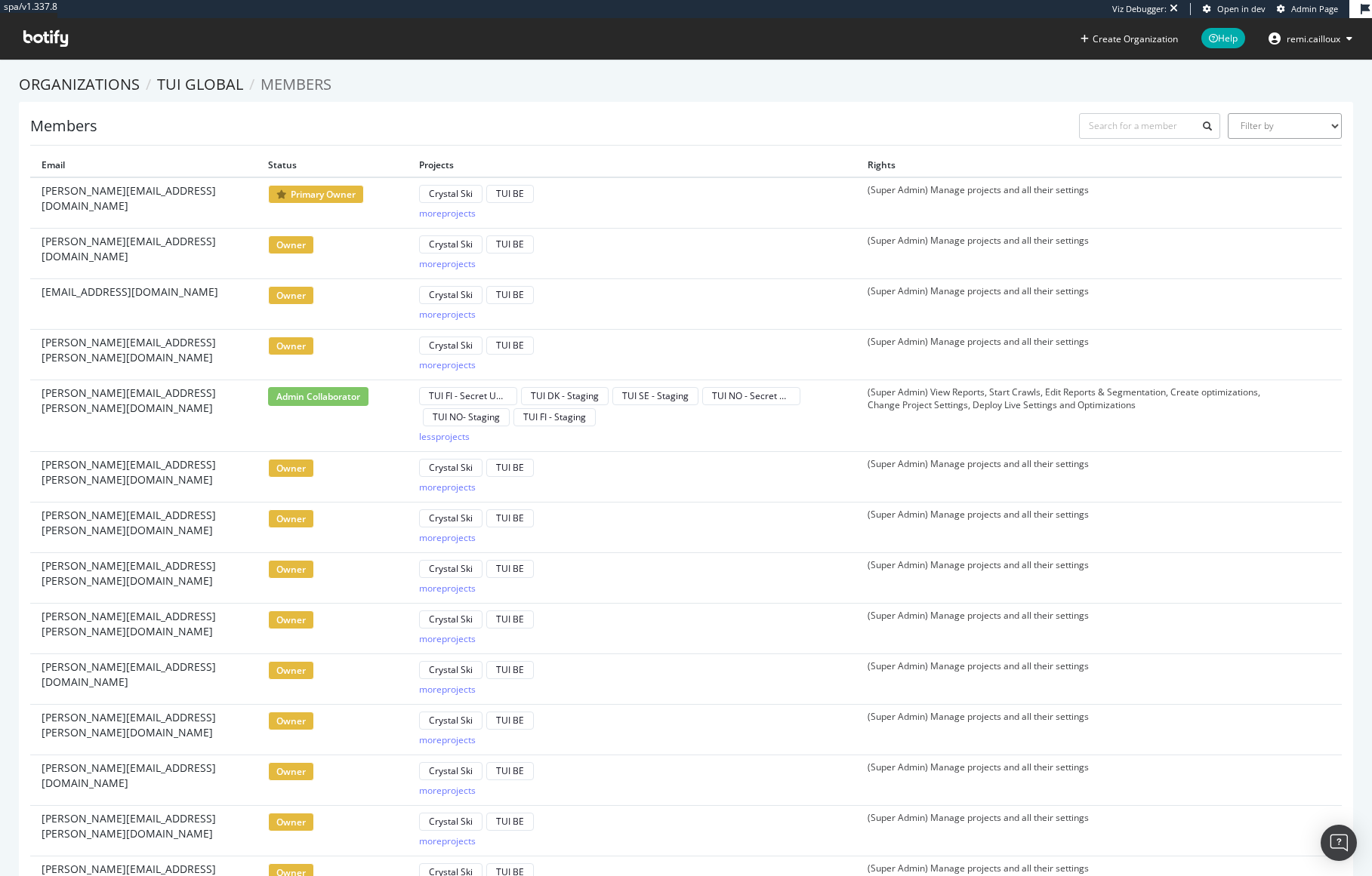
click at [1264, 129] on select "Filter by Primary Owner Owner Member Admin Collaborator Guest Collaborator" at bounding box center [1285, 126] width 114 height 26
click at [1228, 113] on select "Filter by Primary Owner Owner Member Admin Collaborator Guest Collaborator" at bounding box center [1285, 126] width 114 height 26
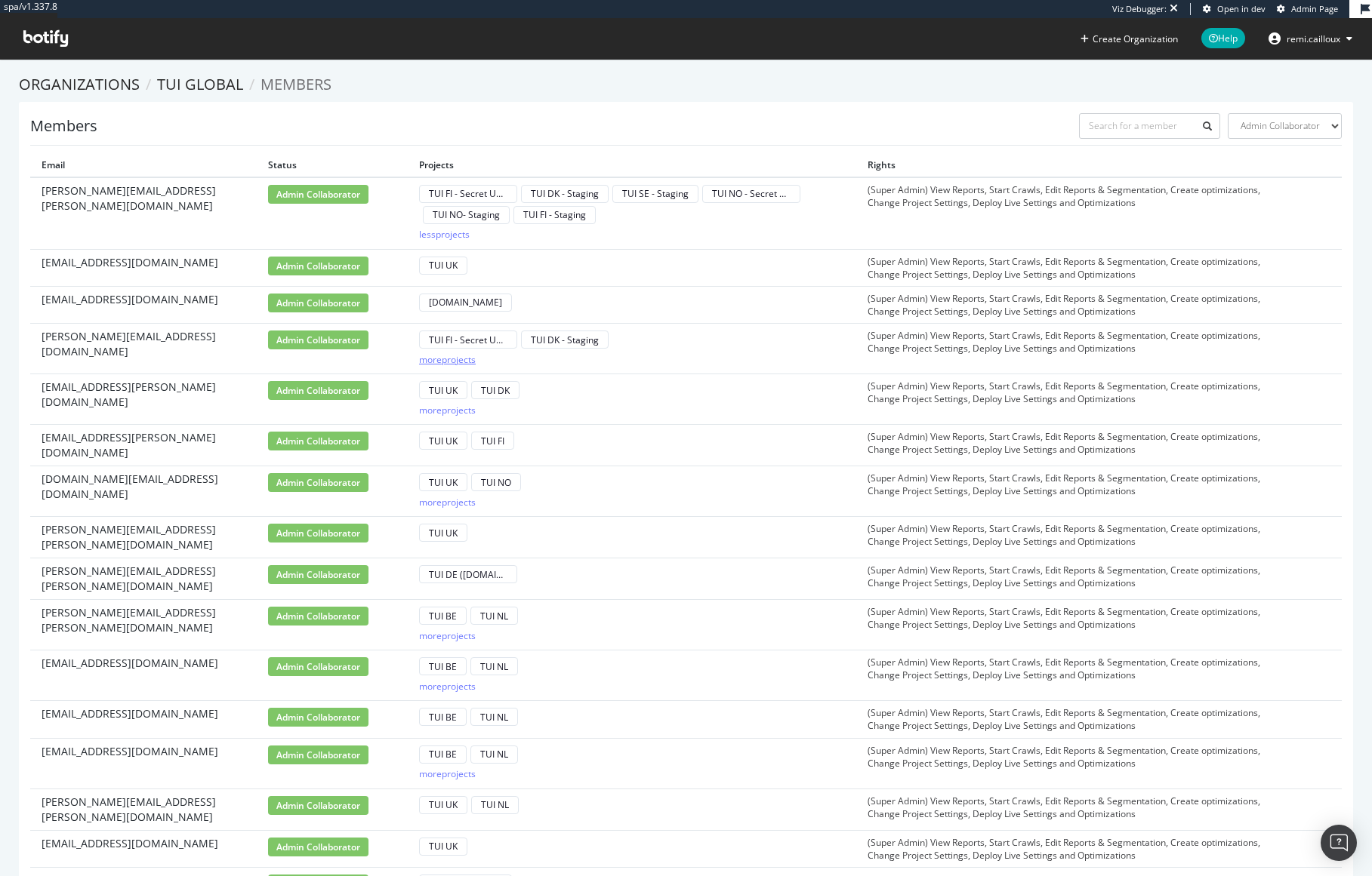
click at [463, 362] on div "more projects" at bounding box center [448, 359] width 57 height 13
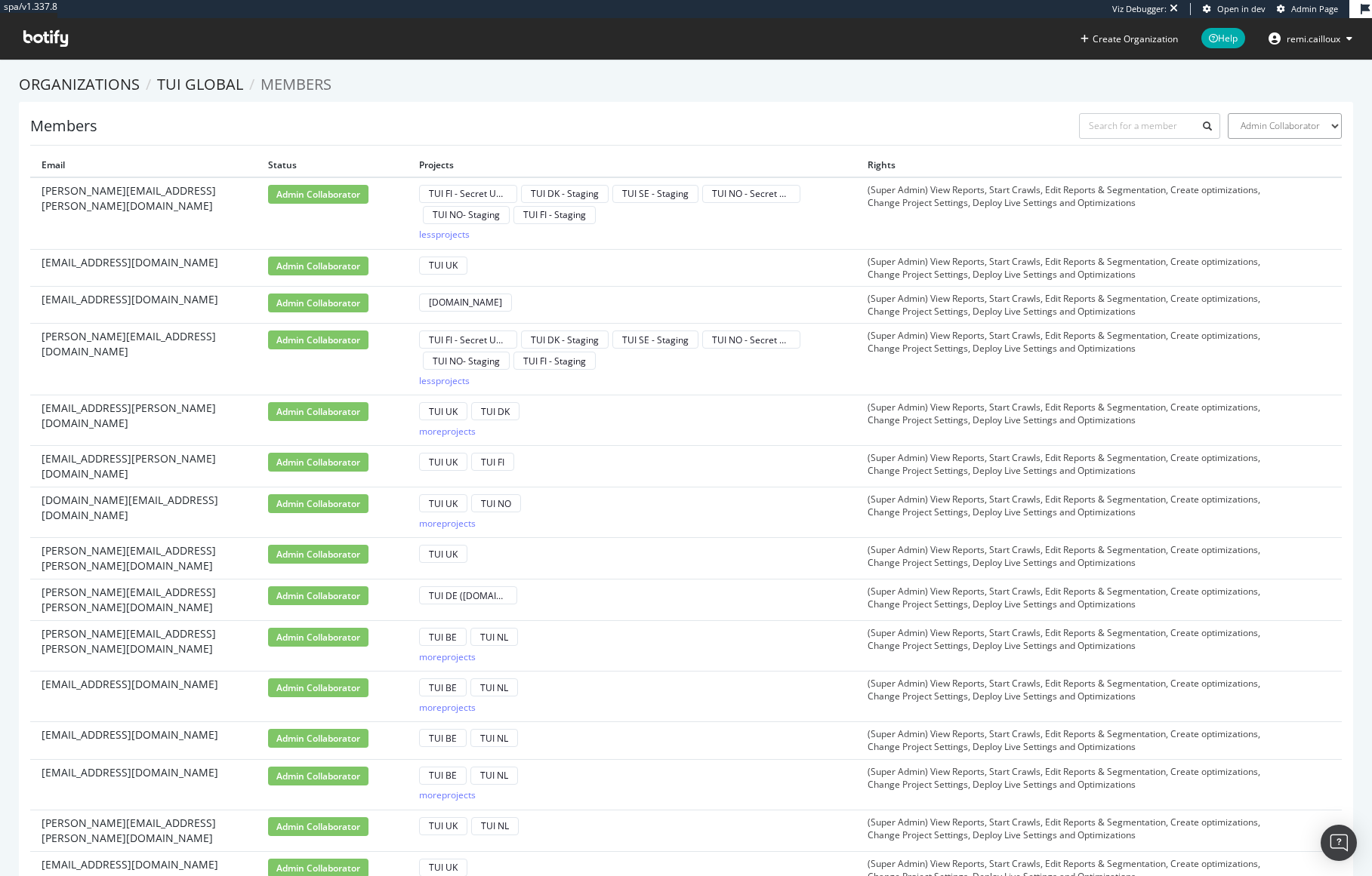
click at [1269, 127] on select "Filter by Primary Owner Owner Member Admin Collaborator Guest Collaborator" at bounding box center [1285, 126] width 114 height 26
select select "guest-collaborator"
click at [1228, 113] on select "Filter by Primary Owner Owner Member Admin Collaborator Guest Collaborator" at bounding box center [1285, 126] width 114 height 26
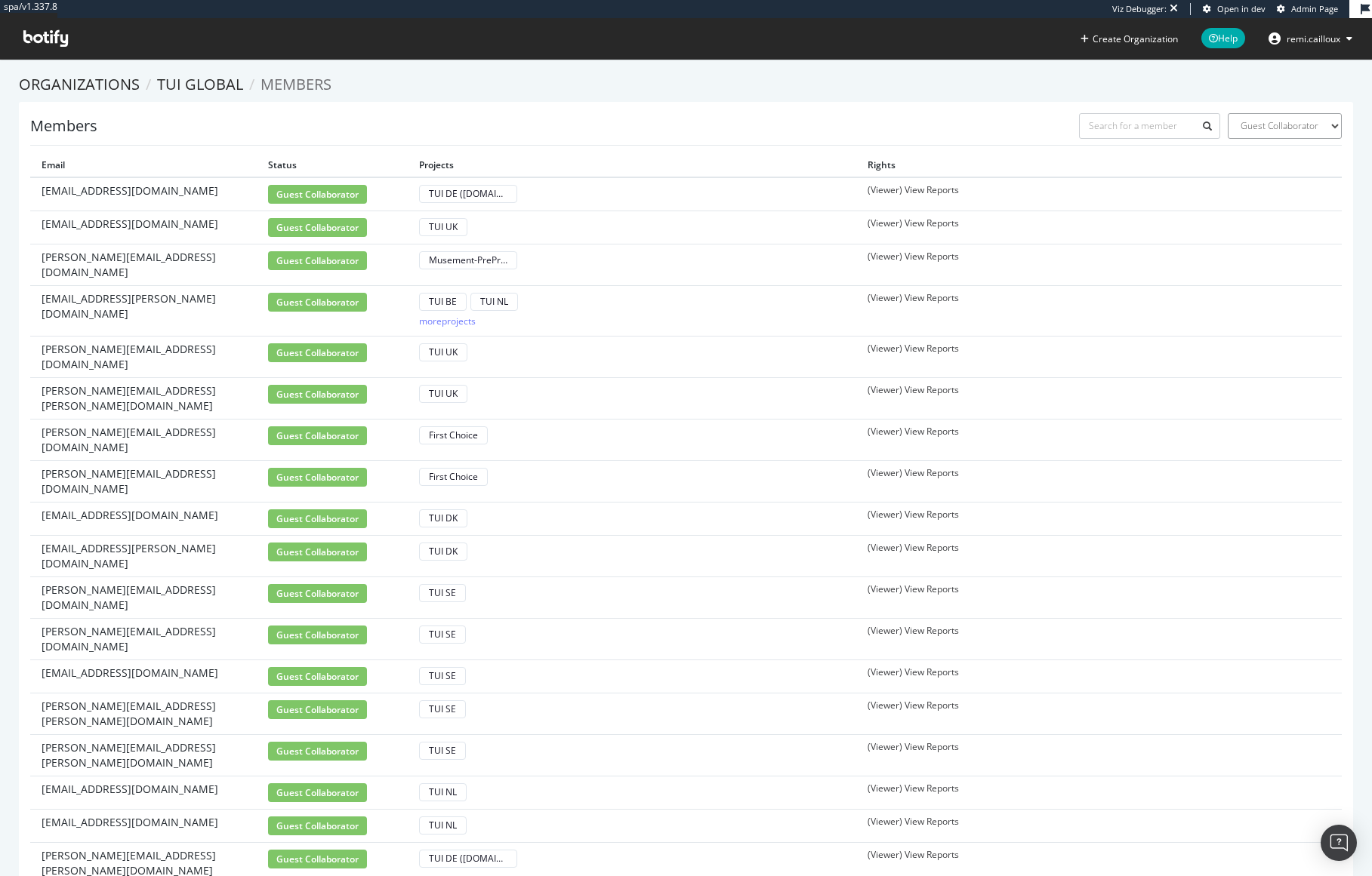
click at [1281, 126] on select "Filter by Primary Owner Owner Member Admin Collaborator Guest Collaborator" at bounding box center [1285, 126] width 114 height 26
select select
click at [1228, 113] on select "Filter by Primary Owner Owner Member Admin Collaborator Guest Collaborator" at bounding box center [1285, 126] width 114 height 26
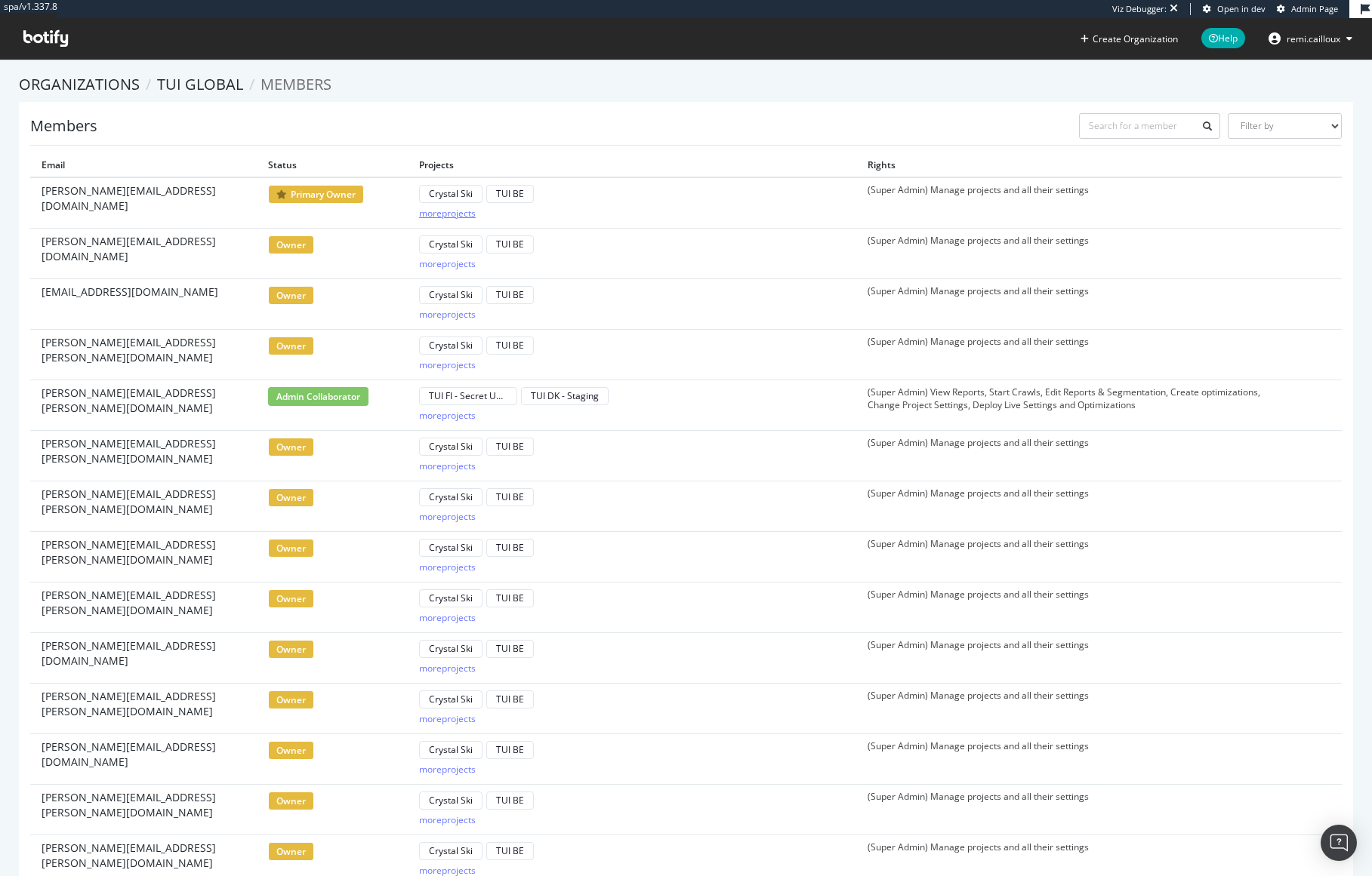
click at [451, 218] on div "more projects" at bounding box center [448, 213] width 57 height 13
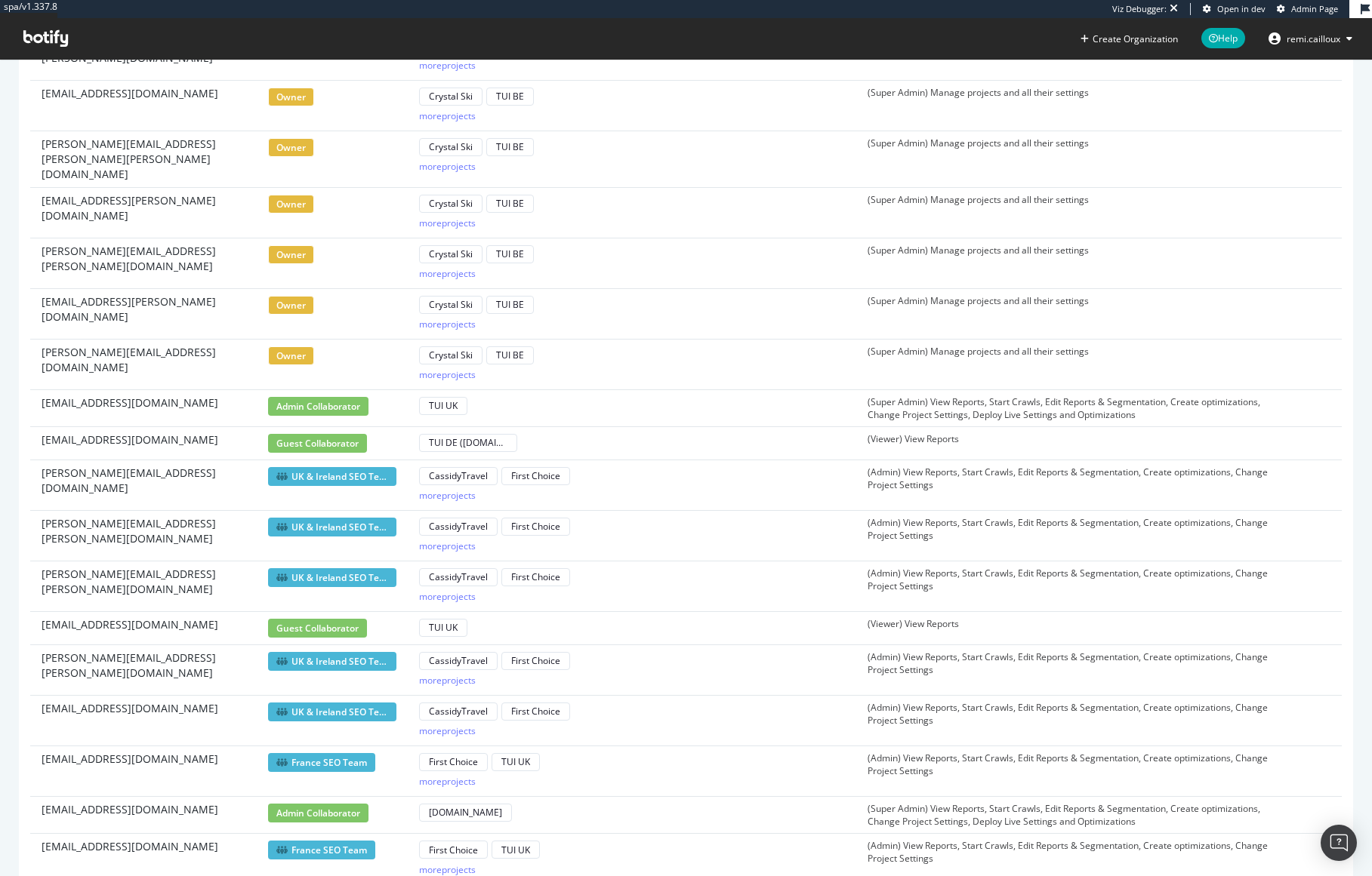
scroll to position [1397, 0]
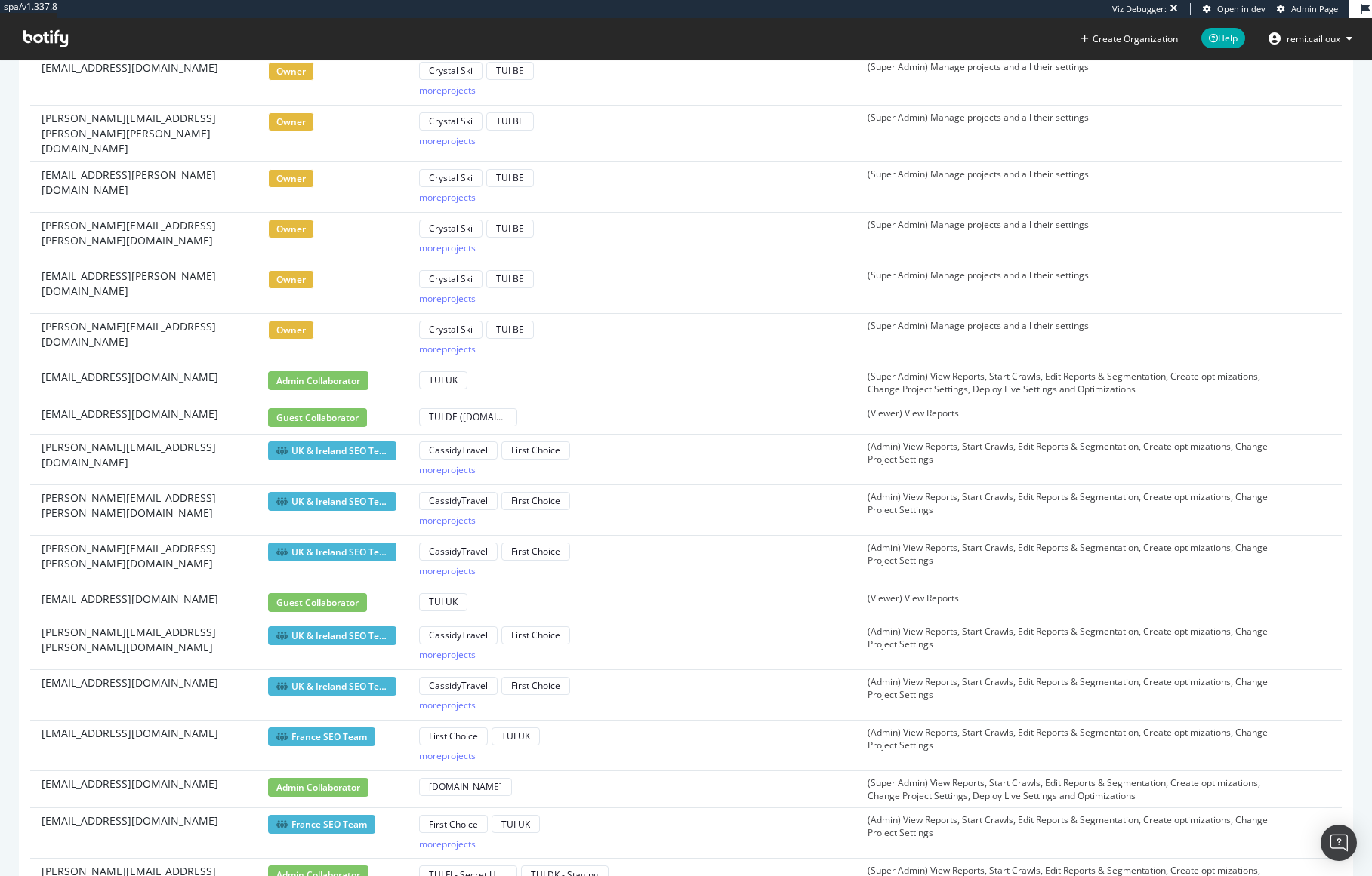
click at [320, 441] on span "UK & Ireland SEO Team" at bounding box center [332, 450] width 129 height 19
click at [453, 463] on div "more projects" at bounding box center [448, 469] width 57 height 13
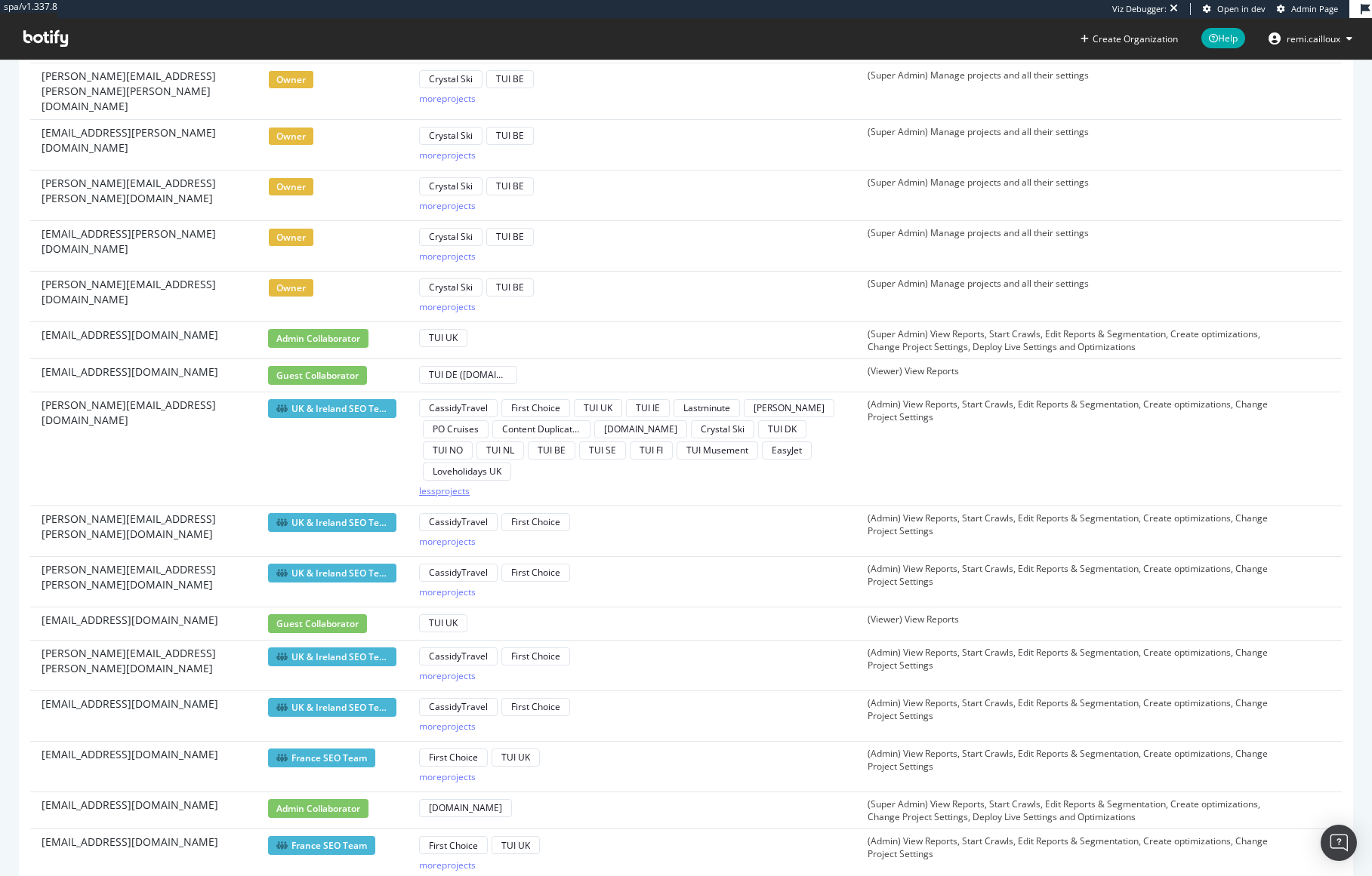
scroll to position [1427, 0]
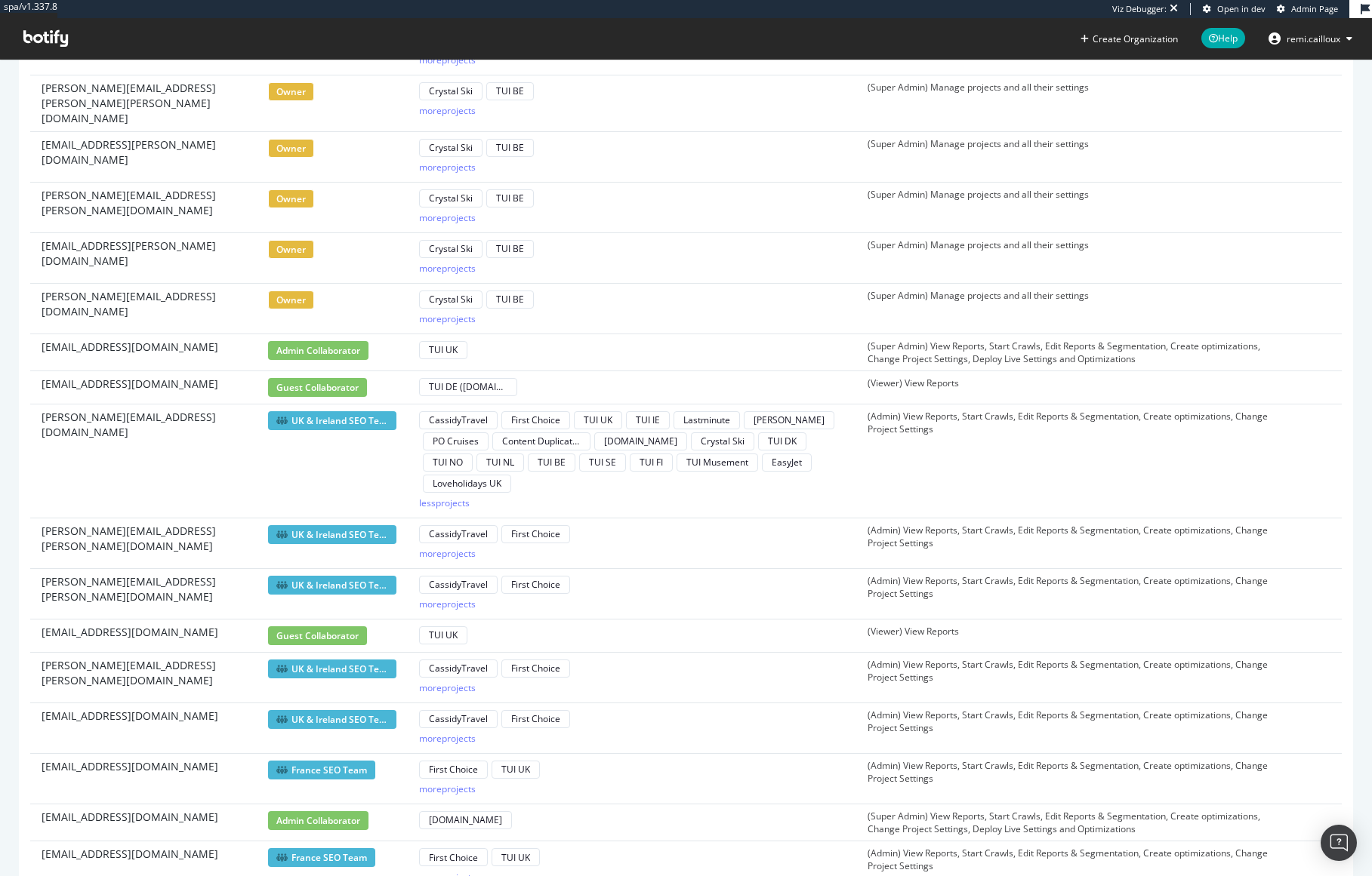
click at [571, 339] on div "TUI UK" at bounding box center [632, 350] width 426 height 22
click at [567, 339] on div "TUI UK" at bounding box center [632, 350] width 426 height 22
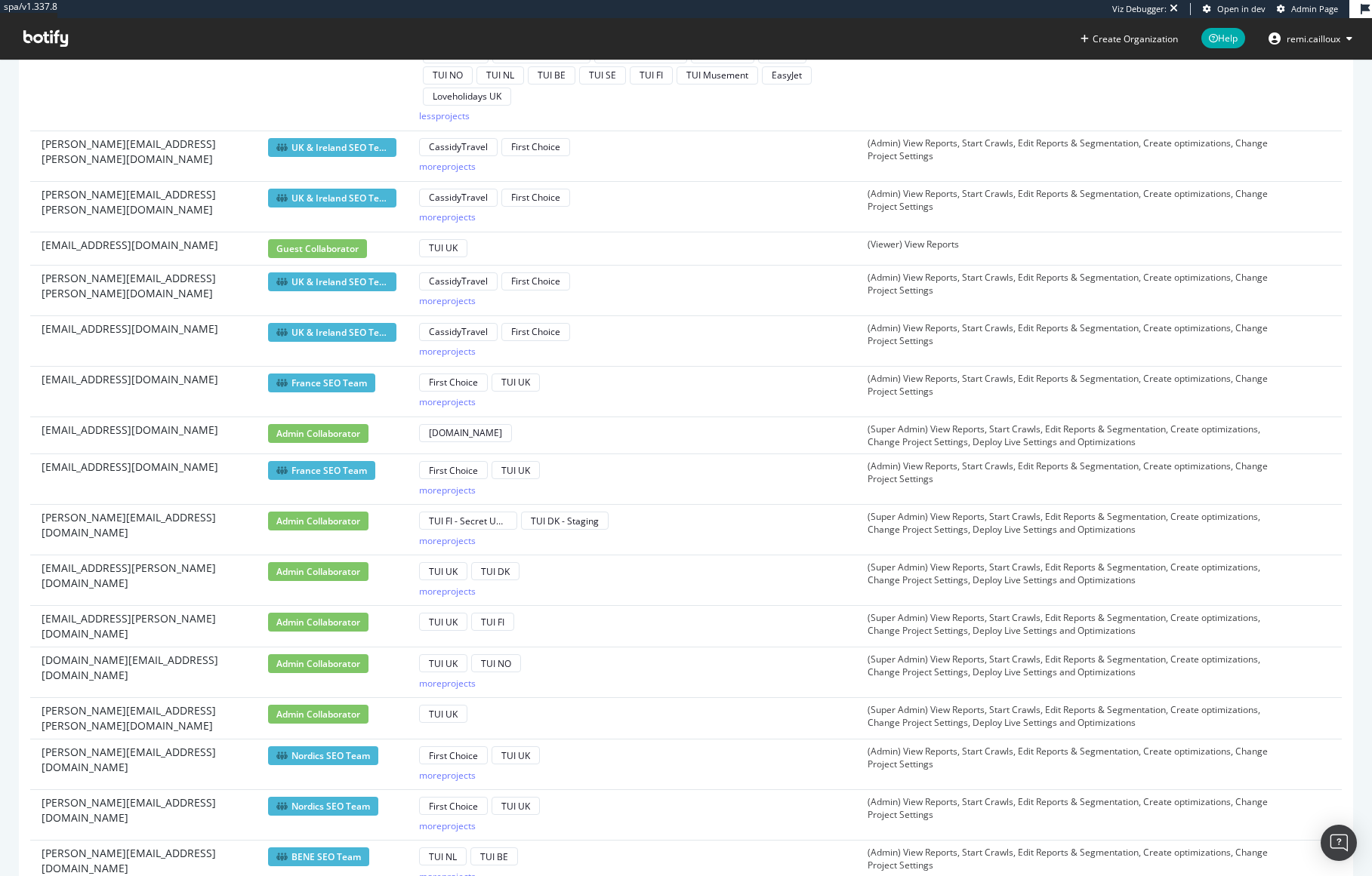
scroll to position [1823, 0]
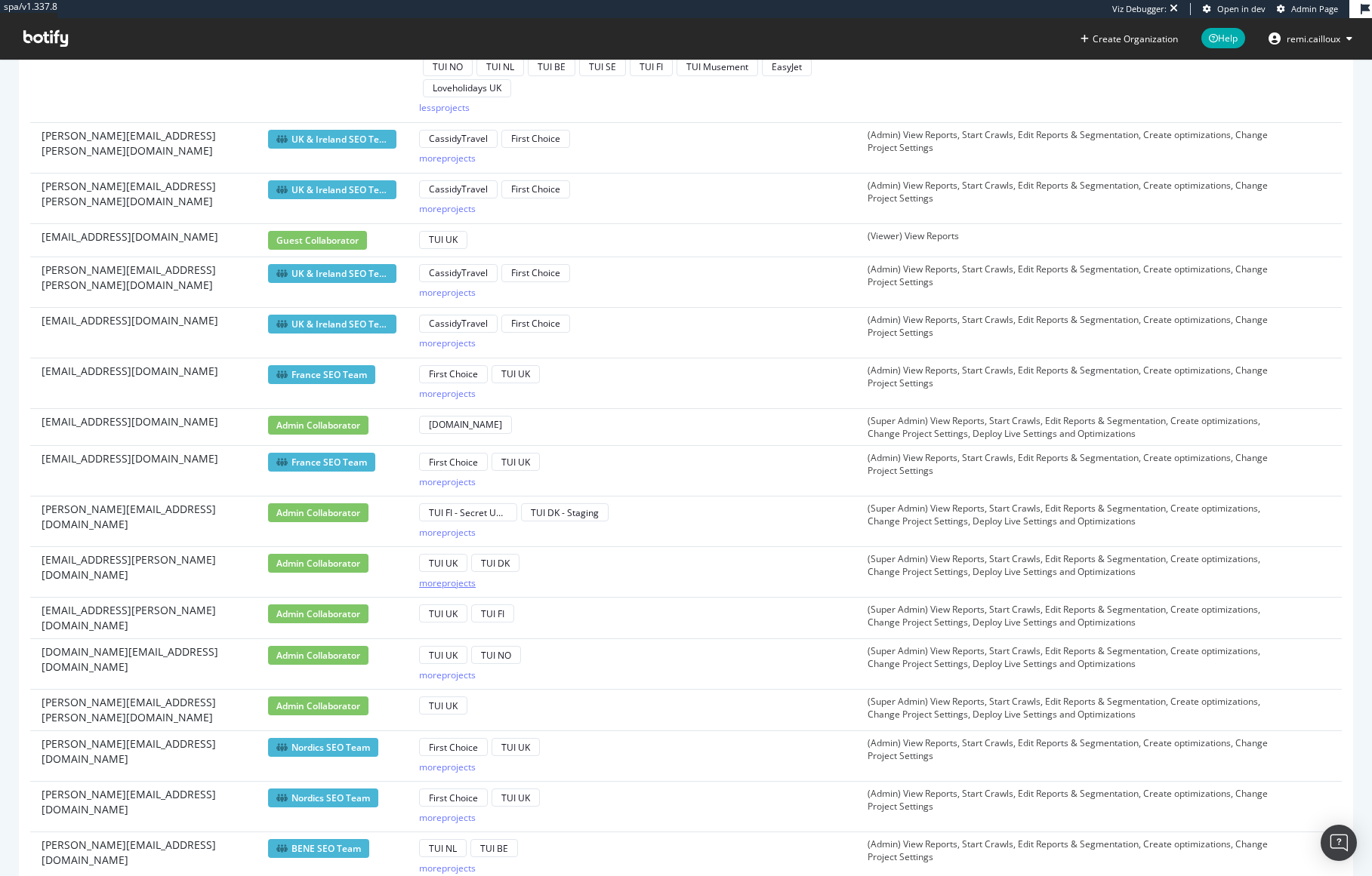
click at [460, 574] on button "more projects" at bounding box center [448, 583] width 57 height 18
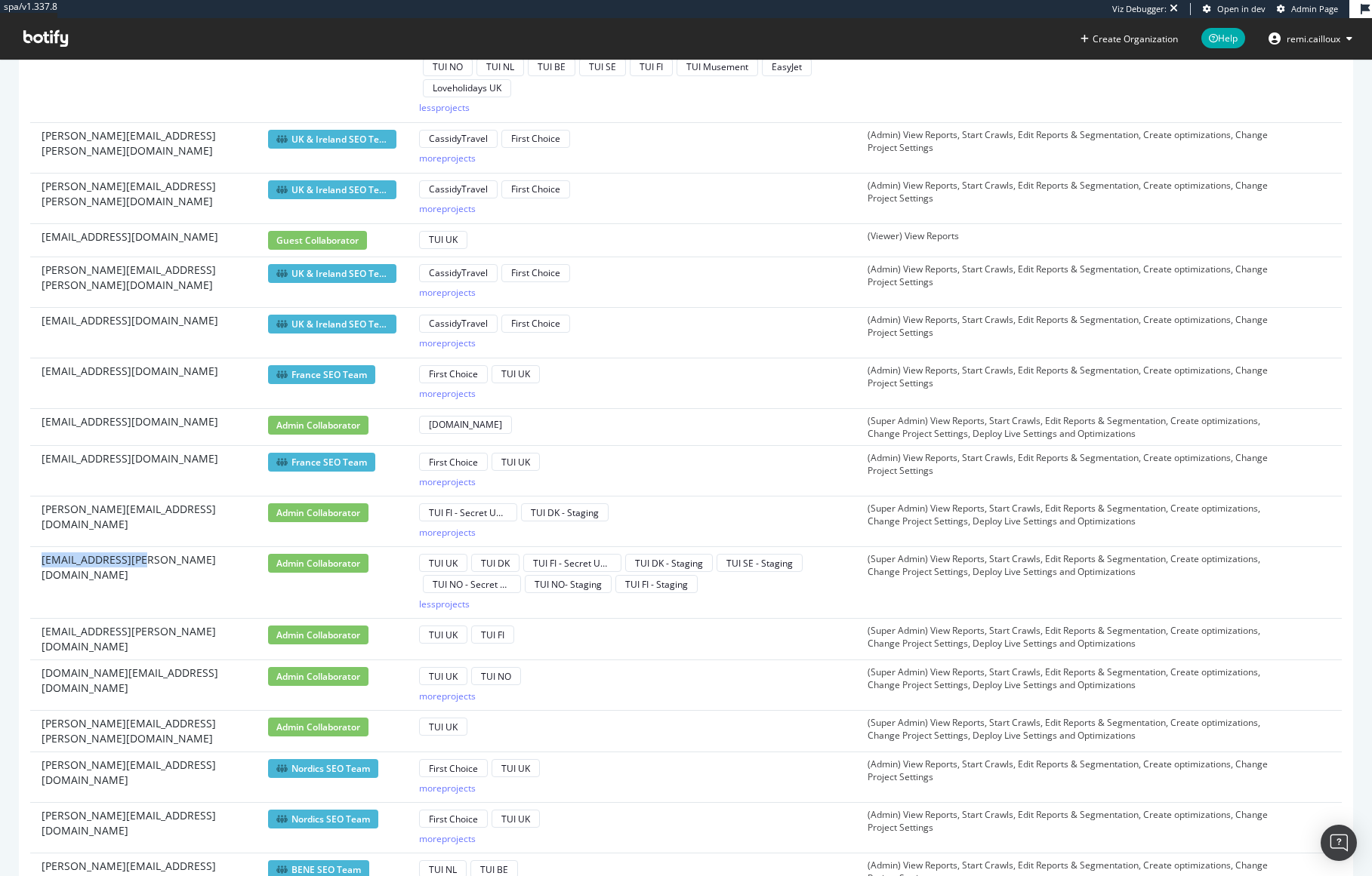
drag, startPoint x: 37, startPoint y: 533, endPoint x: 221, endPoint y: 540, distance: 184.1
click at [221, 547] on td "anja.alling@tui.dk" at bounding box center [143, 583] width 227 height 72
click at [447, 336] on div "more projects" at bounding box center [448, 342] width 57 height 13
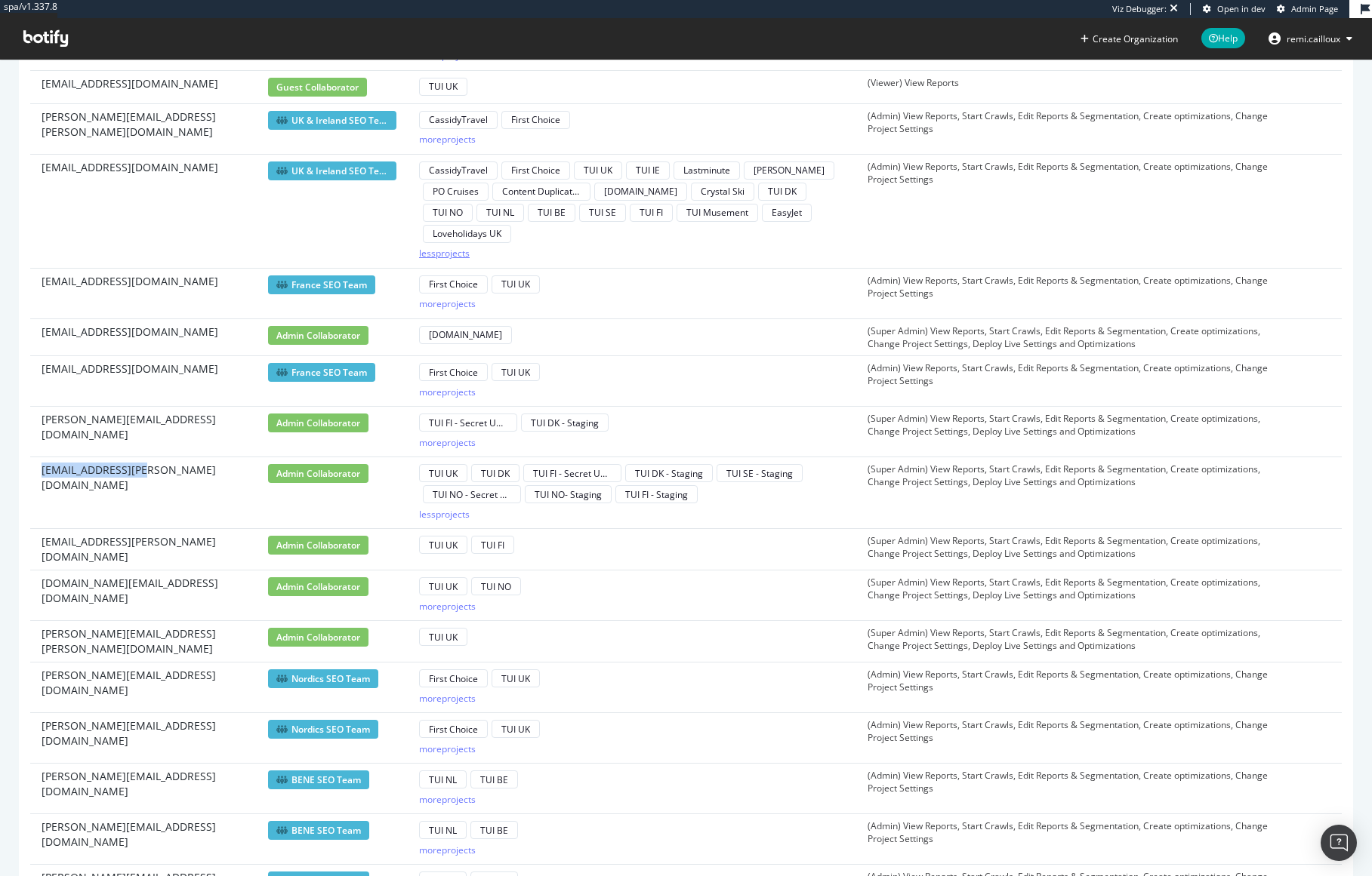
scroll to position [1980, 0]
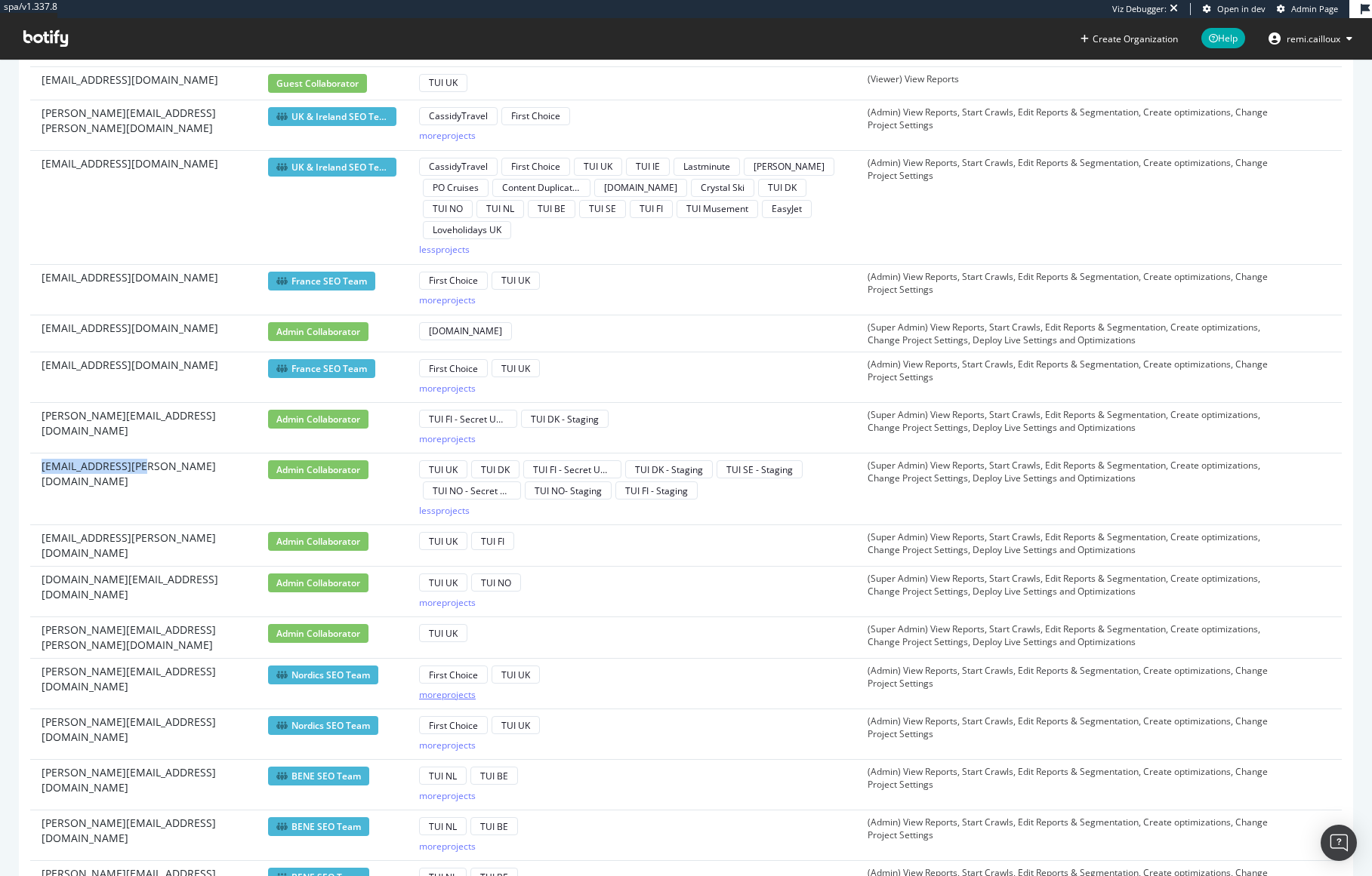
click at [449, 689] on div "more projects" at bounding box center [448, 695] width 57 height 13
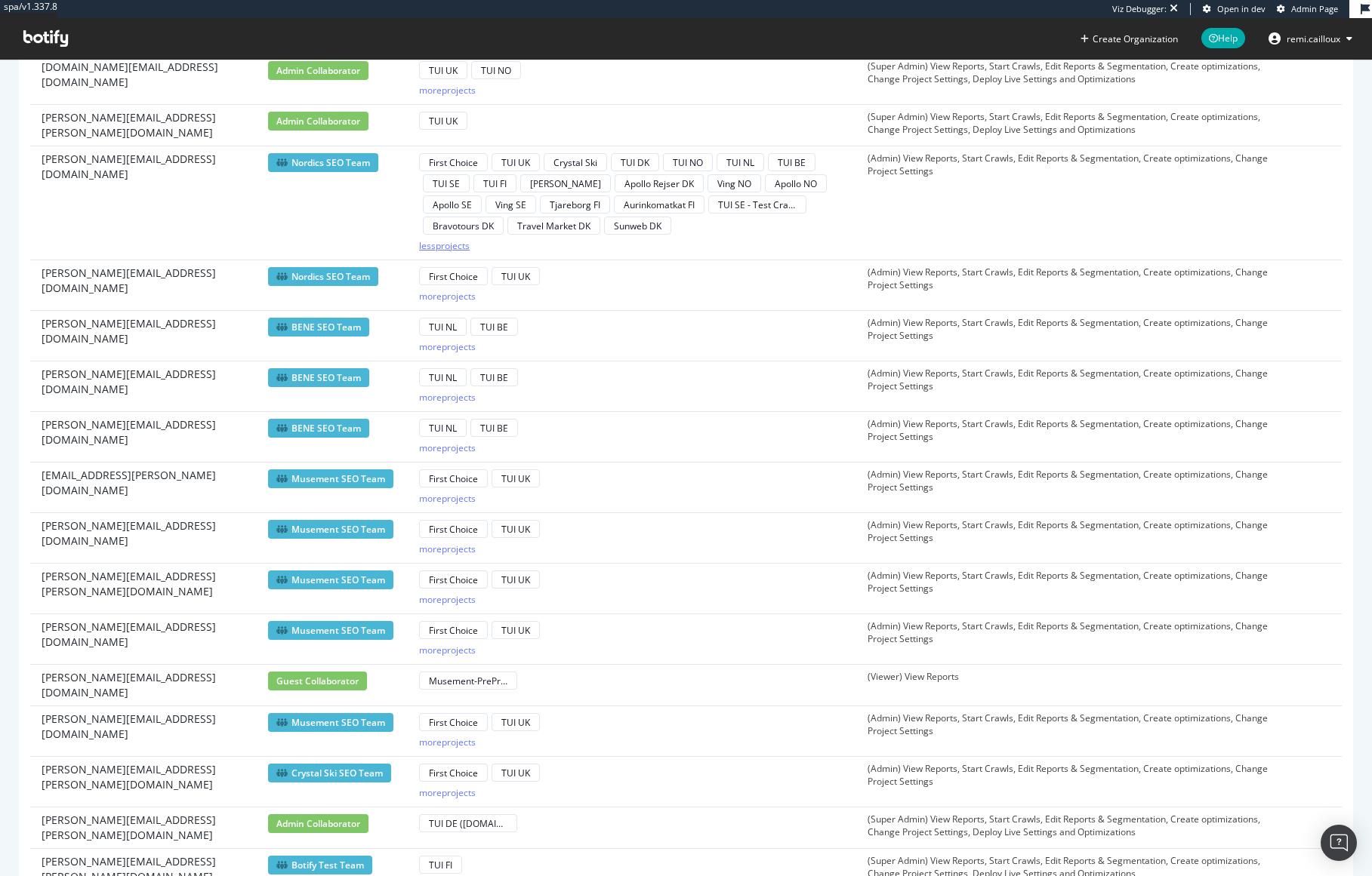
scroll to position [2497, 0]
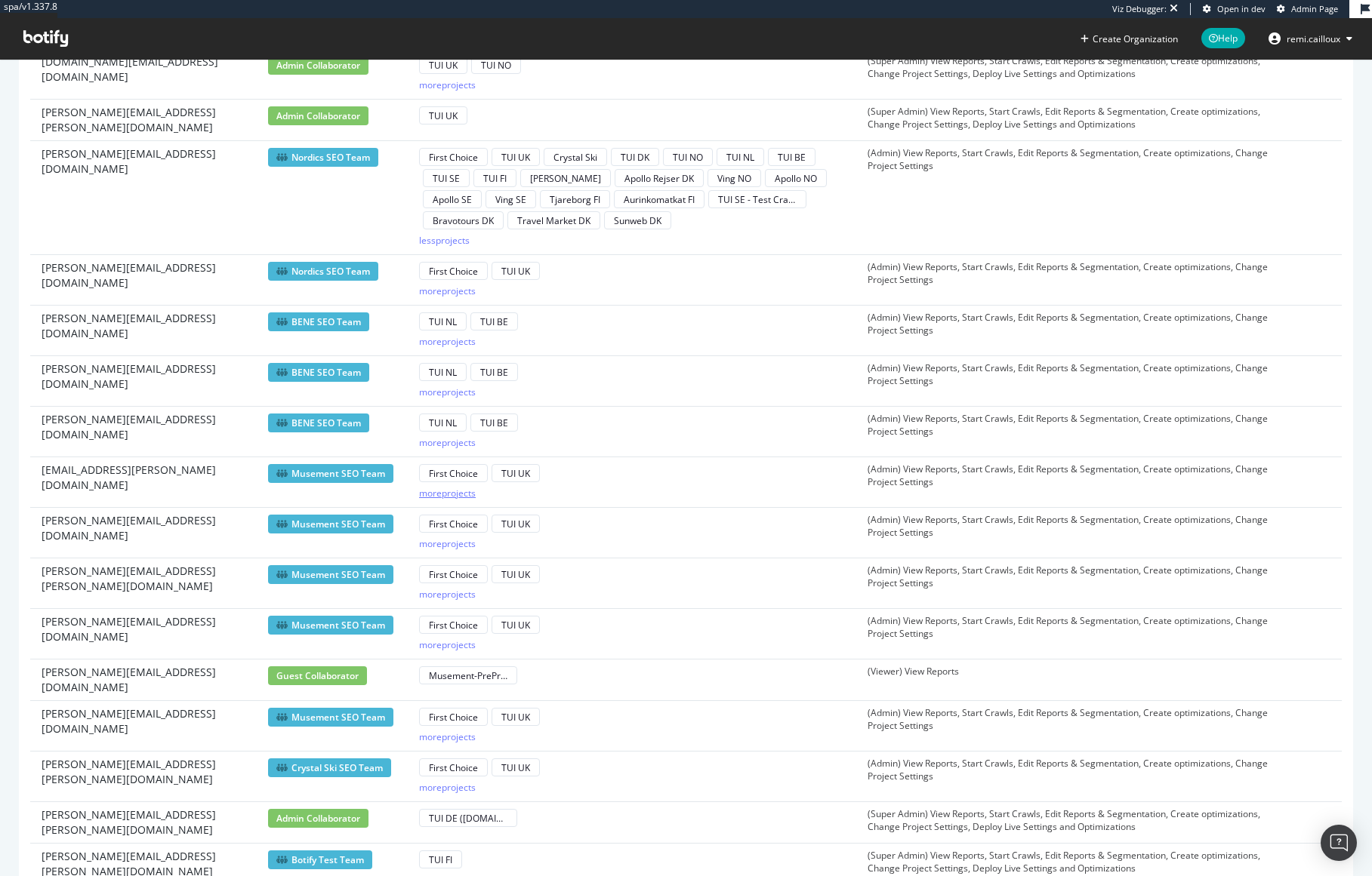
click at [463, 487] on div "more projects" at bounding box center [448, 492] width 57 height 13
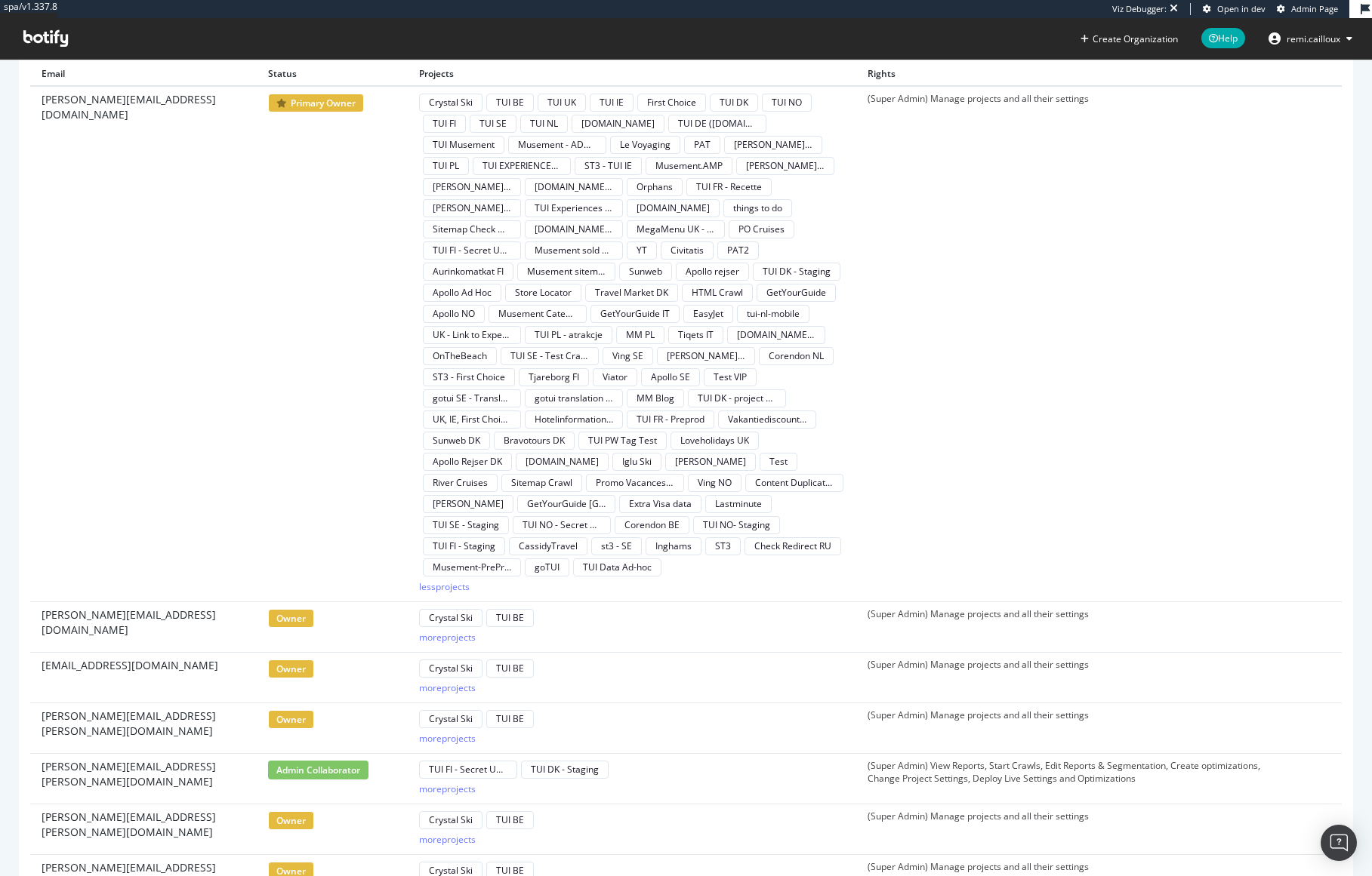
scroll to position [0, 0]
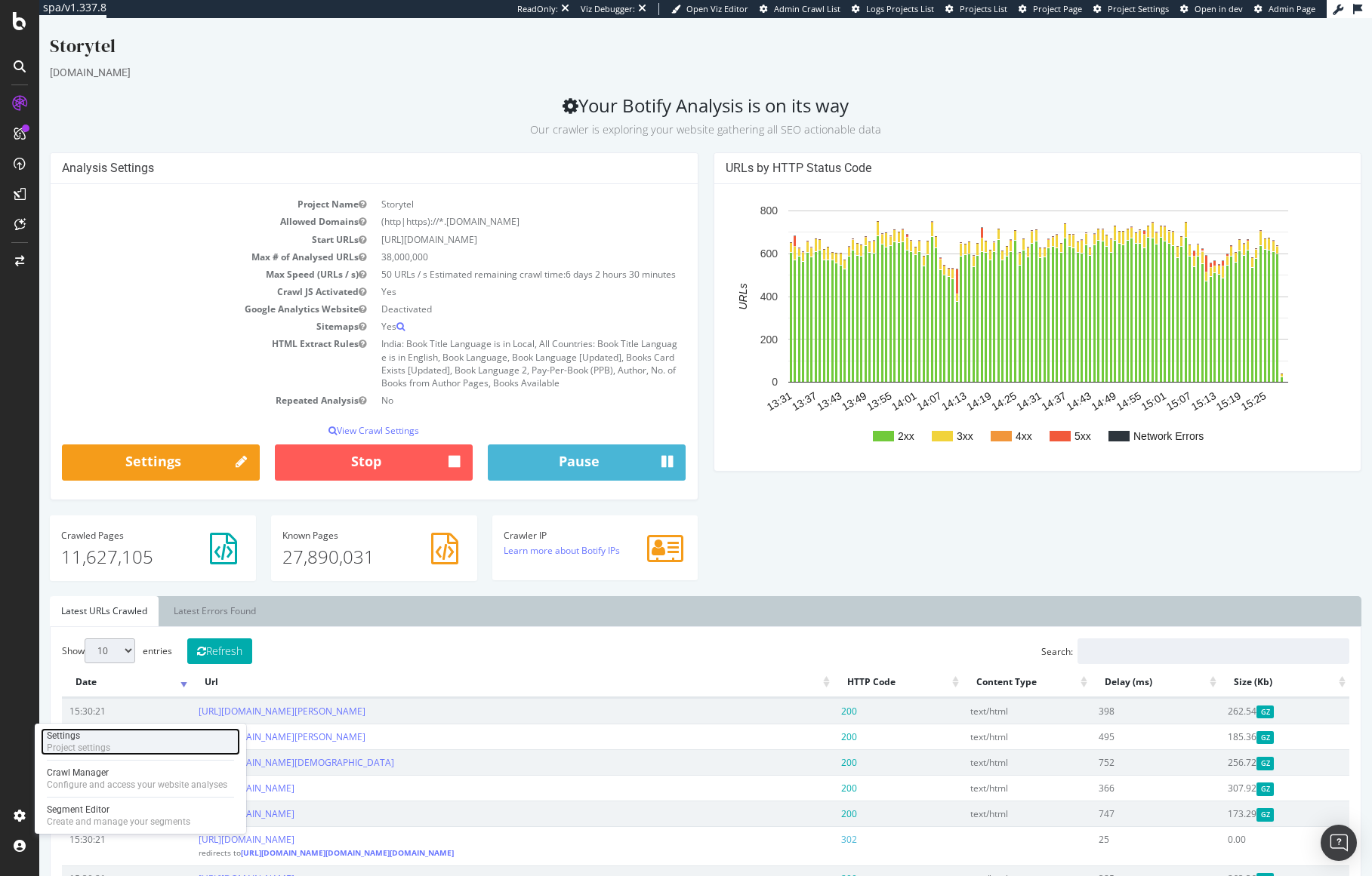
click at [77, 733] on div "Settings" at bounding box center [79, 736] width 64 height 12
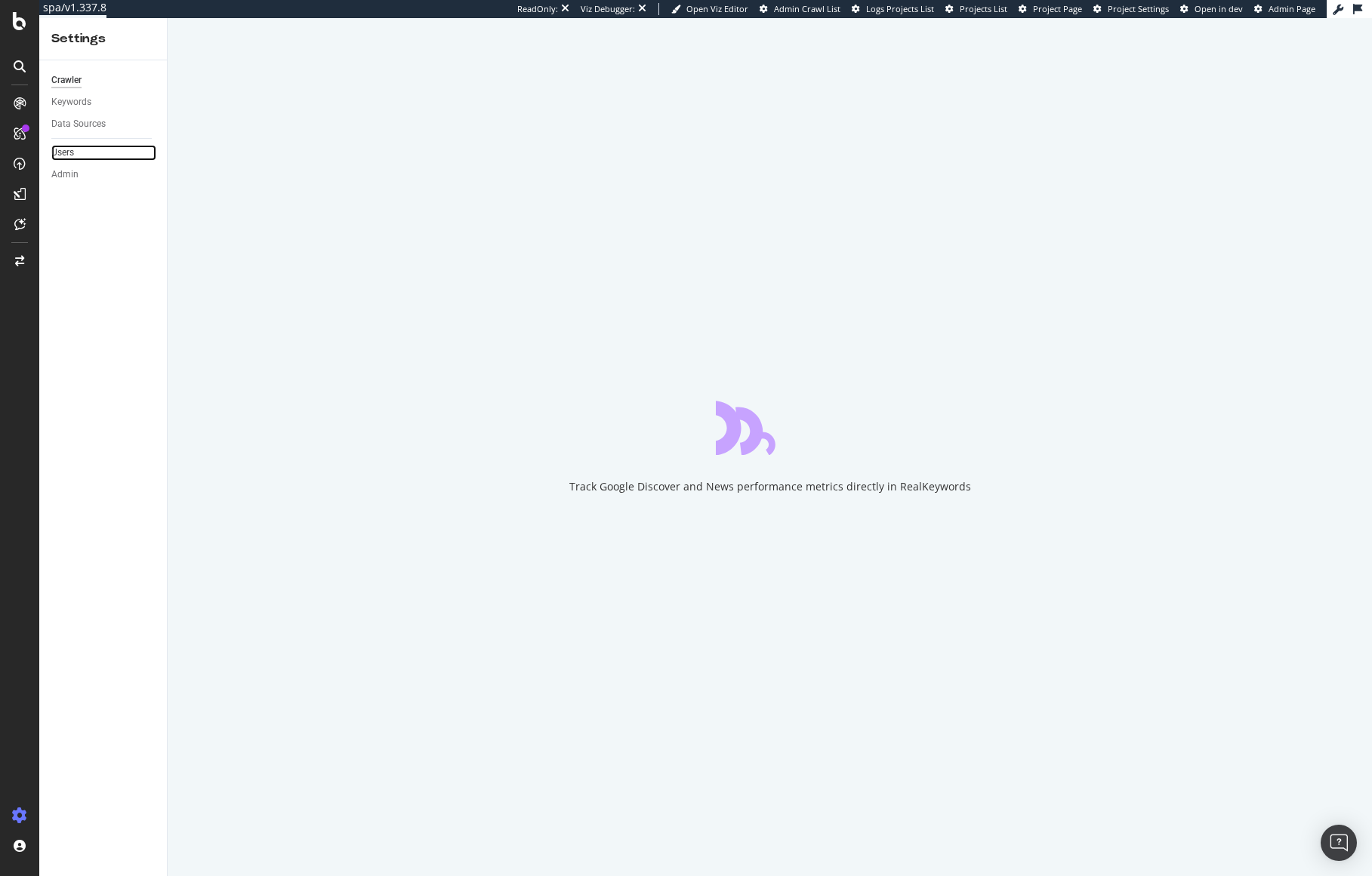
click at [78, 146] on link "Users" at bounding box center [103, 153] width 105 height 16
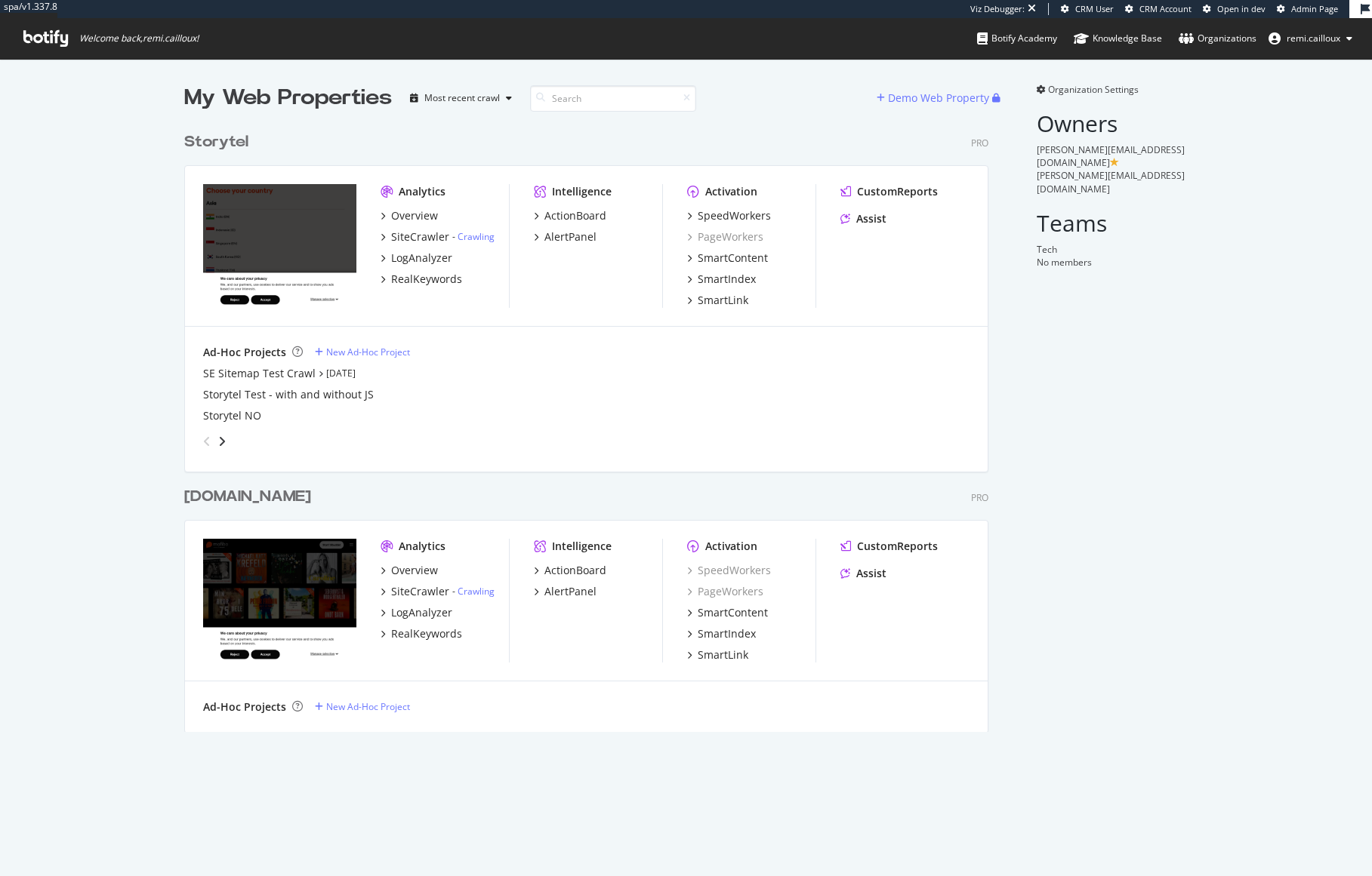
scroll to position [619, 817]
click at [1078, 90] on span "Organization Settings" at bounding box center [1093, 89] width 90 height 13
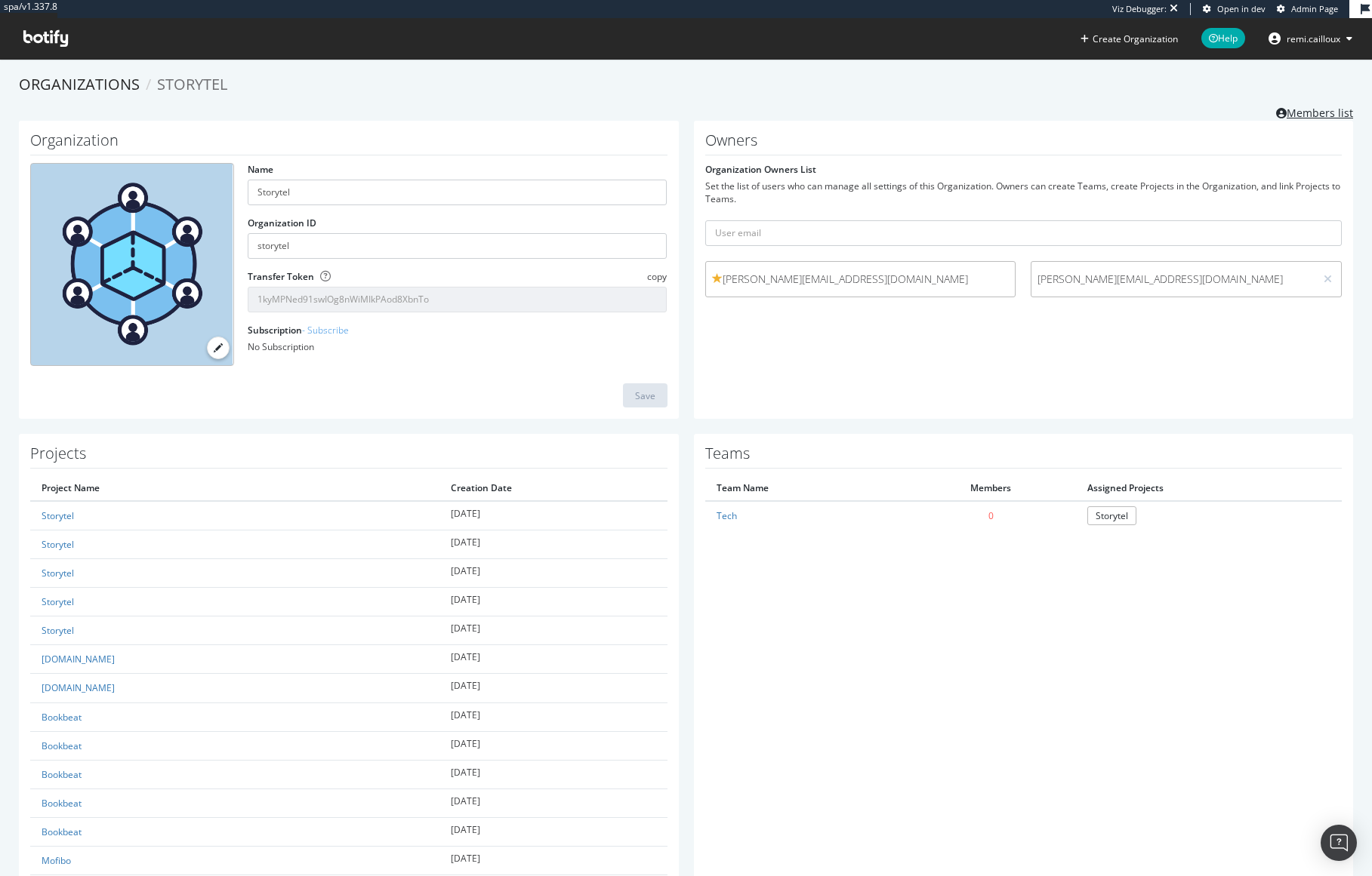
click at [1312, 106] on link "Members list" at bounding box center [1314, 111] width 77 height 19
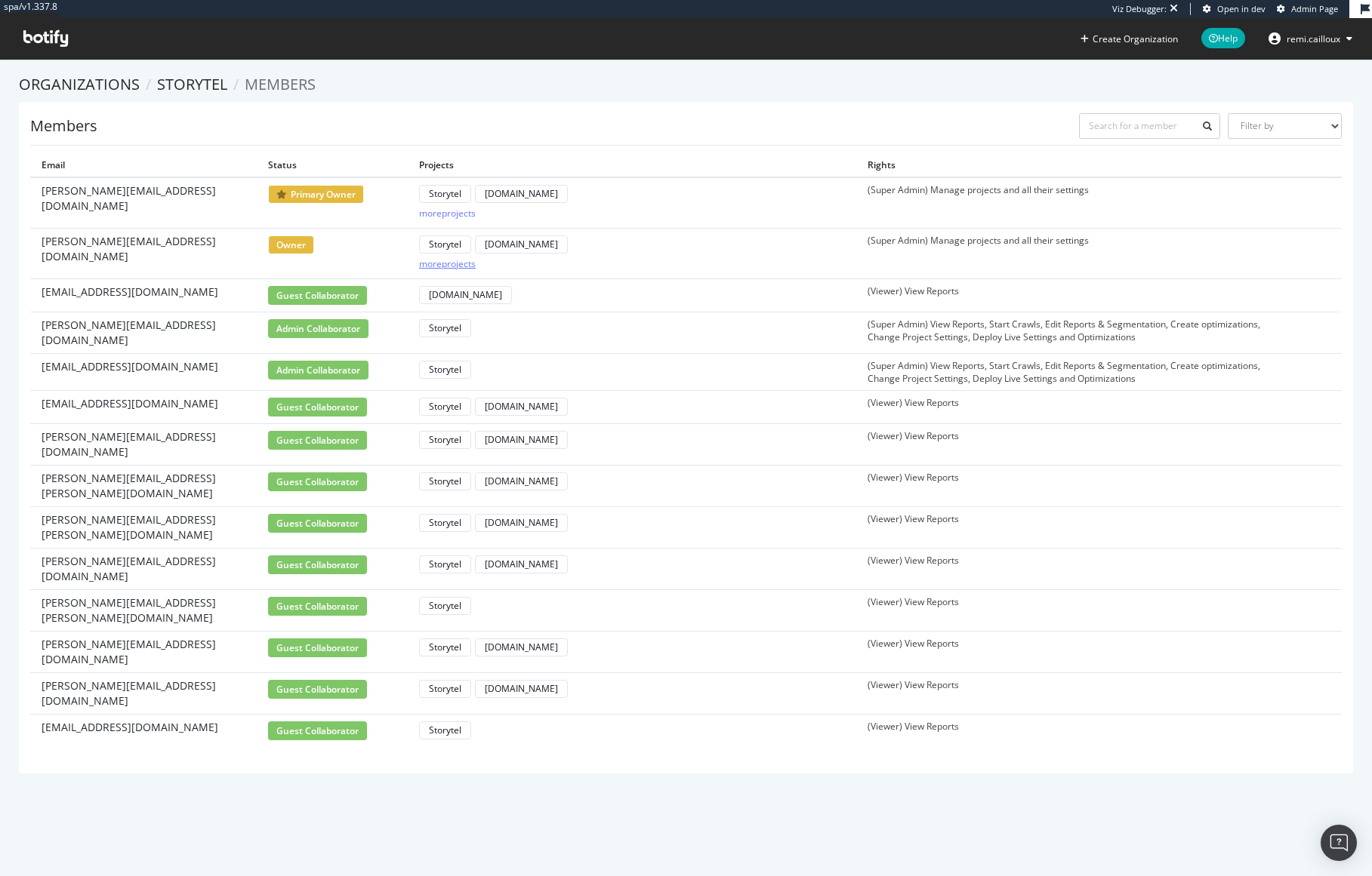
click at [453, 263] on div "more projects" at bounding box center [448, 263] width 57 height 13
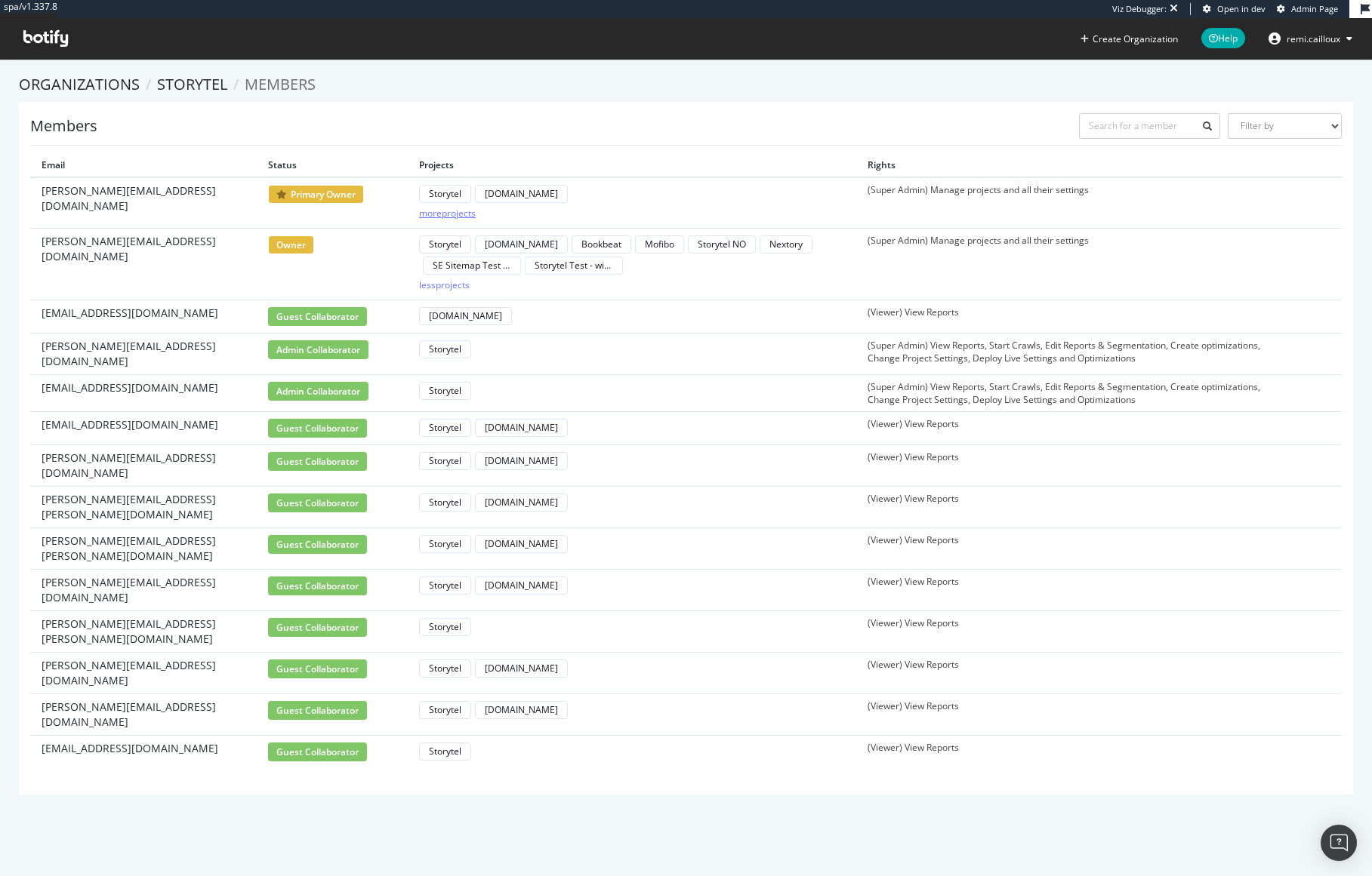
click at [453, 211] on div "more projects" at bounding box center [448, 213] width 57 height 13
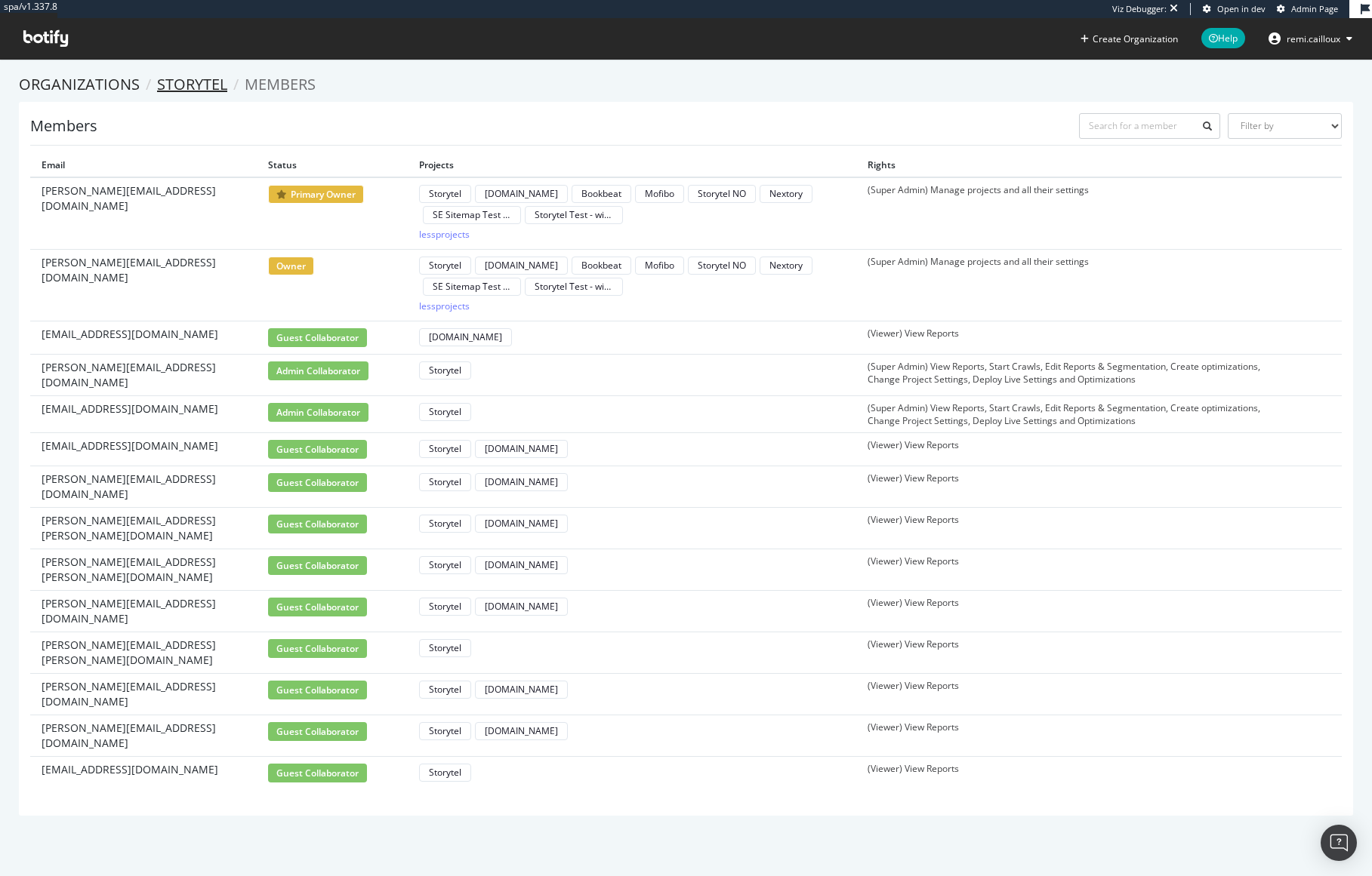
click at [198, 87] on link "Storytel" at bounding box center [192, 83] width 71 height 21
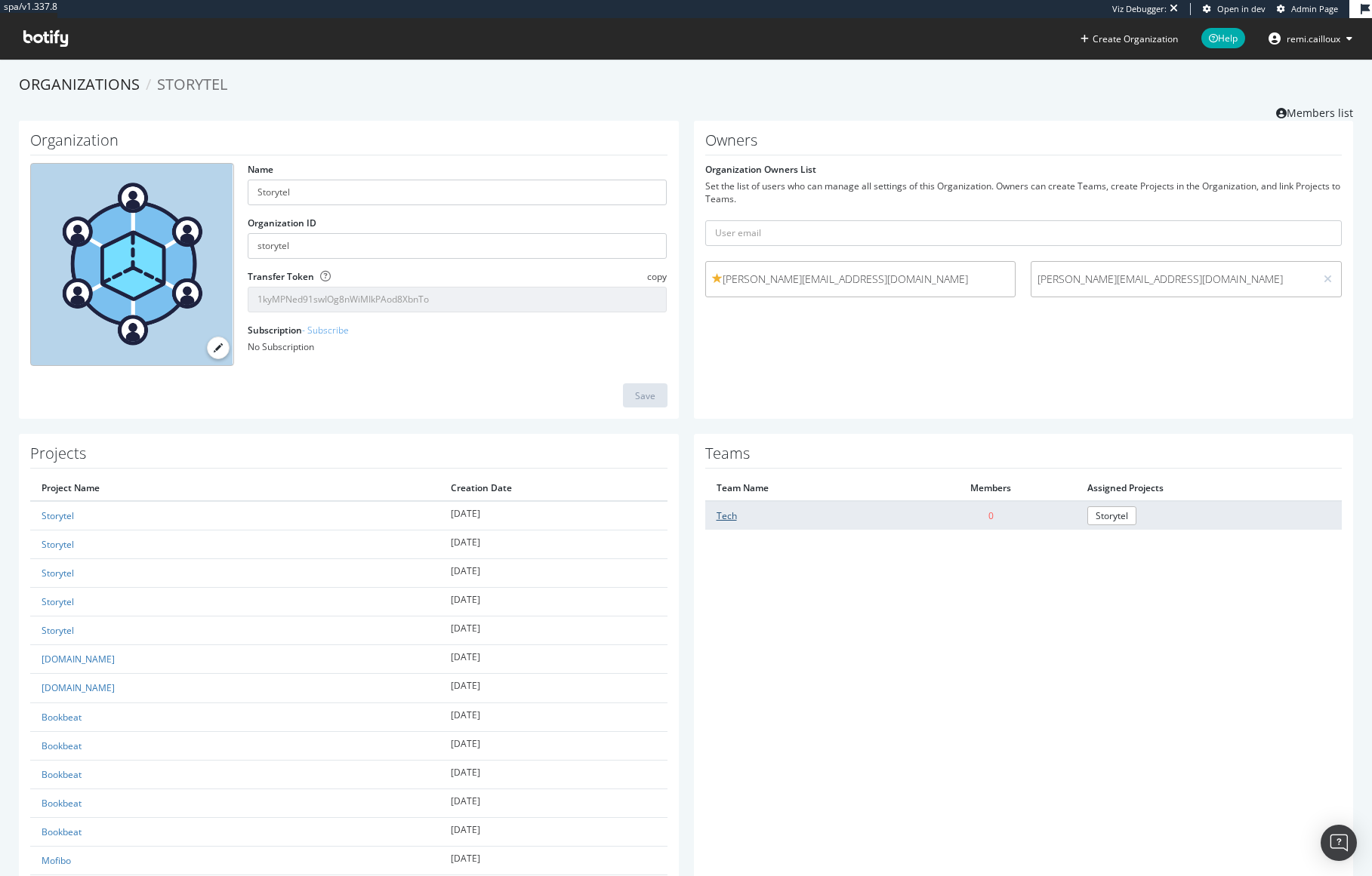
click at [730, 510] on link "Tech" at bounding box center [726, 515] width 21 height 13
click at [1313, 113] on link "Members list" at bounding box center [1314, 111] width 77 height 19
